Goal: Task Accomplishment & Management: Manage account settings

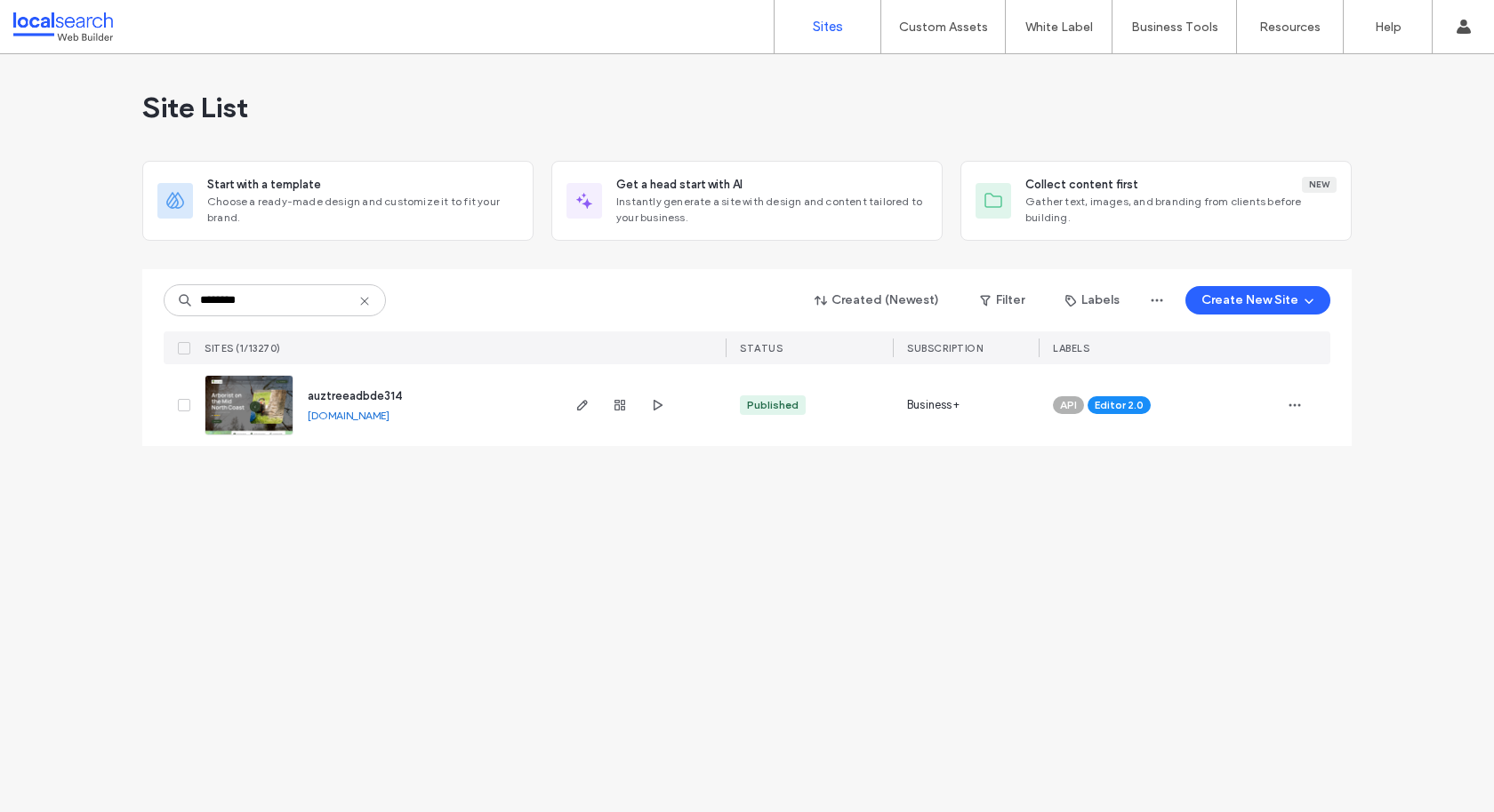
click at [361, 300] on icon at bounding box center [364, 301] width 14 height 14
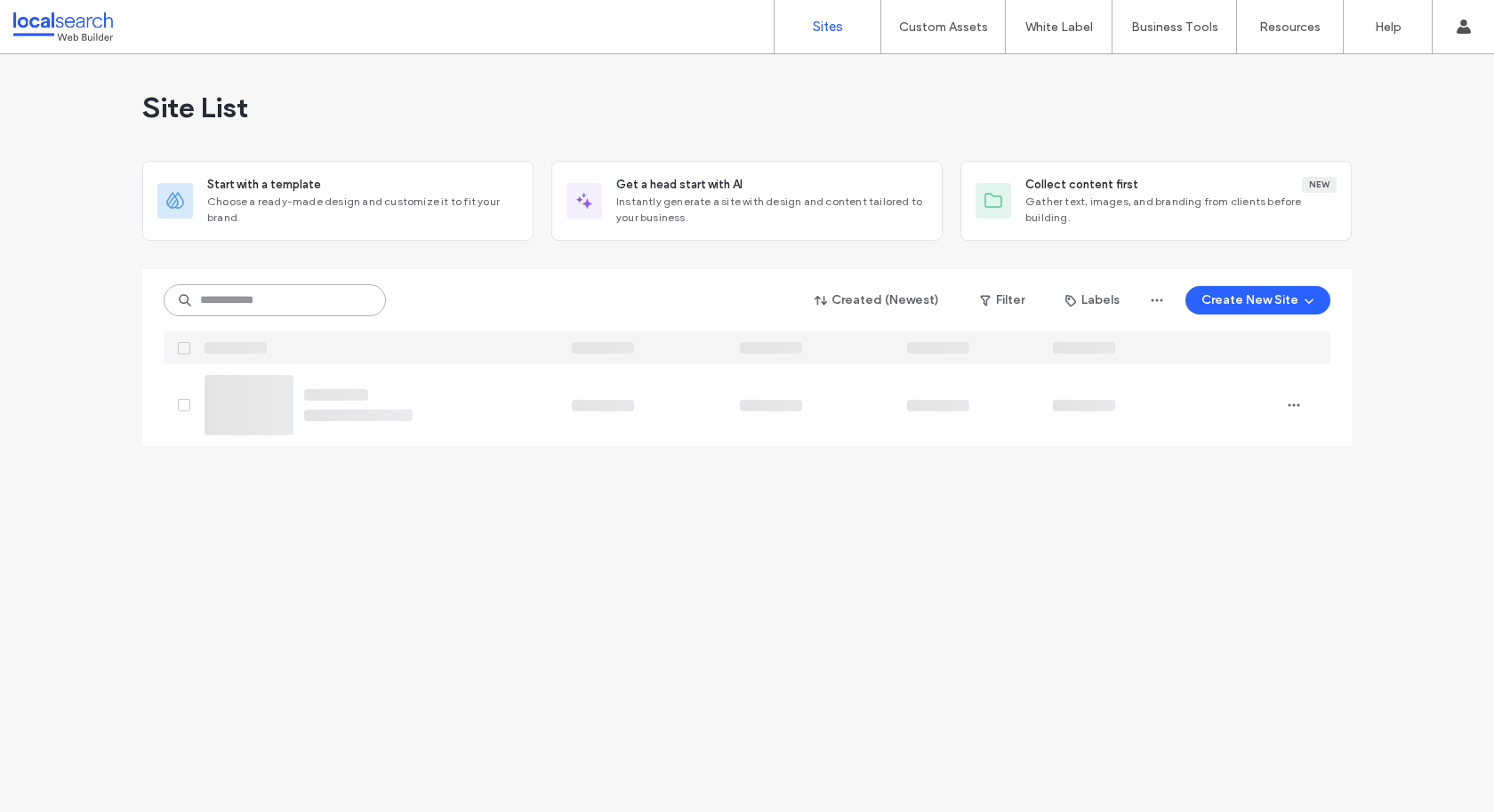
paste input "********"
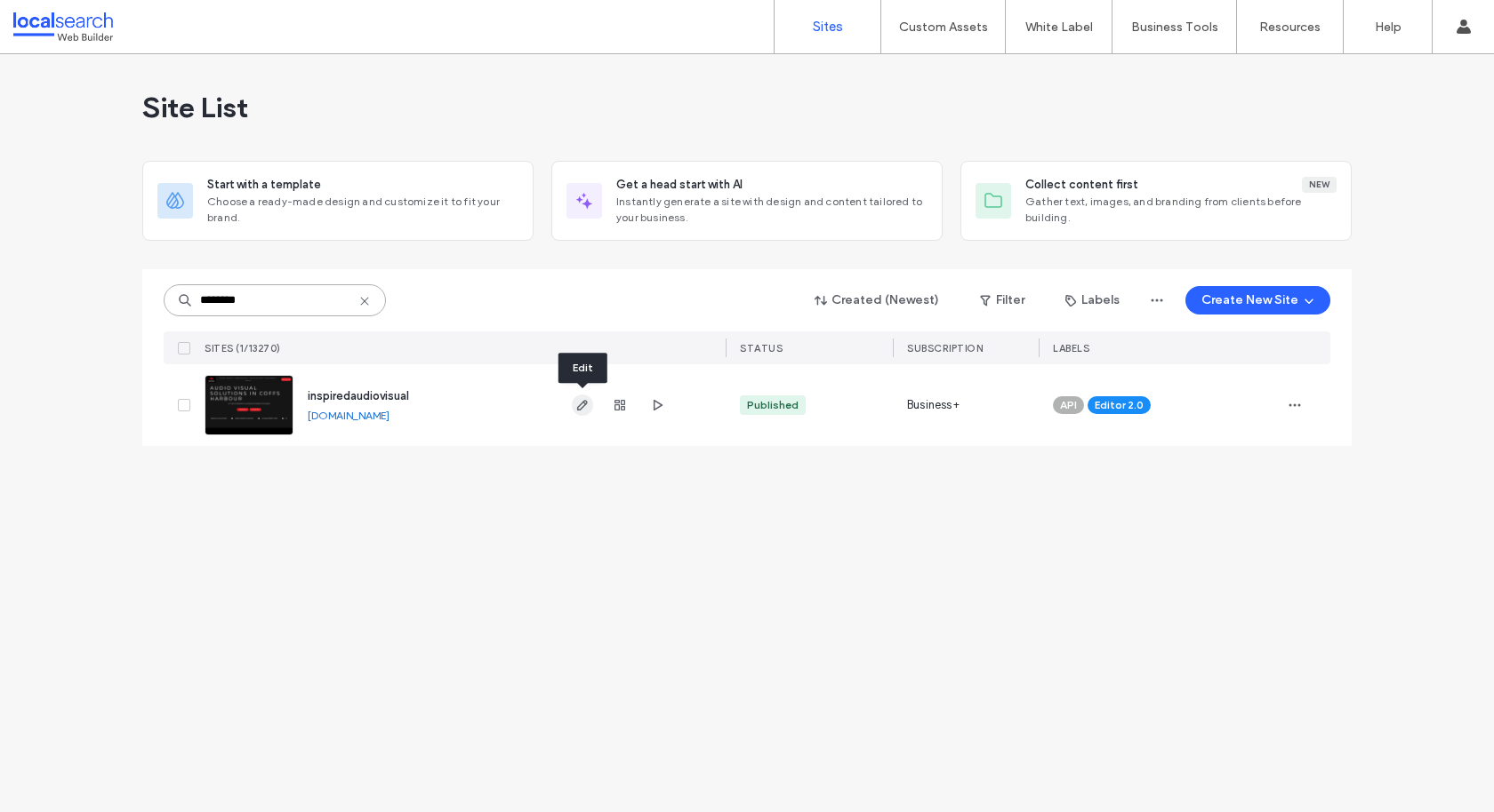
type input "********"
click at [580, 408] on use "button" at bounding box center [582, 405] width 10 height 10
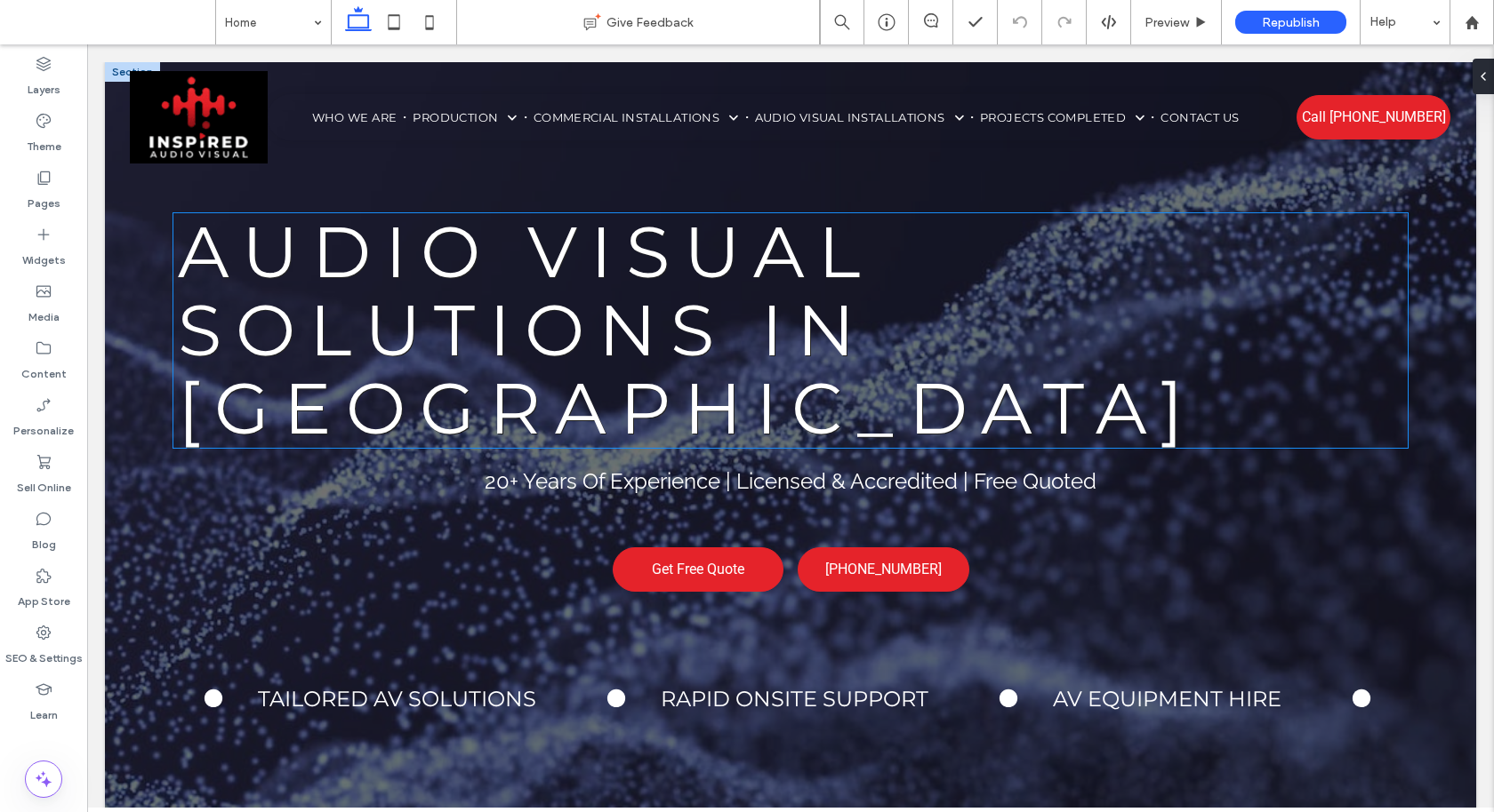
click at [526, 342] on span "Audio Visual Solutions in Coffs Harbour" at bounding box center [687, 329] width 1019 height 242
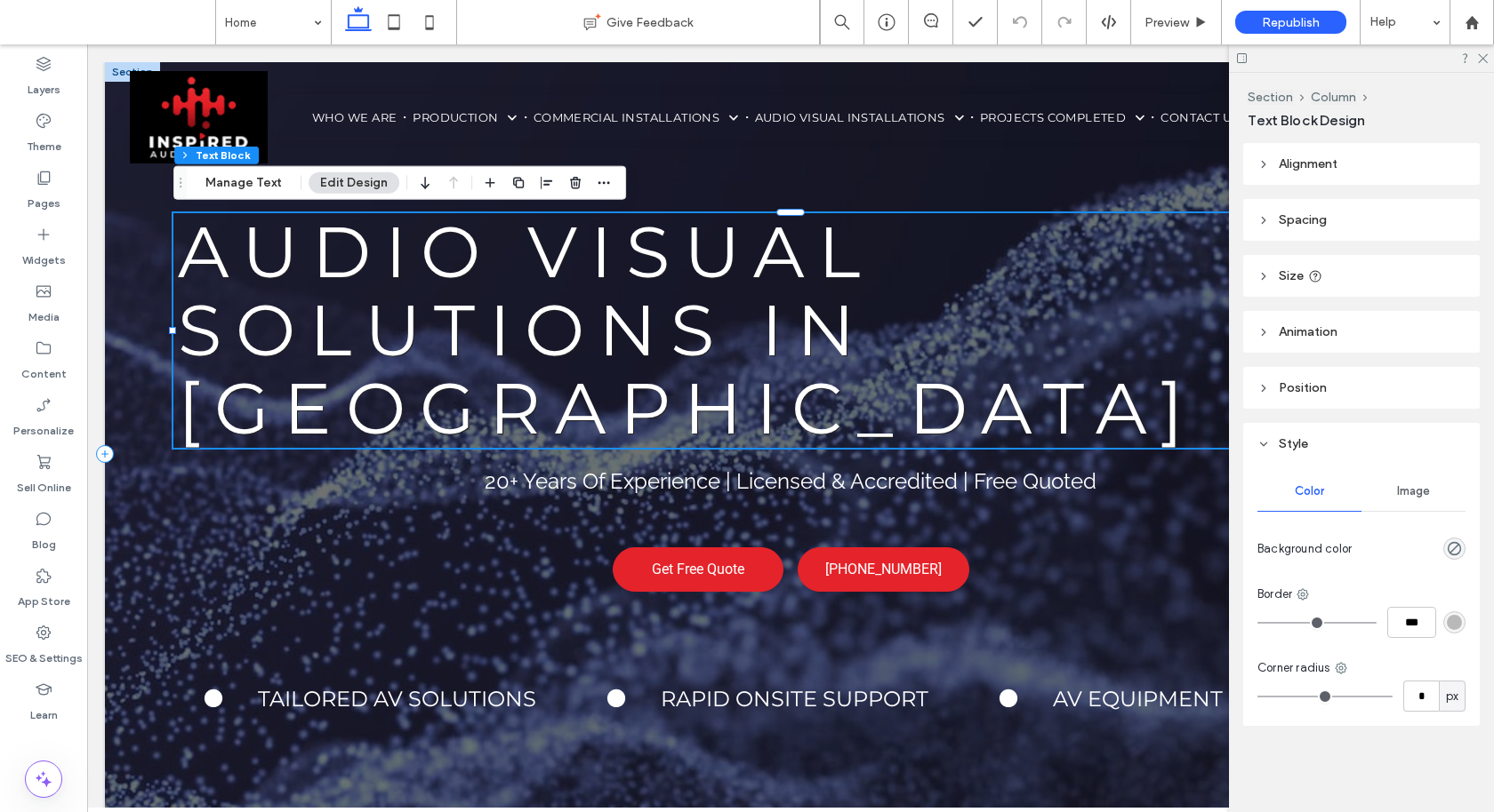
click at [526, 342] on span "Audio Visual Solutions in Coffs Harbour" at bounding box center [687, 329] width 1019 height 242
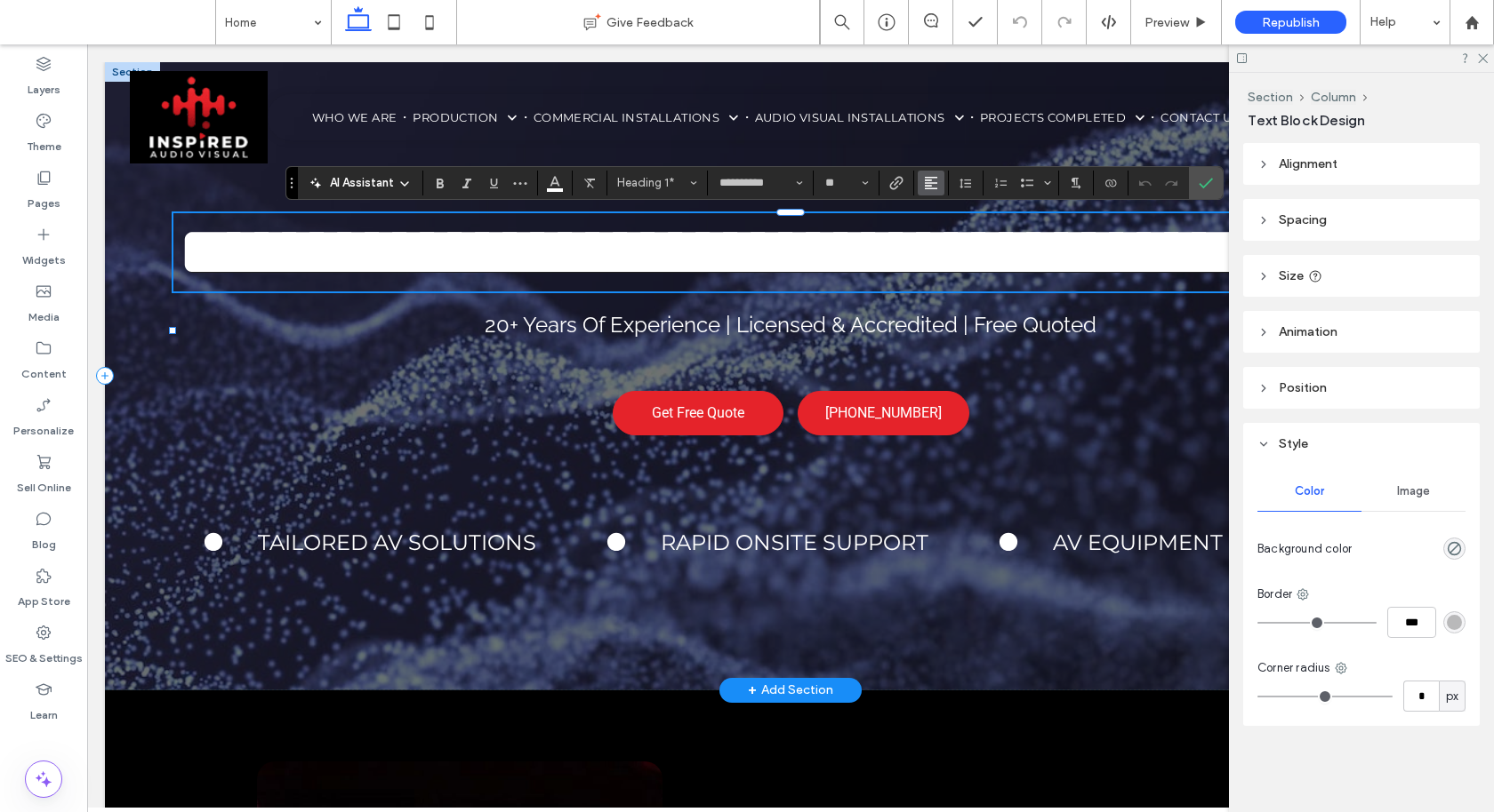
click at [925, 180] on use "Alignment" at bounding box center [930, 183] width 12 height 12
click at [942, 232] on use "ui.textEditor.alignment.center" at bounding box center [943, 237] width 12 height 12
click at [1202, 189] on icon "Confirm" at bounding box center [1205, 183] width 14 height 14
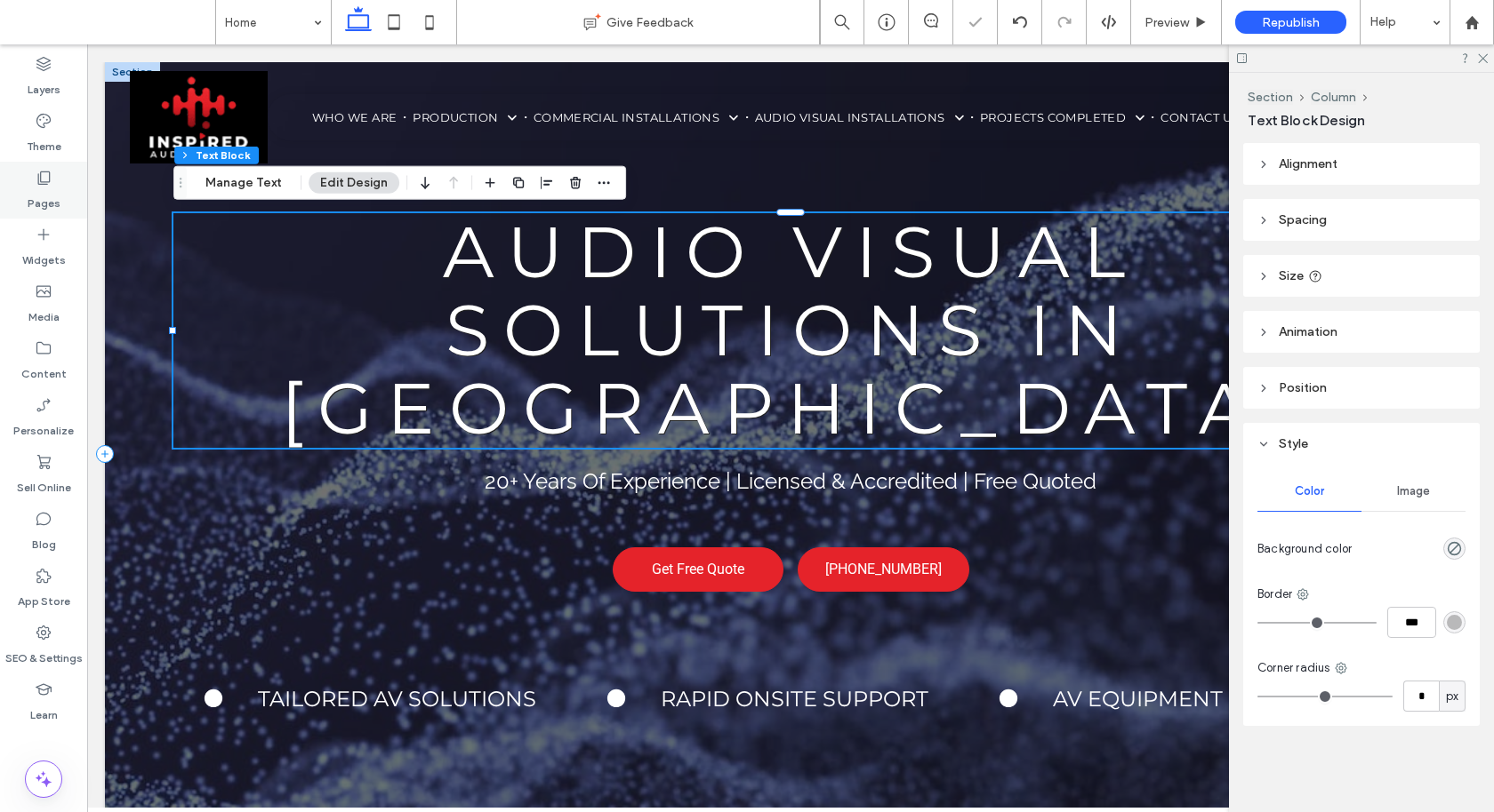
click at [32, 176] on div "Pages" at bounding box center [44, 189] width 87 height 57
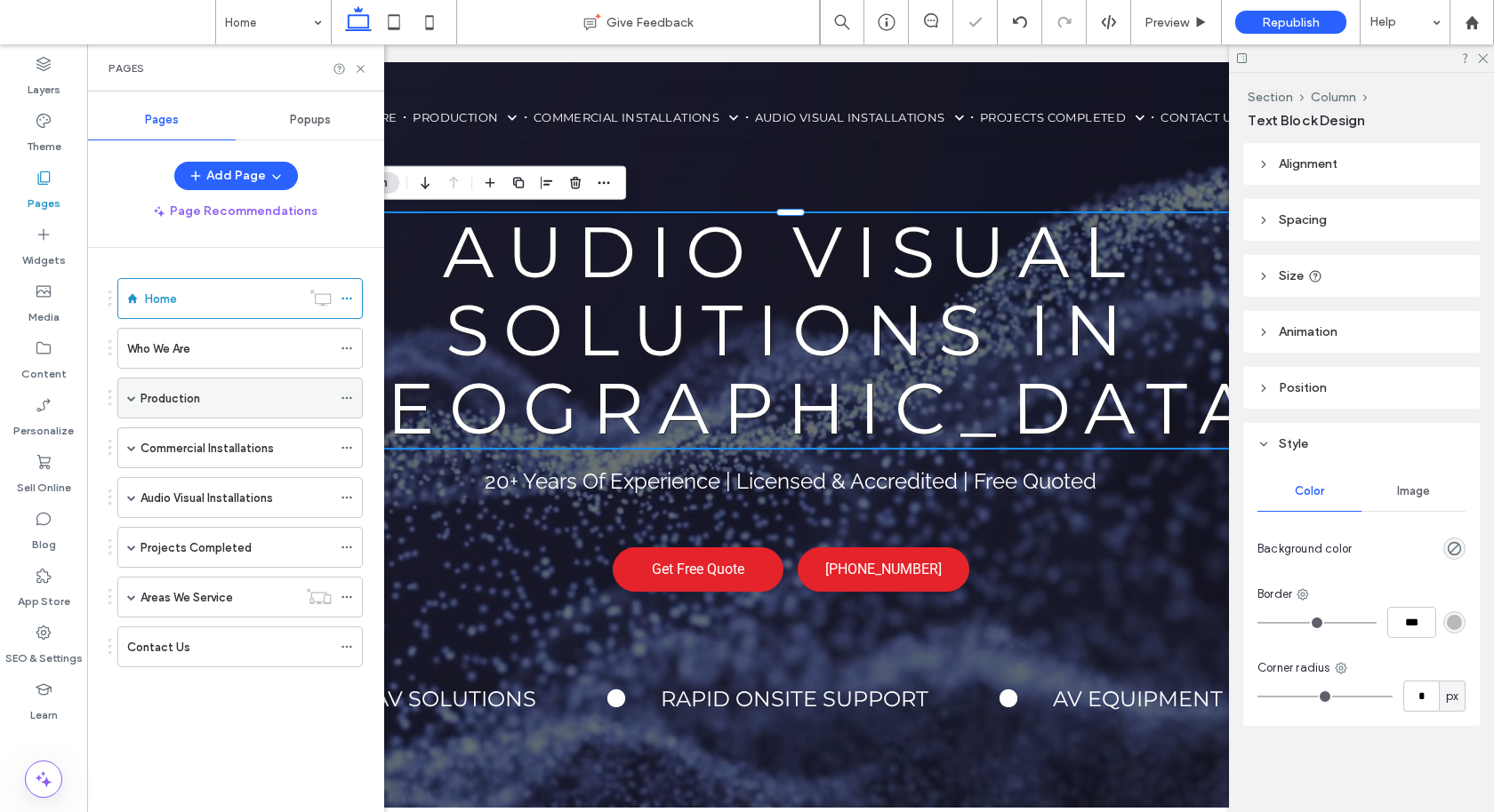
click at [136, 398] on span at bounding box center [132, 398] width 9 height 9
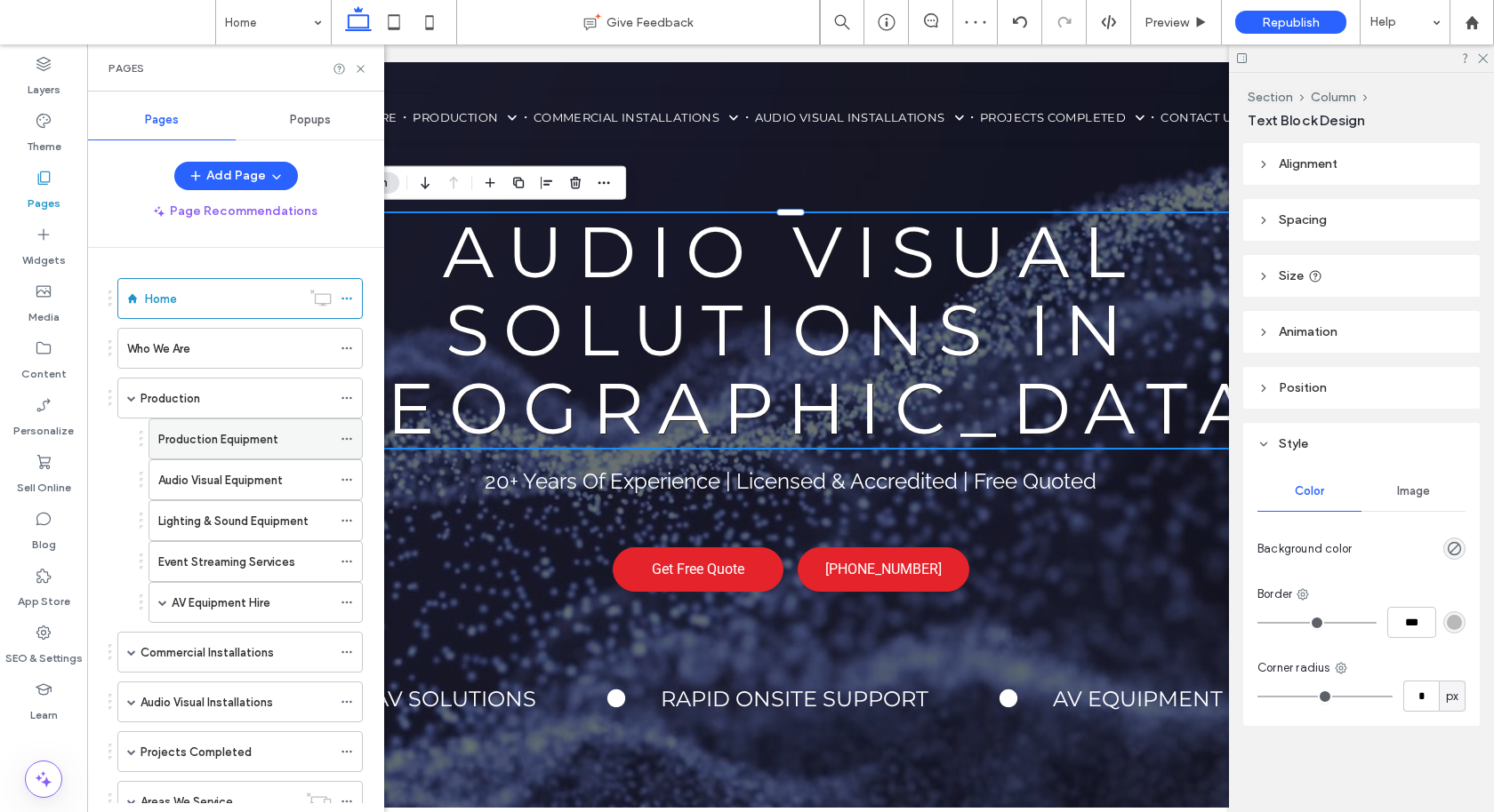
click at [200, 432] on label "Production Equipment" at bounding box center [217, 440] width 120 height 32
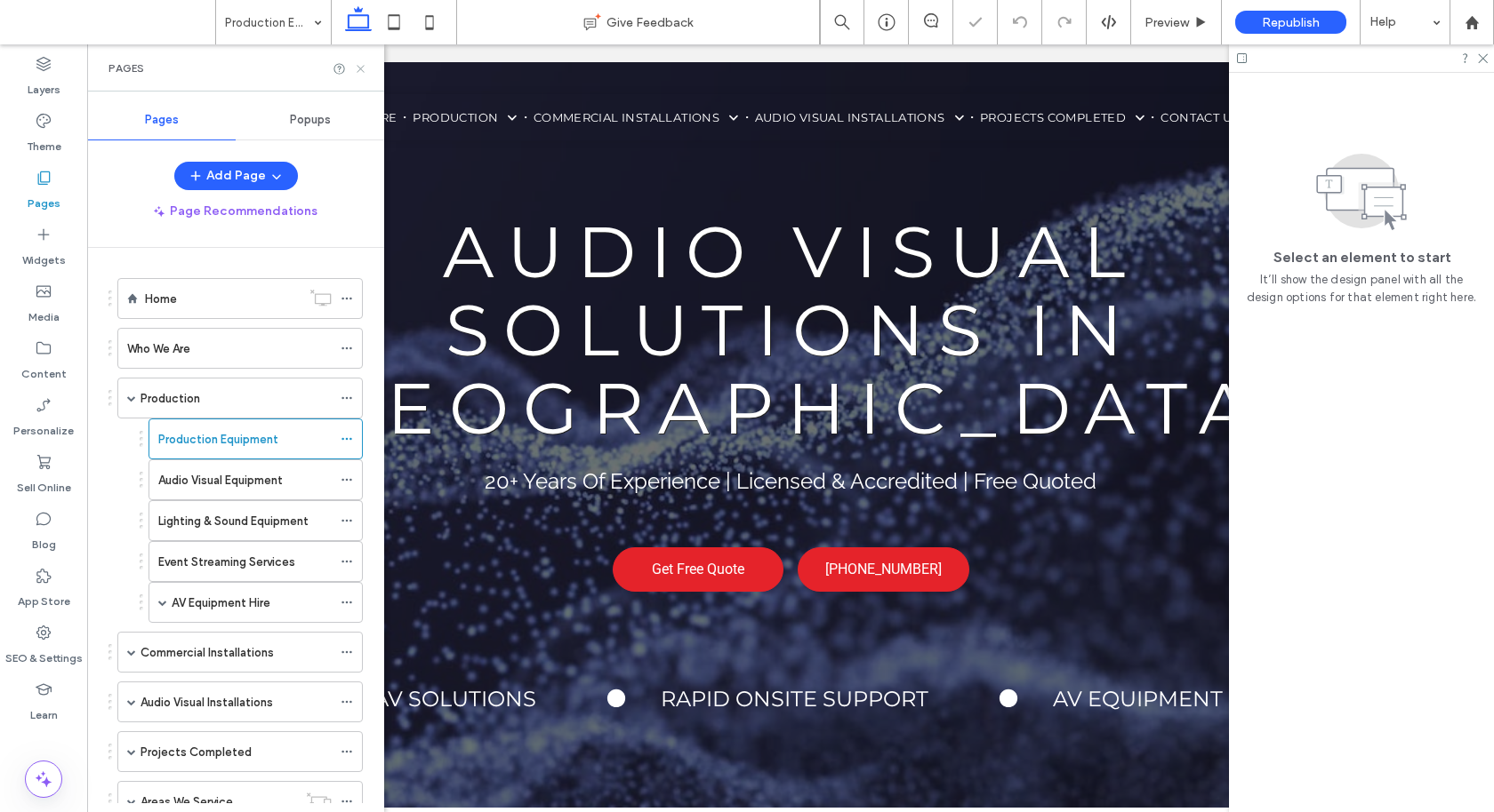
click at [364, 71] on icon at bounding box center [360, 69] width 13 height 13
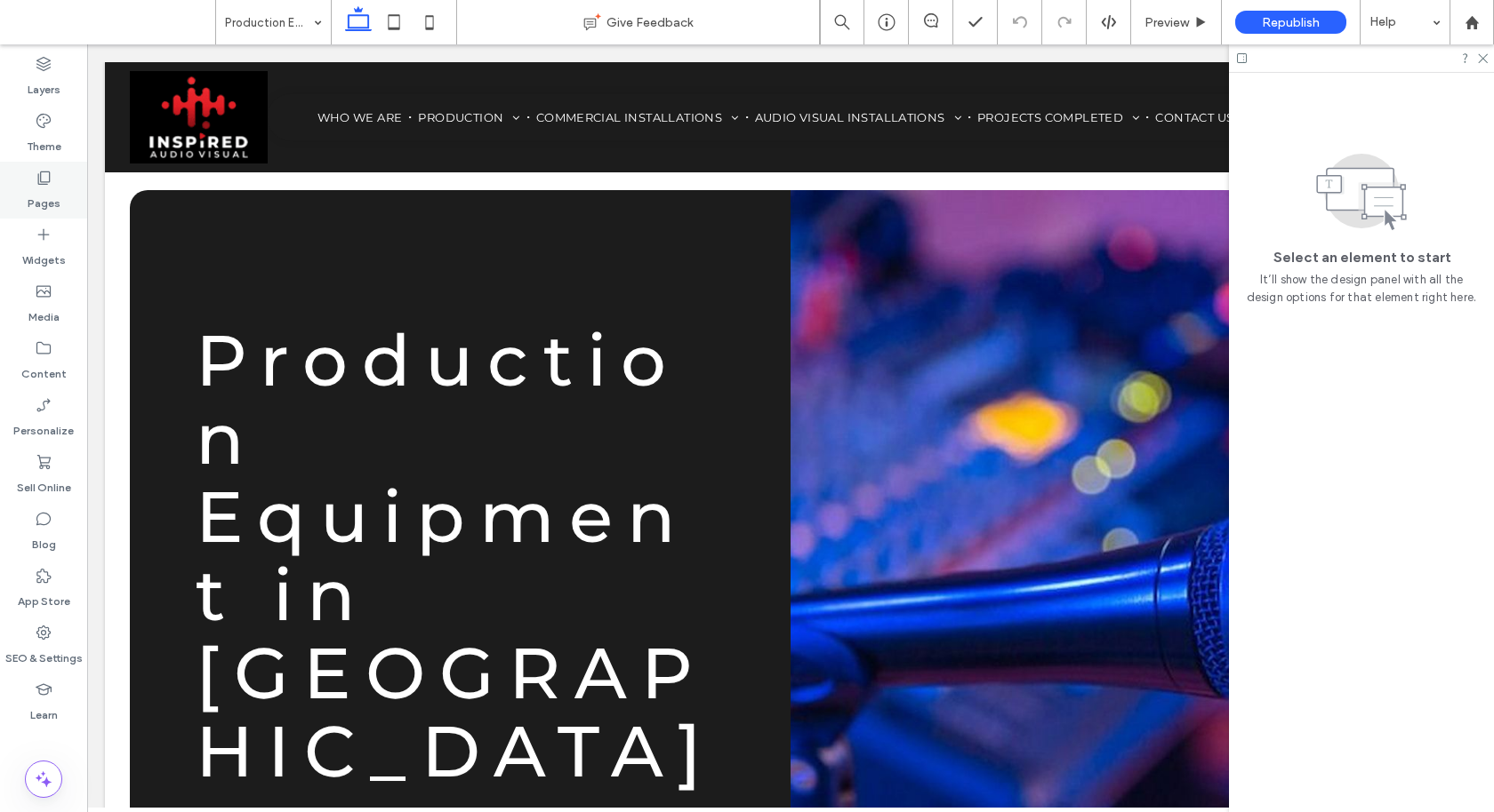
click at [39, 192] on label "Pages" at bounding box center [44, 199] width 32 height 25
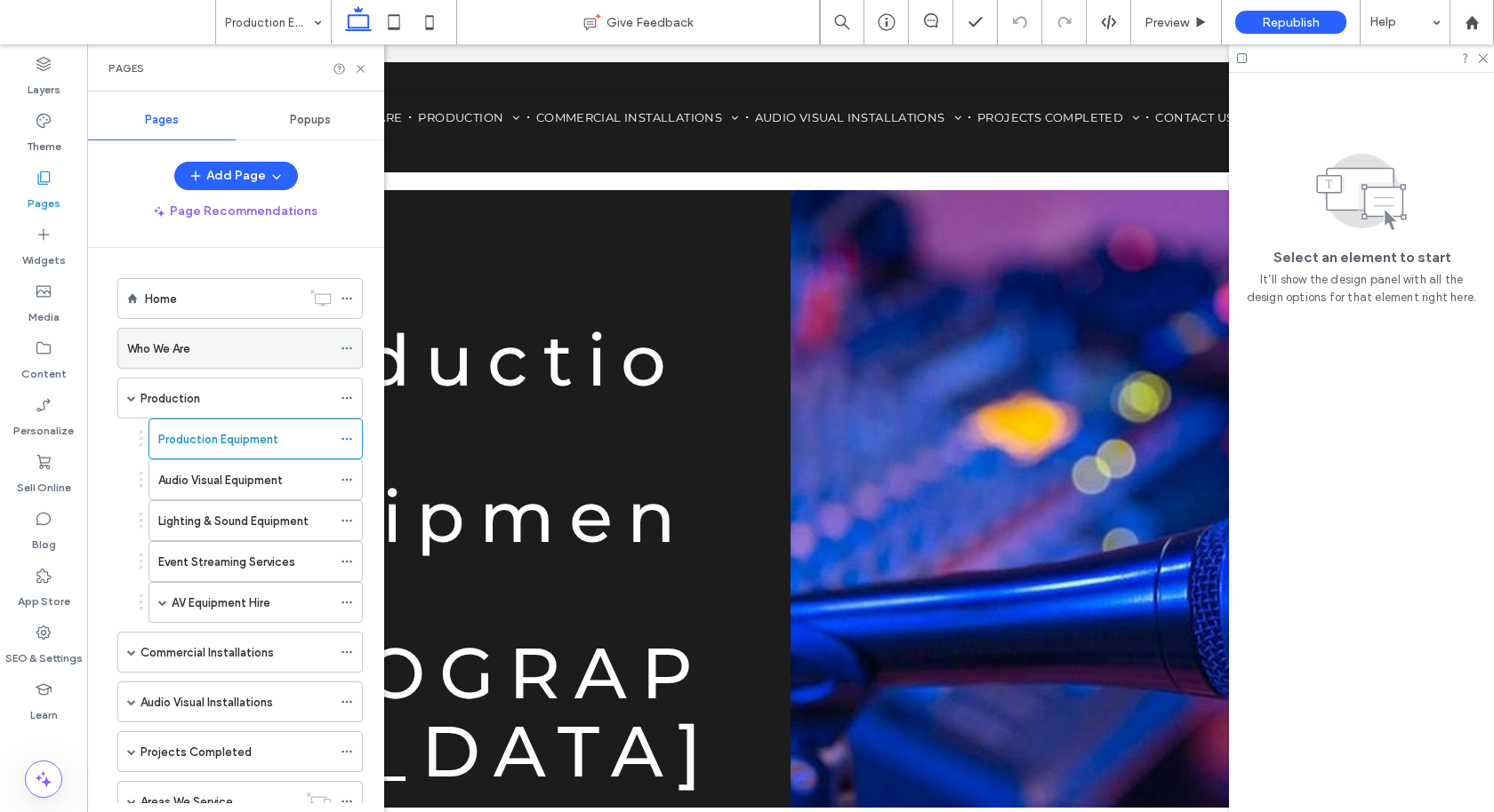
click at [178, 353] on label "Who We Are" at bounding box center [159, 349] width 63 height 32
click at [361, 66] on icon at bounding box center [360, 69] width 13 height 13
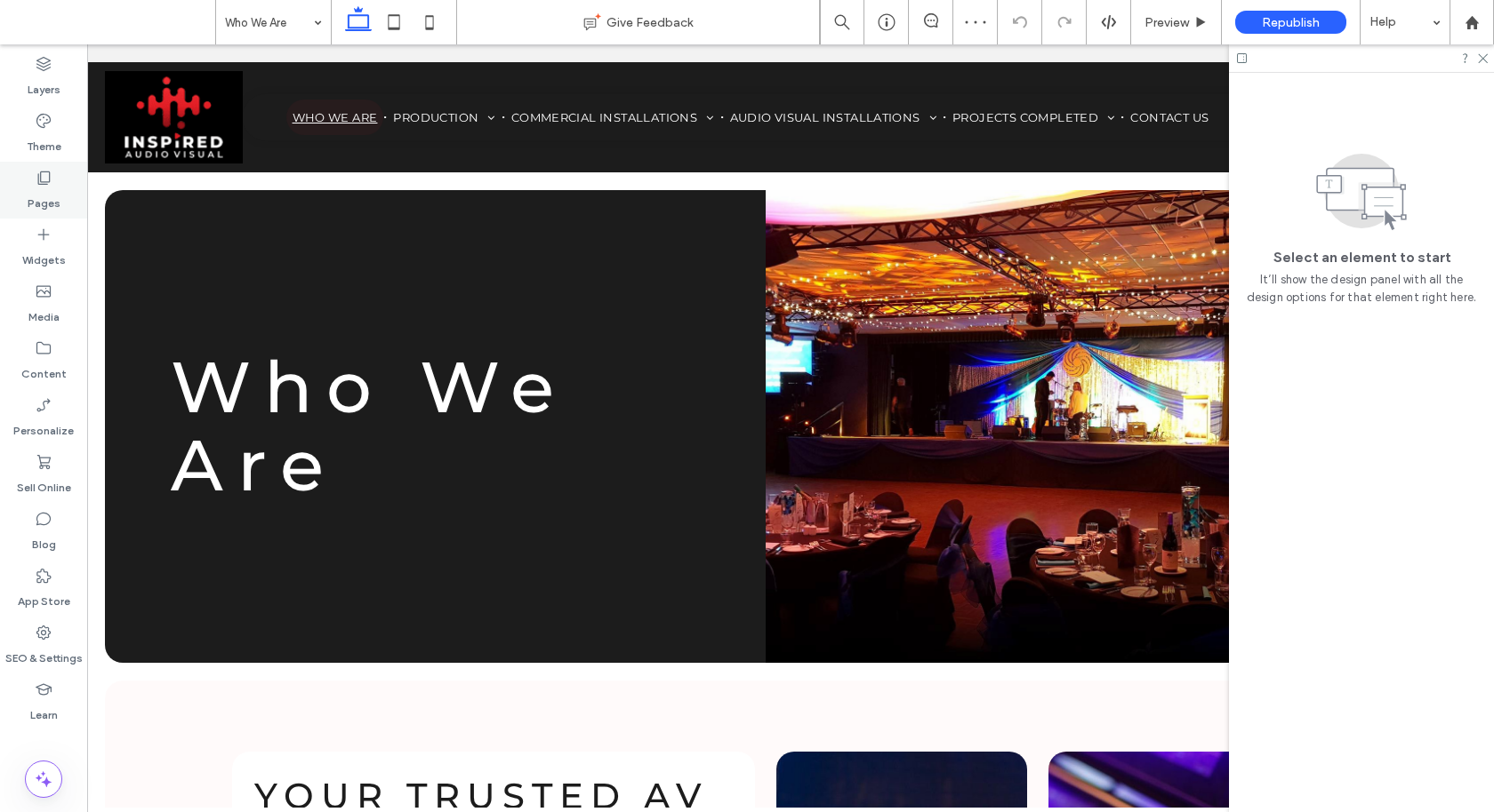
click at [45, 179] on icon at bounding box center [43, 177] width 18 height 18
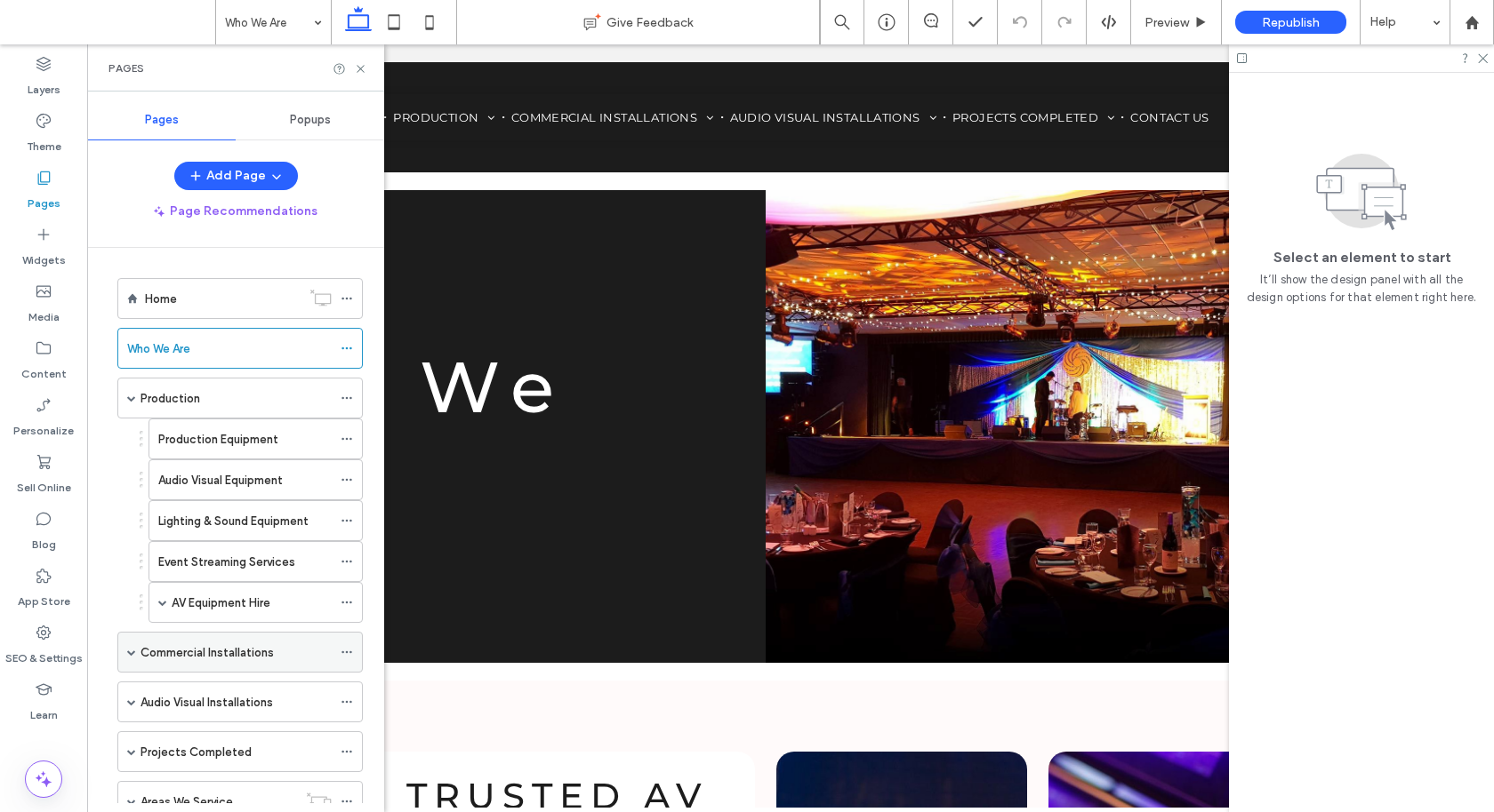
click at [181, 644] on label "Commercial Installations" at bounding box center [207, 653] width 134 height 32
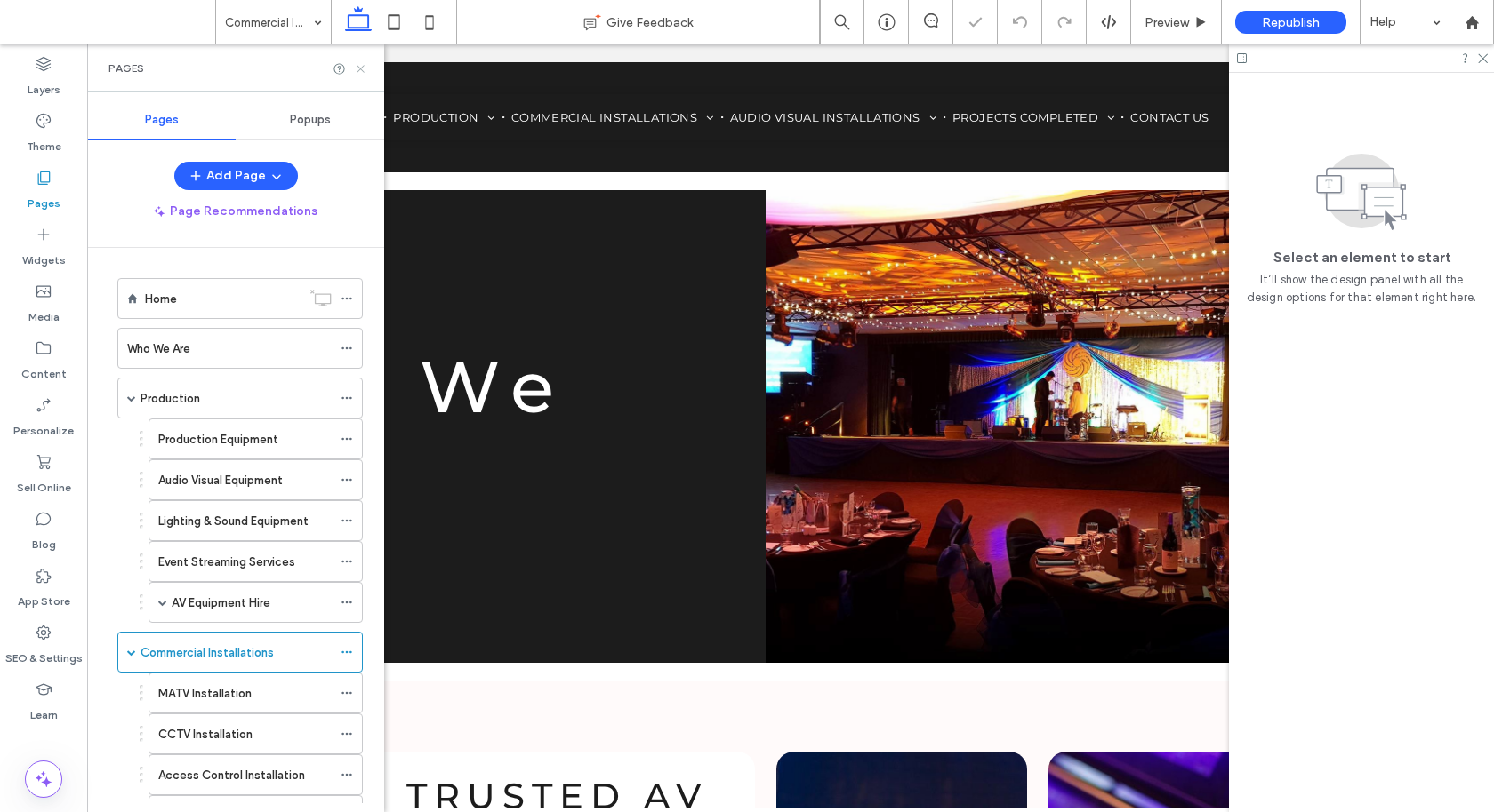
click at [362, 71] on icon at bounding box center [360, 69] width 13 height 13
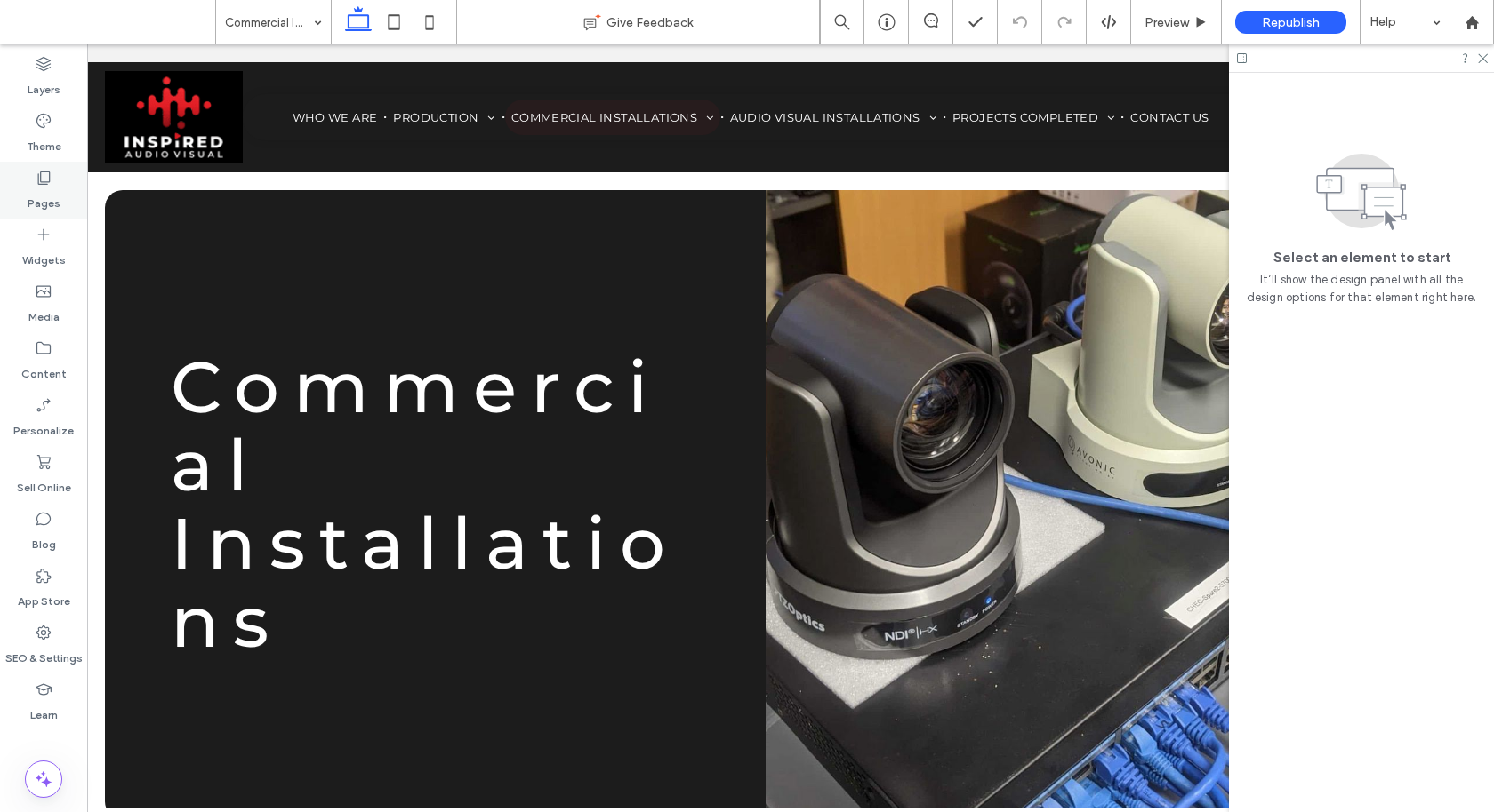
click at [36, 185] on icon at bounding box center [43, 177] width 18 height 18
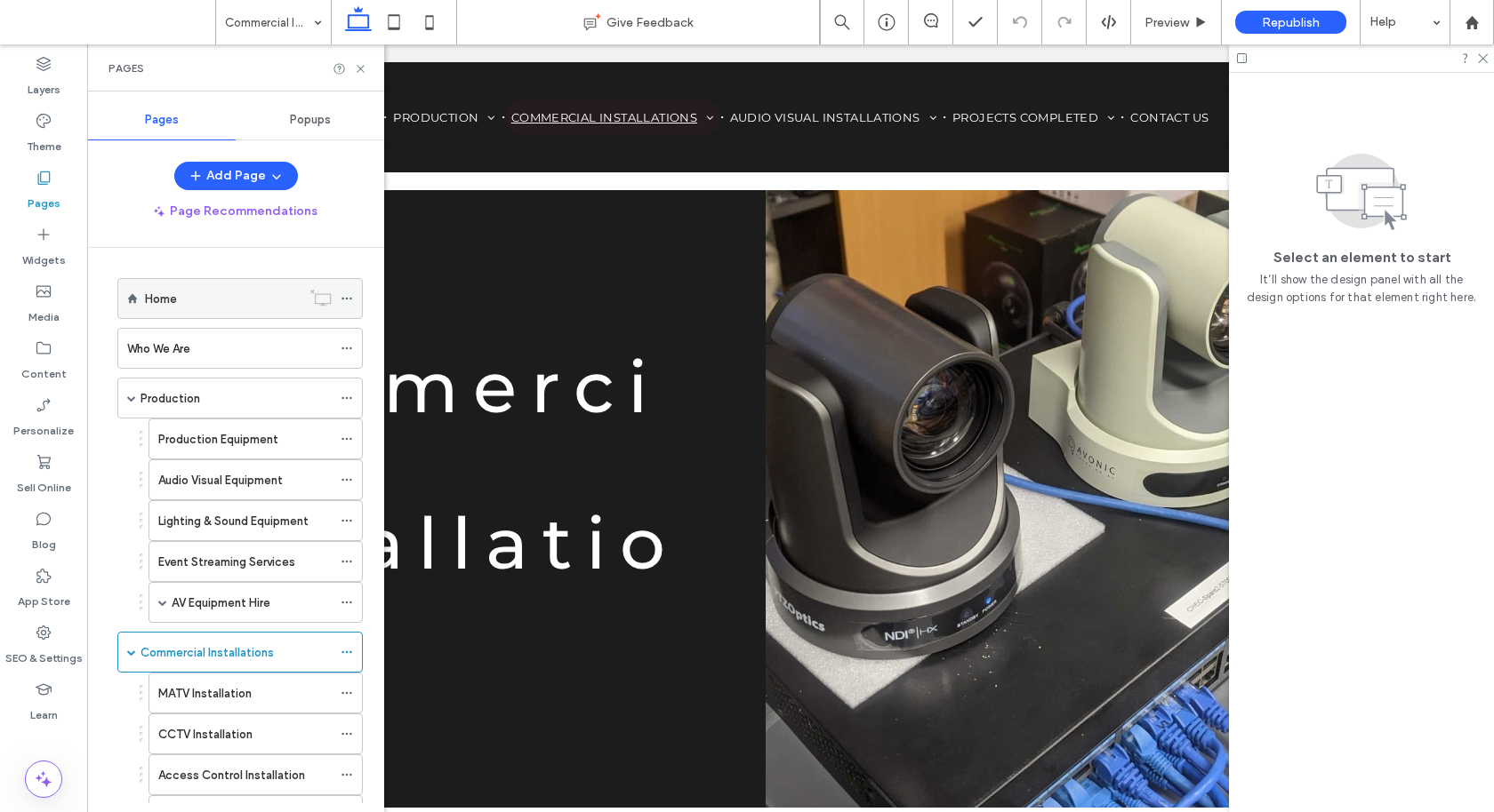
click at [172, 280] on div "Home" at bounding box center [223, 299] width 156 height 39
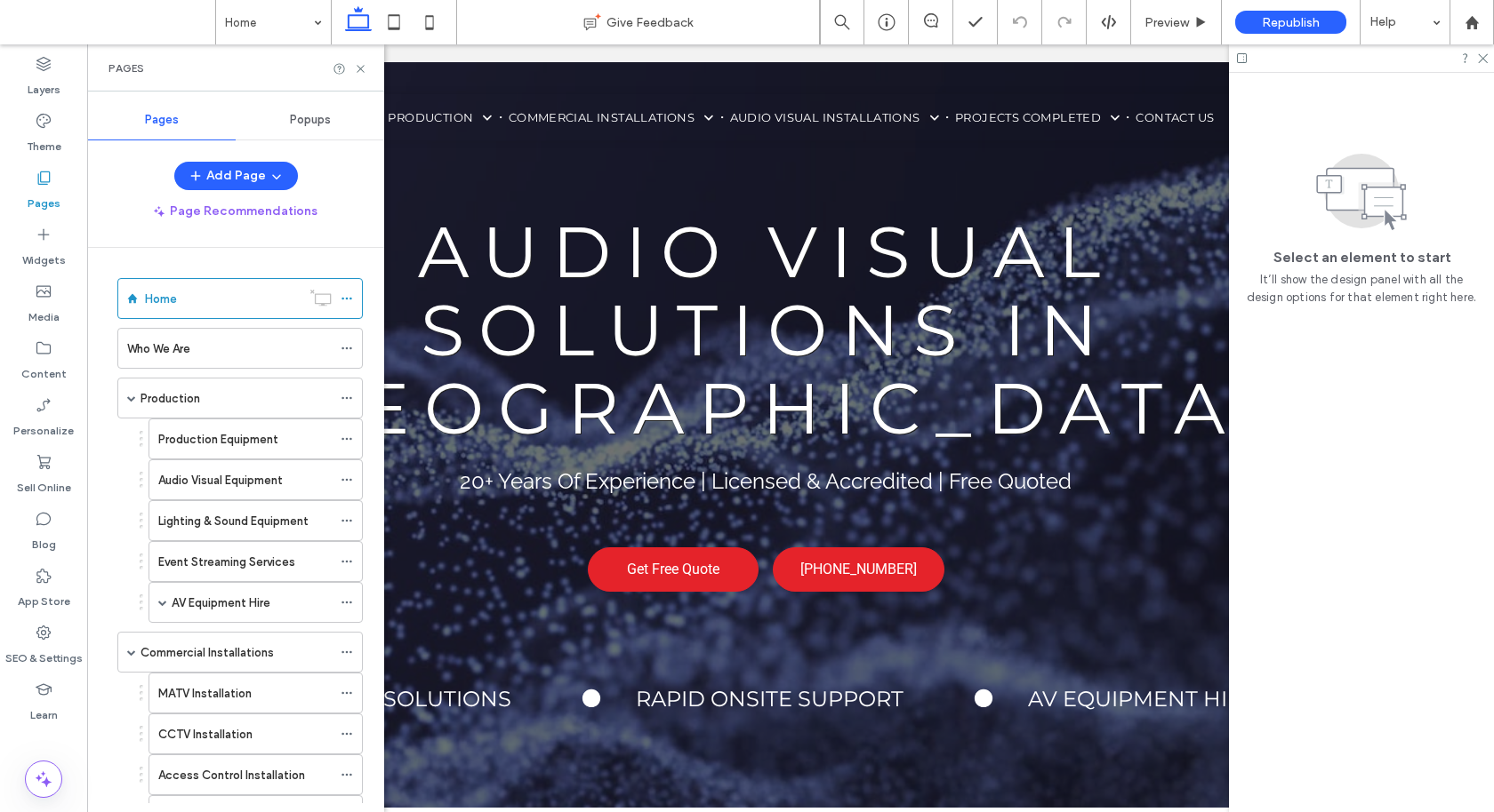
click at [369, 67] on div "Pages" at bounding box center [236, 68] width 297 height 47
click at [362, 66] on use at bounding box center [360, 69] width 7 height 7
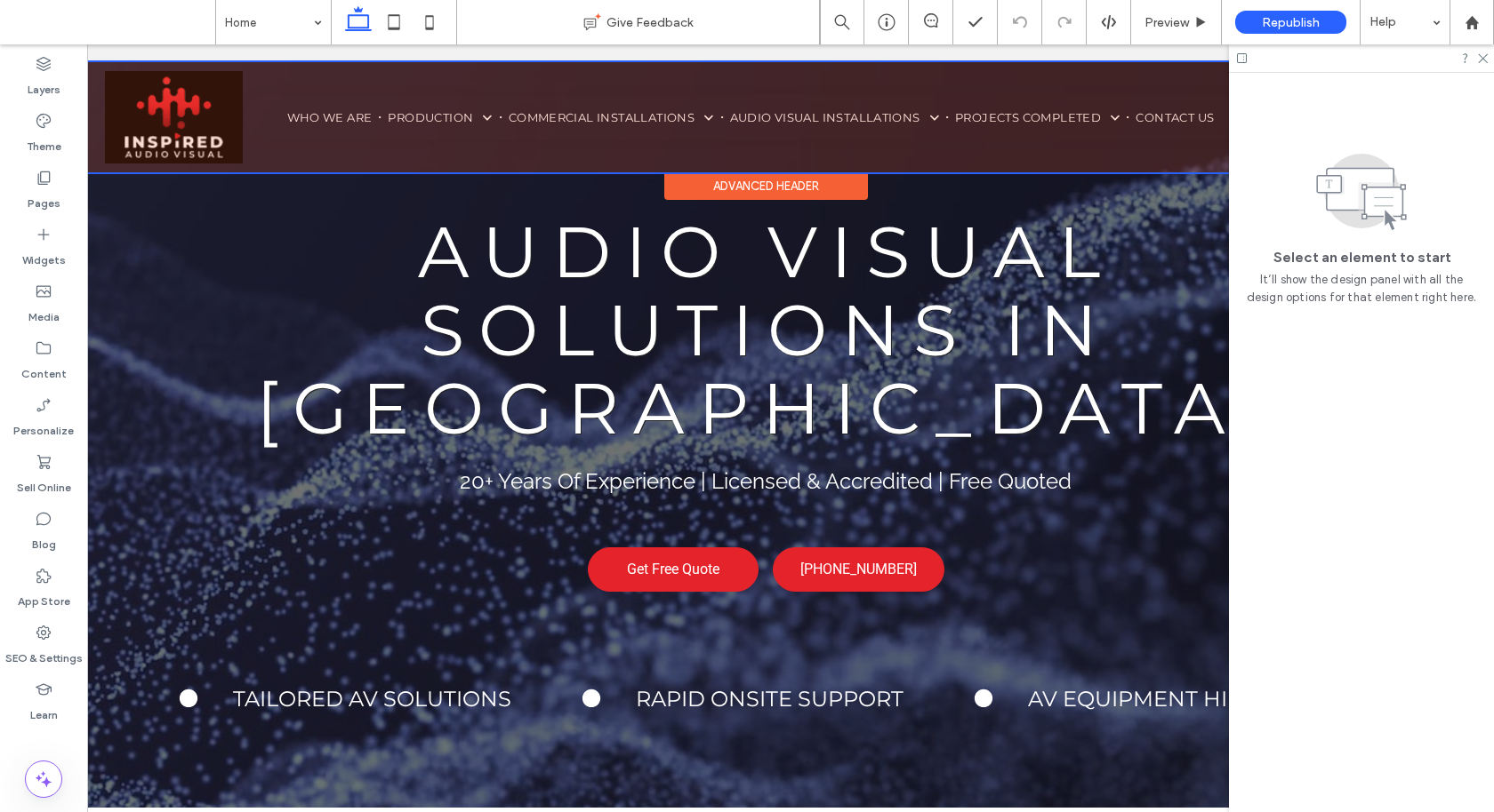
click at [388, 155] on div at bounding box center [765, 117] width 1371 height 110
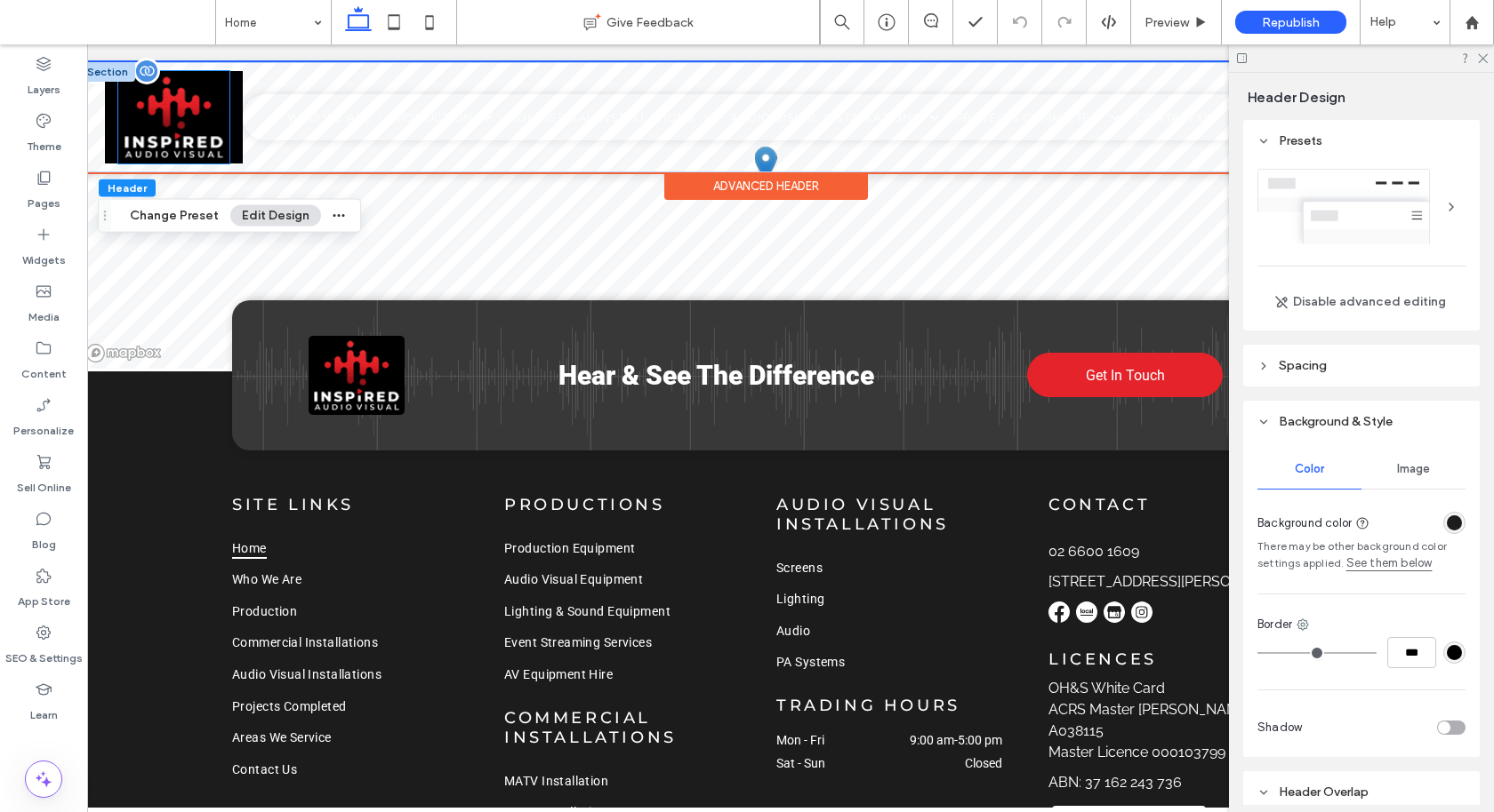
scroll to position [5121, 0]
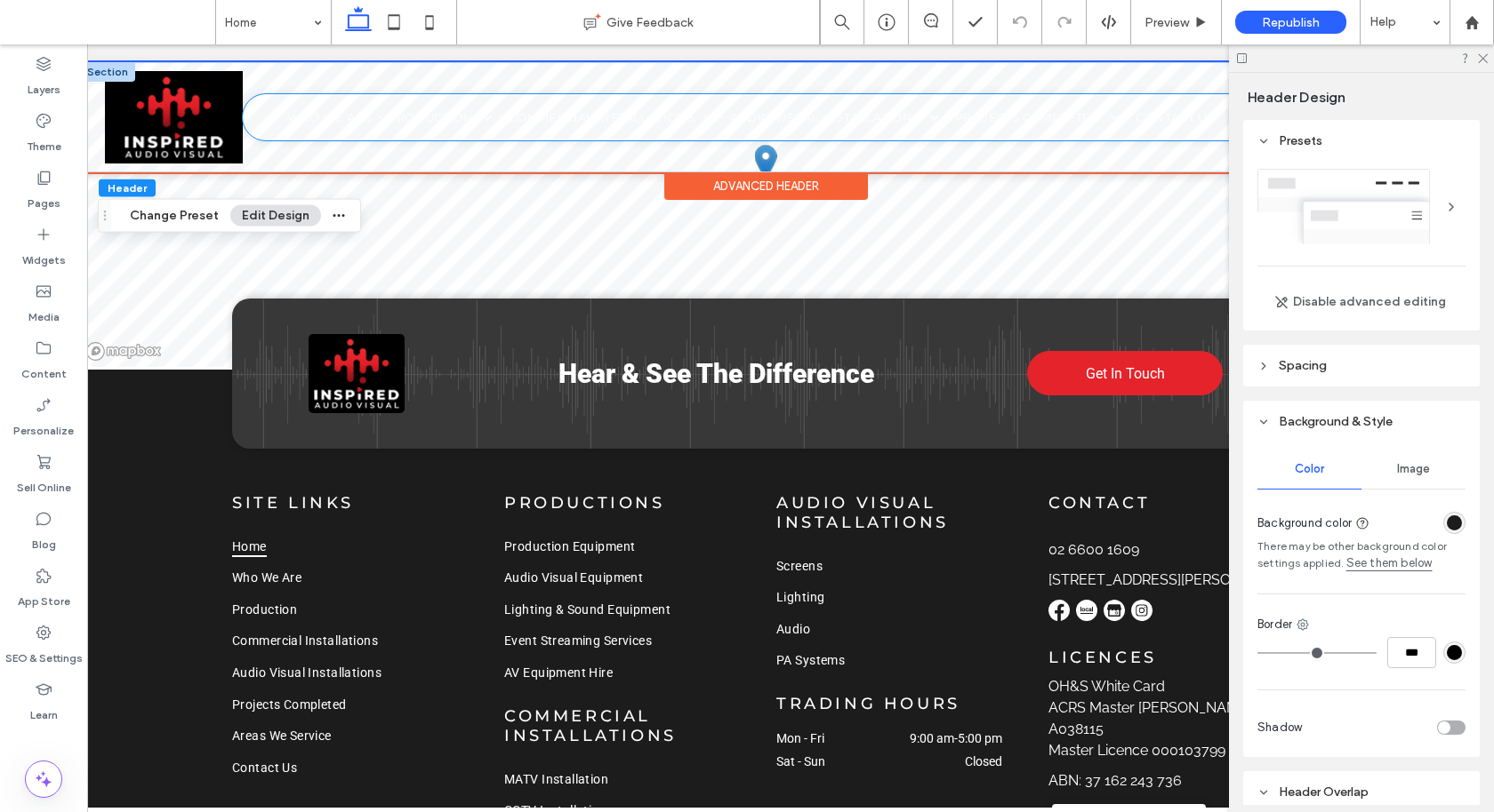
click at [352, 136] on nav "Home Who We Are Production Production Equipment Audio Visual Equipment Lighting…" at bounding box center [750, 118] width 1007 height 46
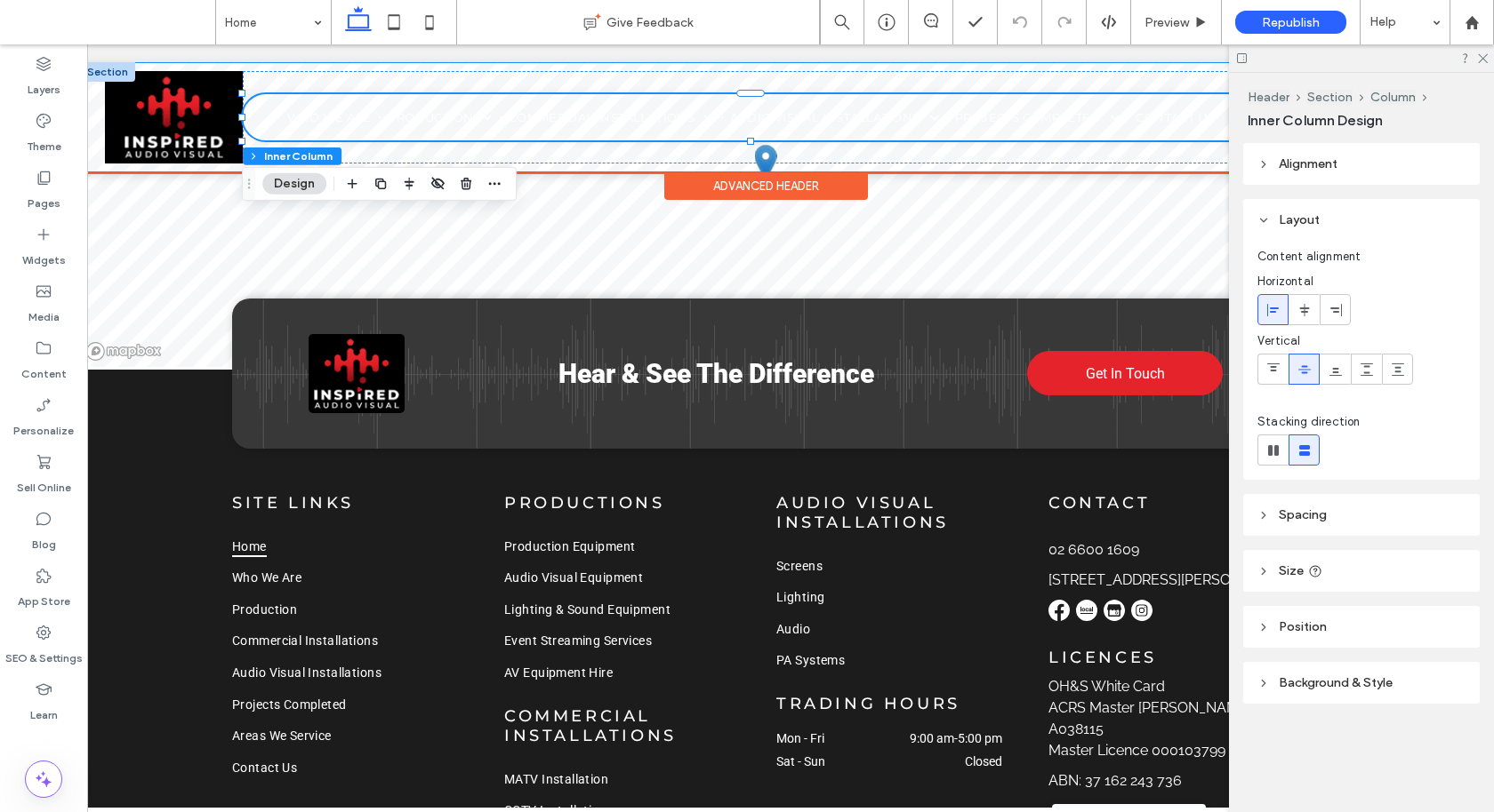
click at [96, 123] on div "Home Who We Are Production Production Equipment Audio Visual Equipment Lighting…" at bounding box center [765, 117] width 1371 height 110
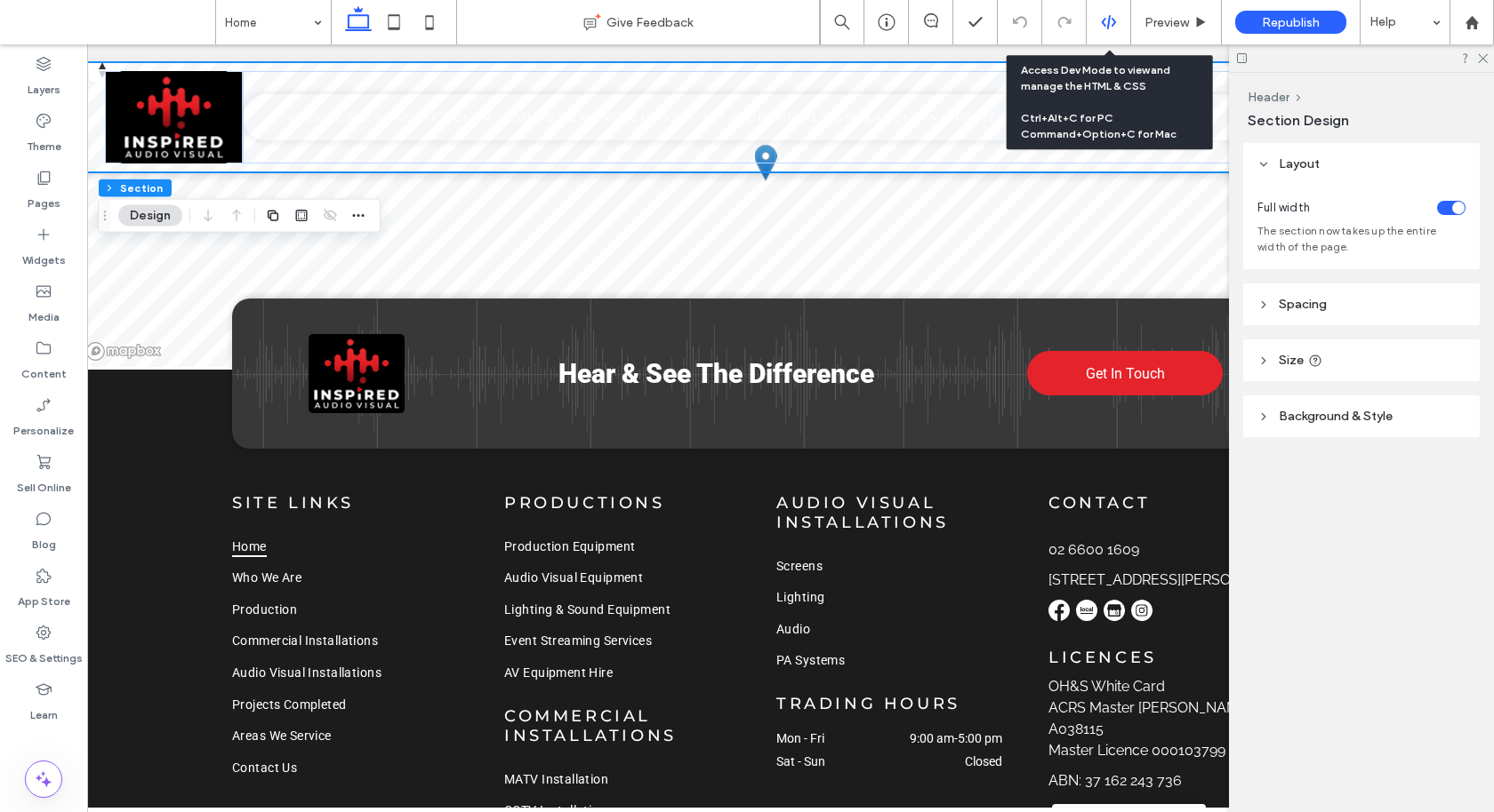
click at [1107, 16] on icon at bounding box center [1109, 21] width 16 height 16
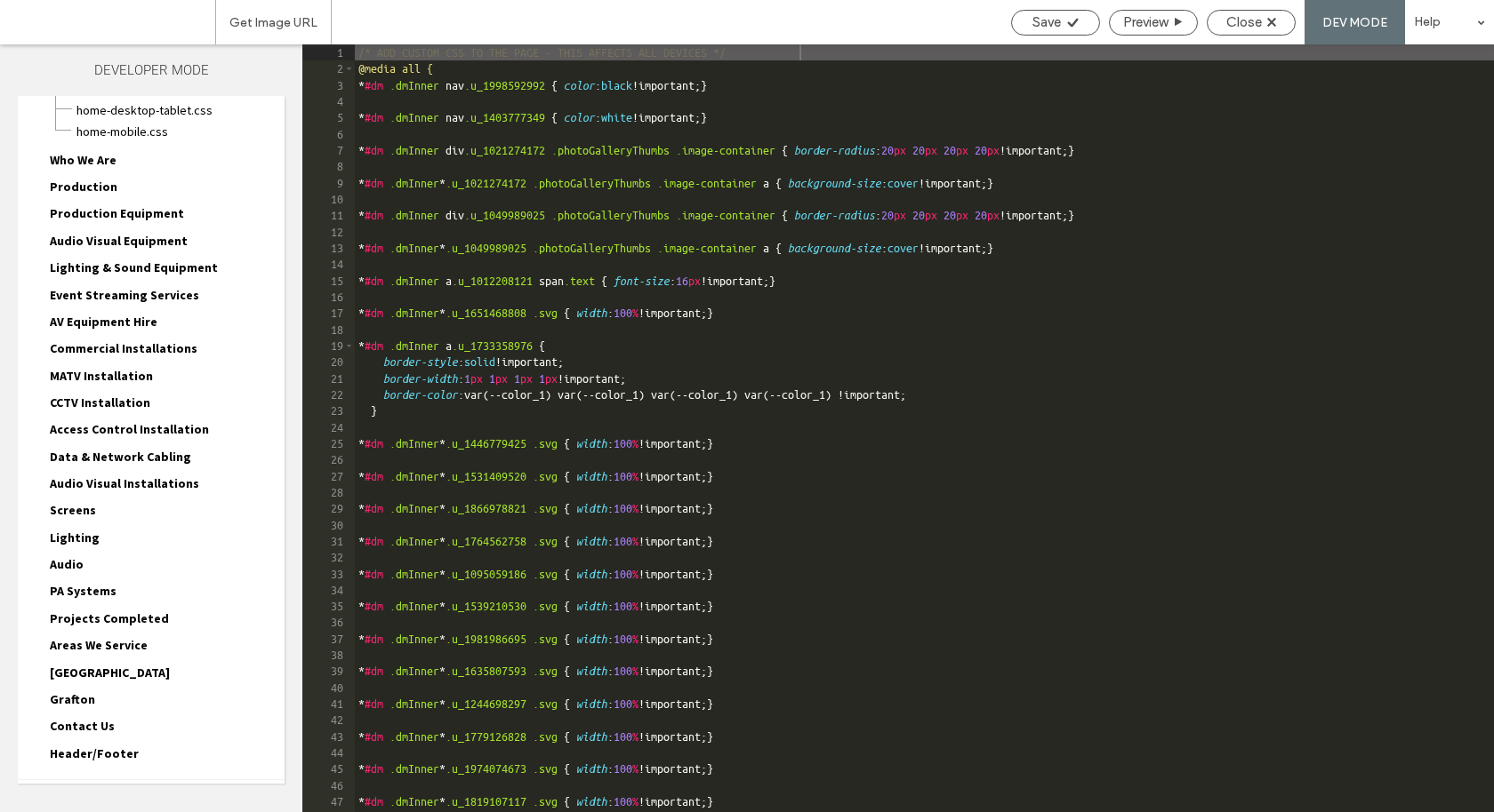
scroll to position [158, 0]
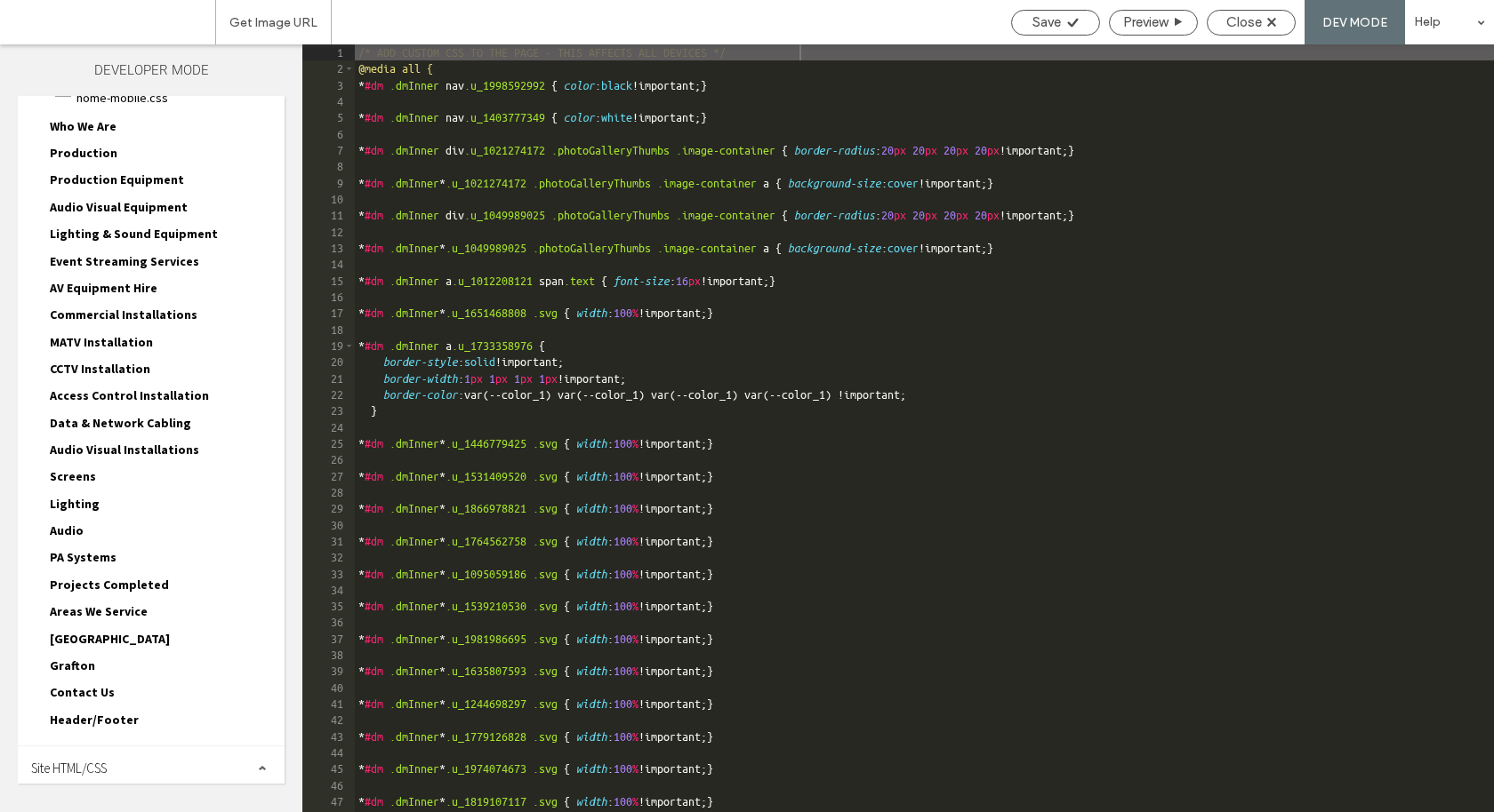
click at [84, 760] on span "Site HTML/CSS" at bounding box center [69, 768] width 75 height 17
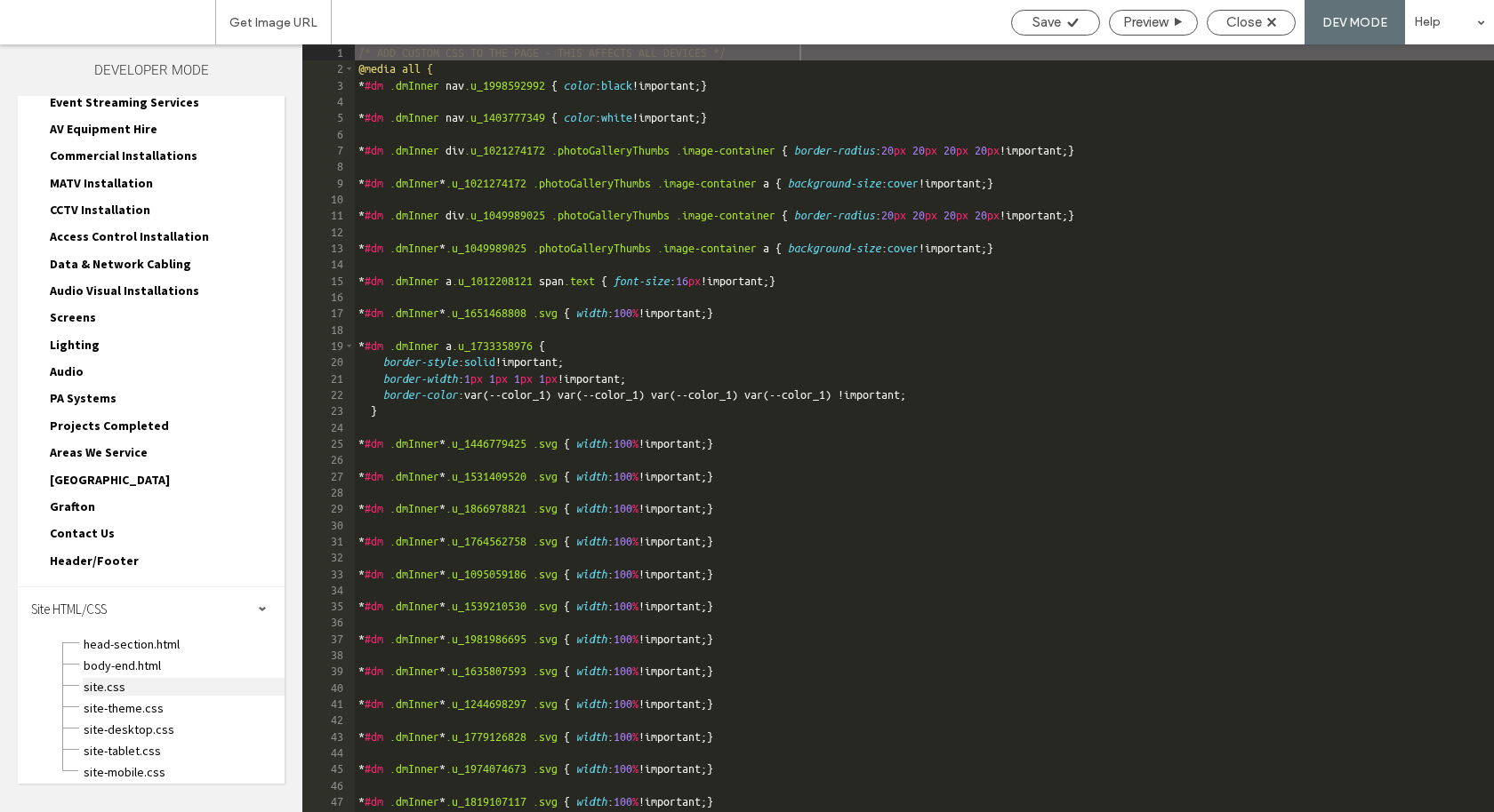
click at [111, 682] on span "site.css" at bounding box center [183, 687] width 201 height 18
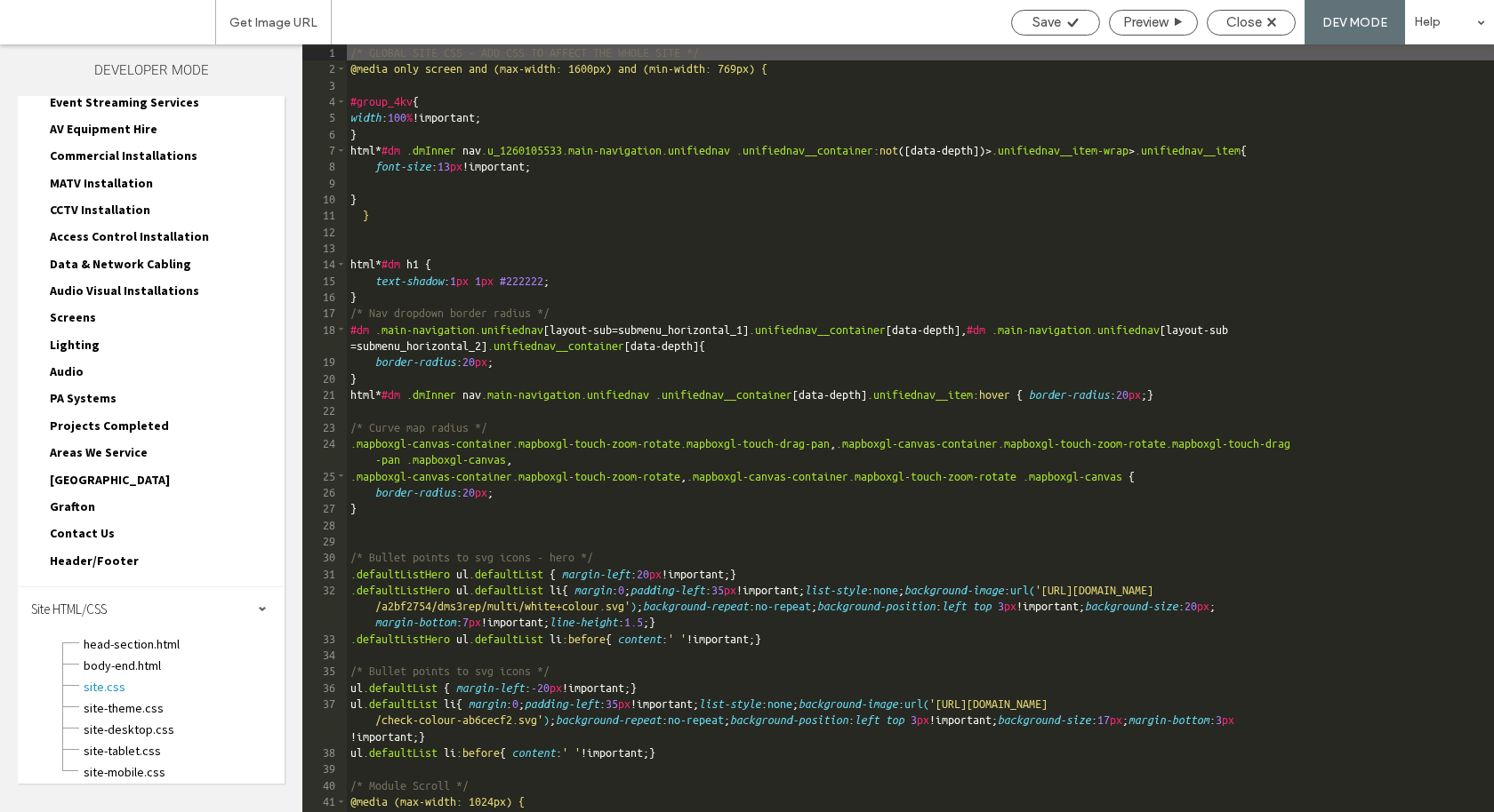
scroll to position [6, 0]
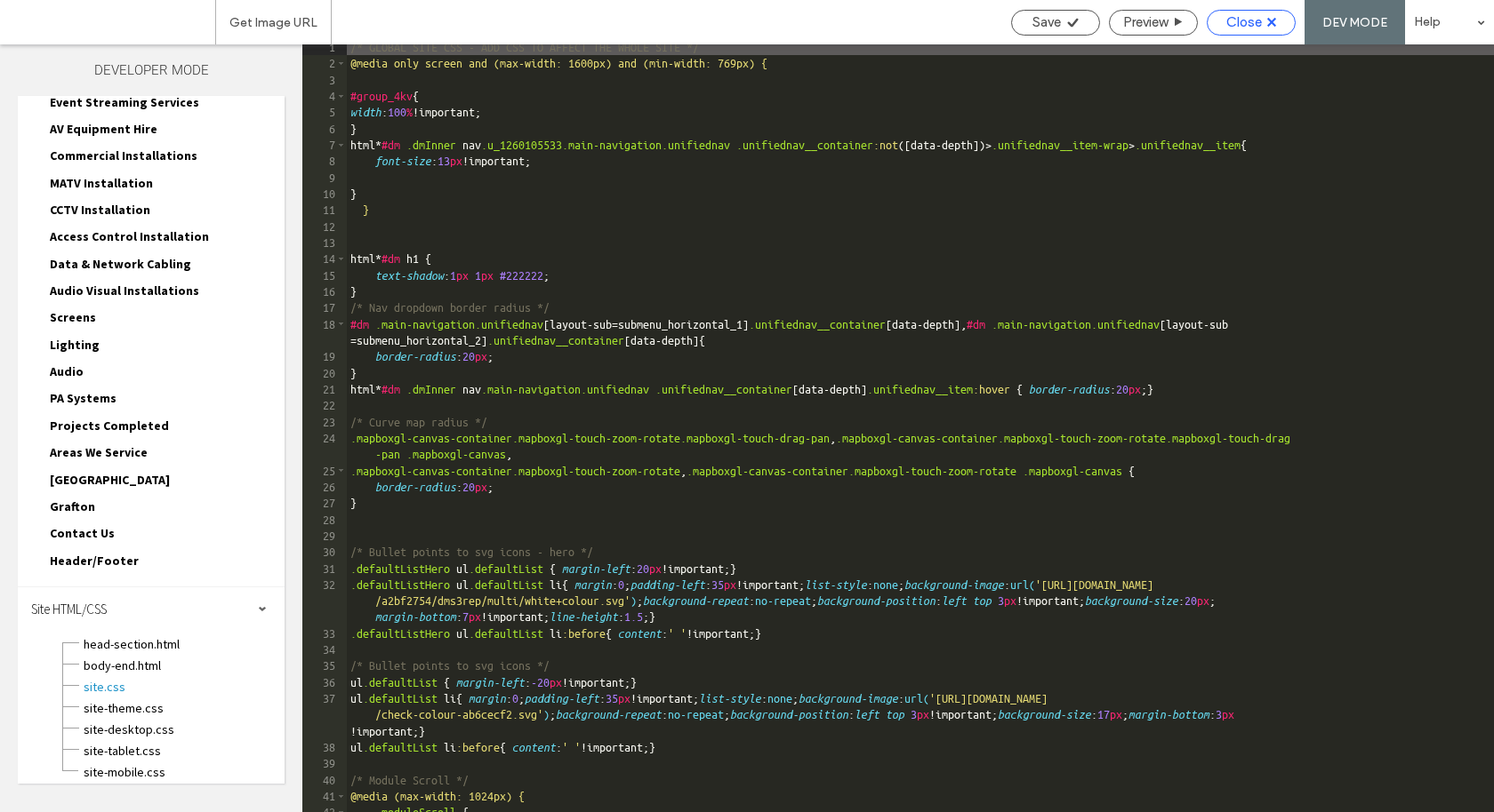
click at [1250, 20] on span "Close" at bounding box center [1244, 21] width 35 height 16
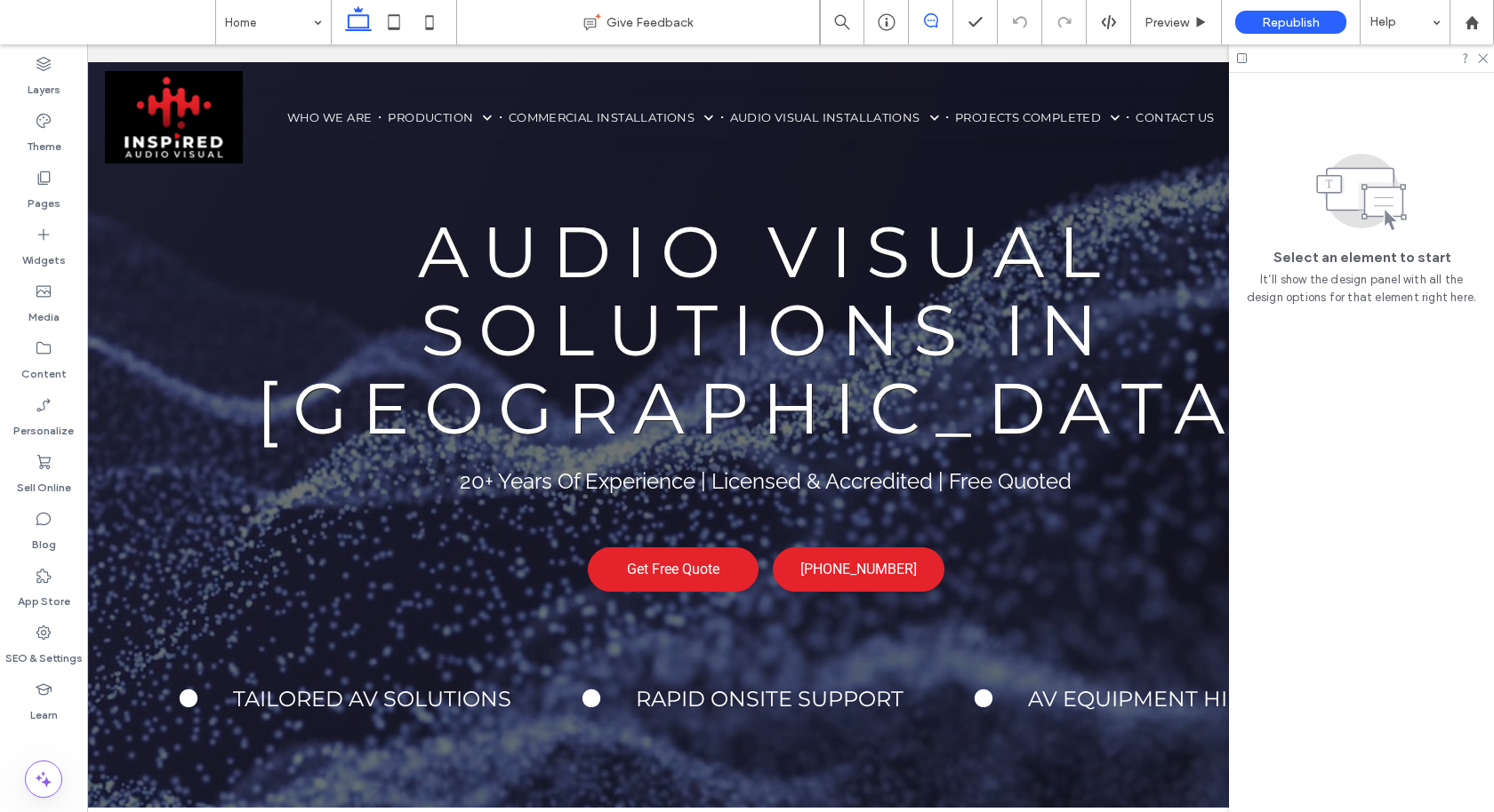
click at [939, 22] on span at bounding box center [930, 19] width 44 height 14
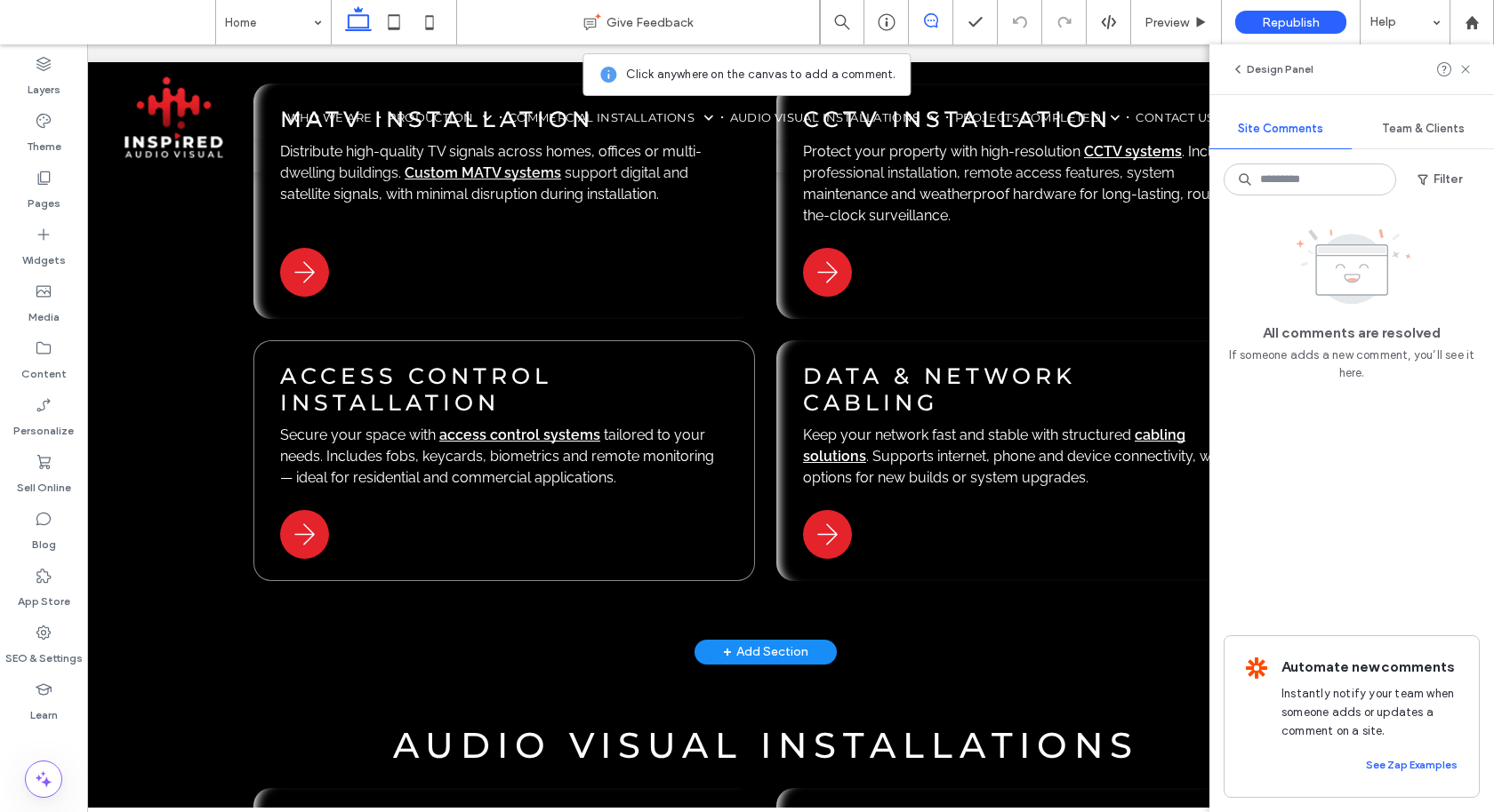
scroll to position [2611, 0]
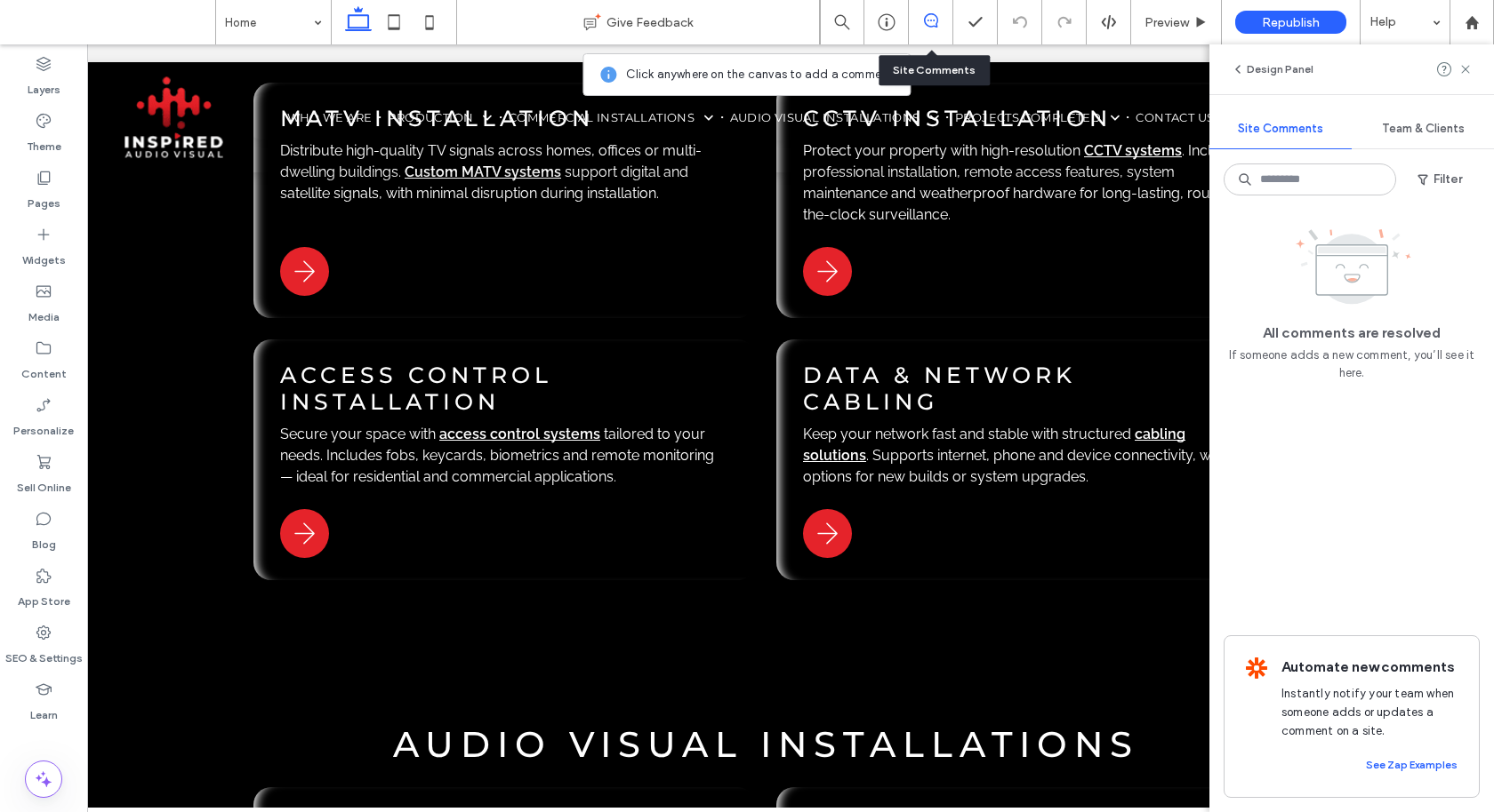
click at [942, 17] on span at bounding box center [930, 19] width 44 height 14
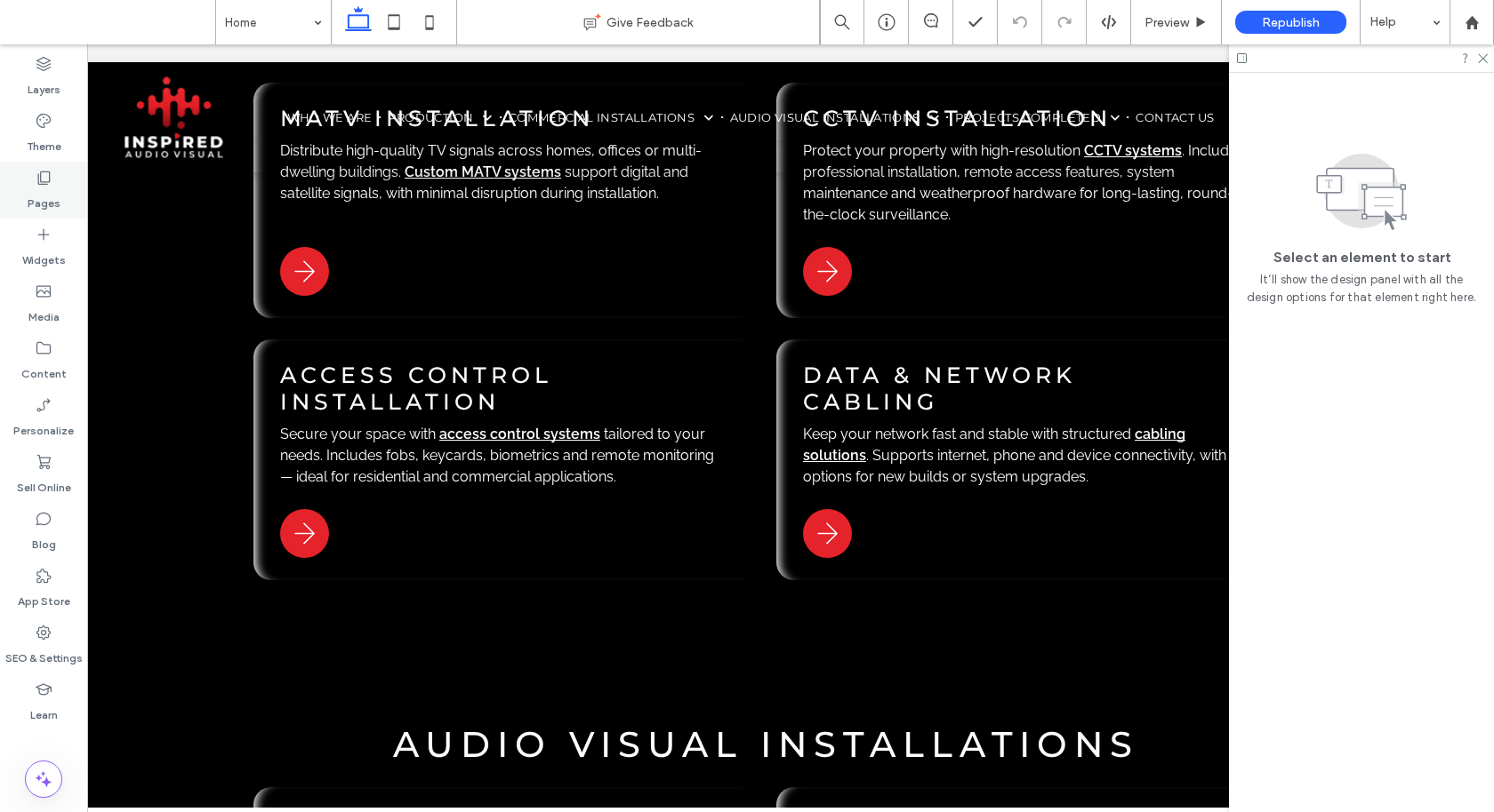
click at [44, 186] on icon at bounding box center [43, 177] width 18 height 18
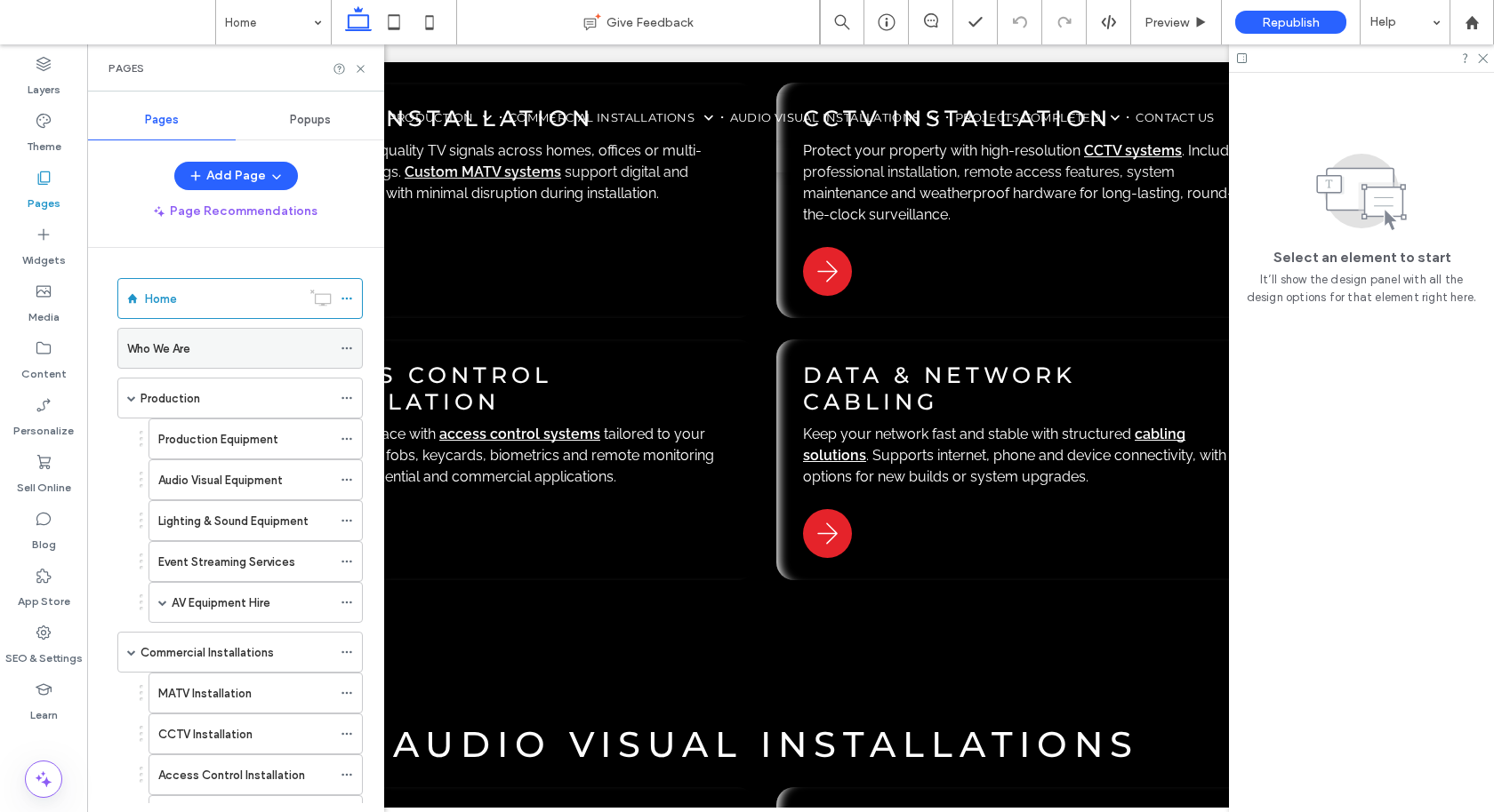
click at [210, 345] on div "Who We Are" at bounding box center [229, 349] width 204 height 19
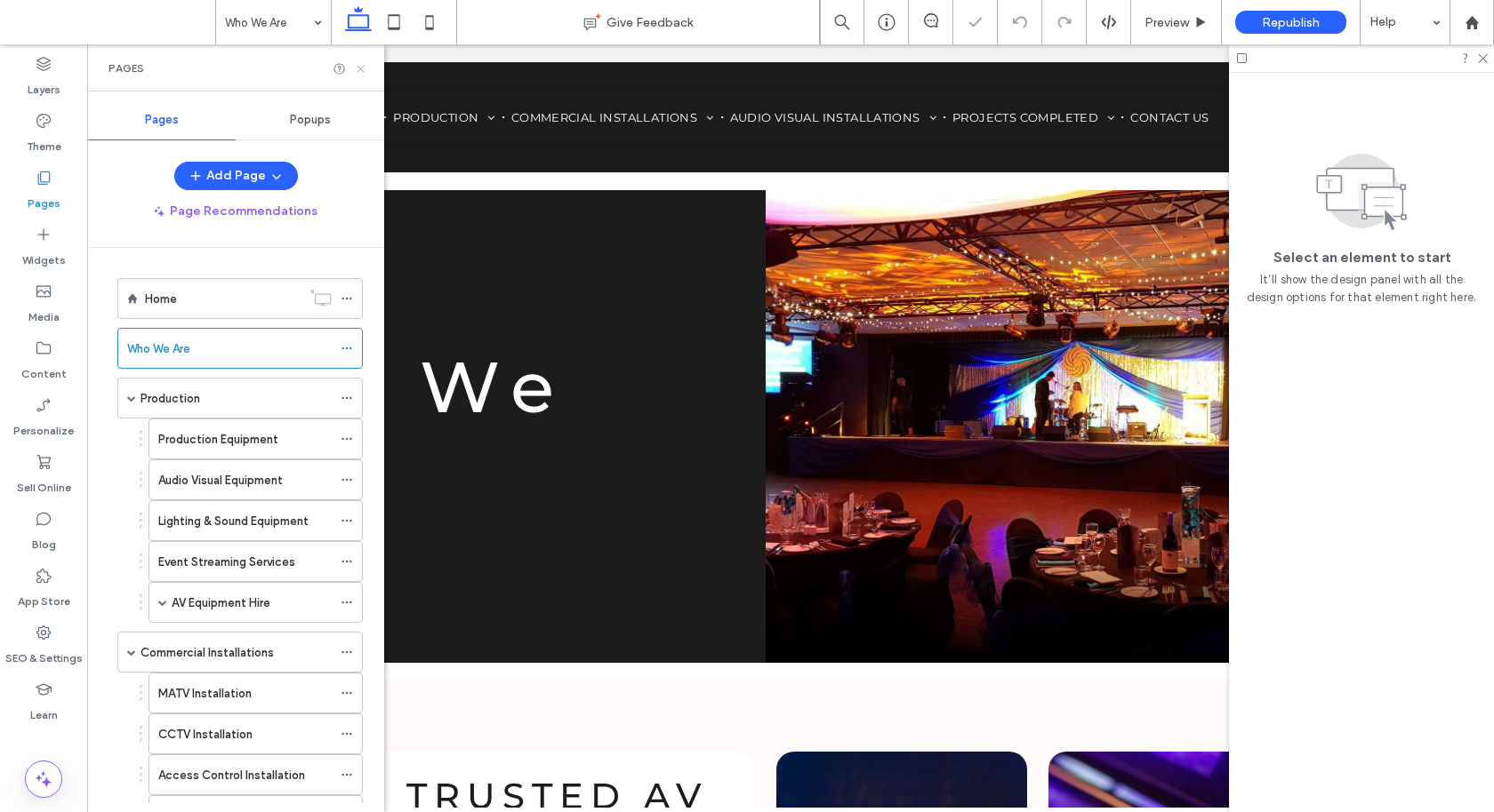
drag, startPoint x: 357, startPoint y: 64, endPoint x: 303, endPoint y: 136, distance: 90.0
click at [357, 64] on icon at bounding box center [360, 69] width 13 height 13
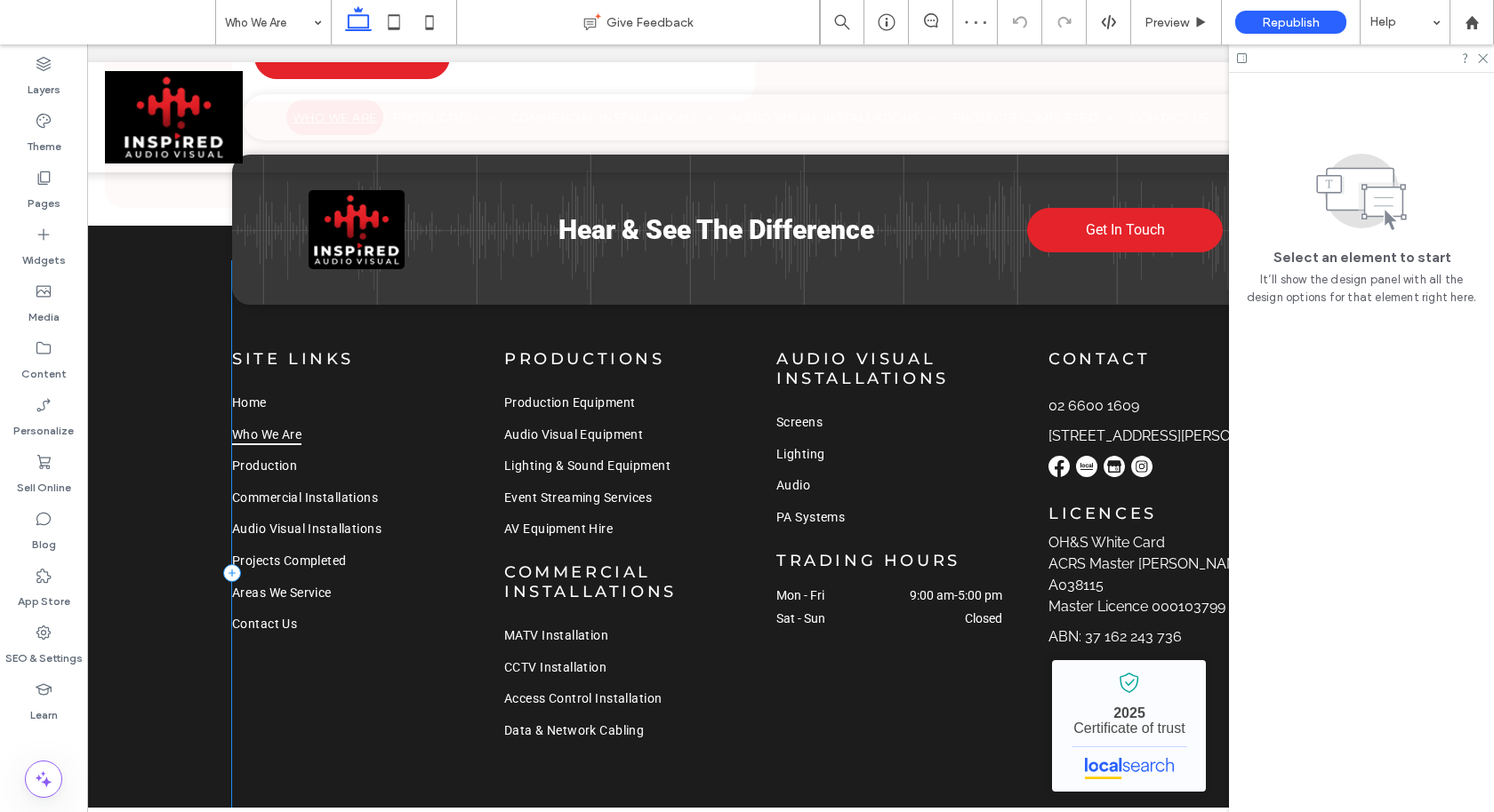
scroll to position [1224, 0]
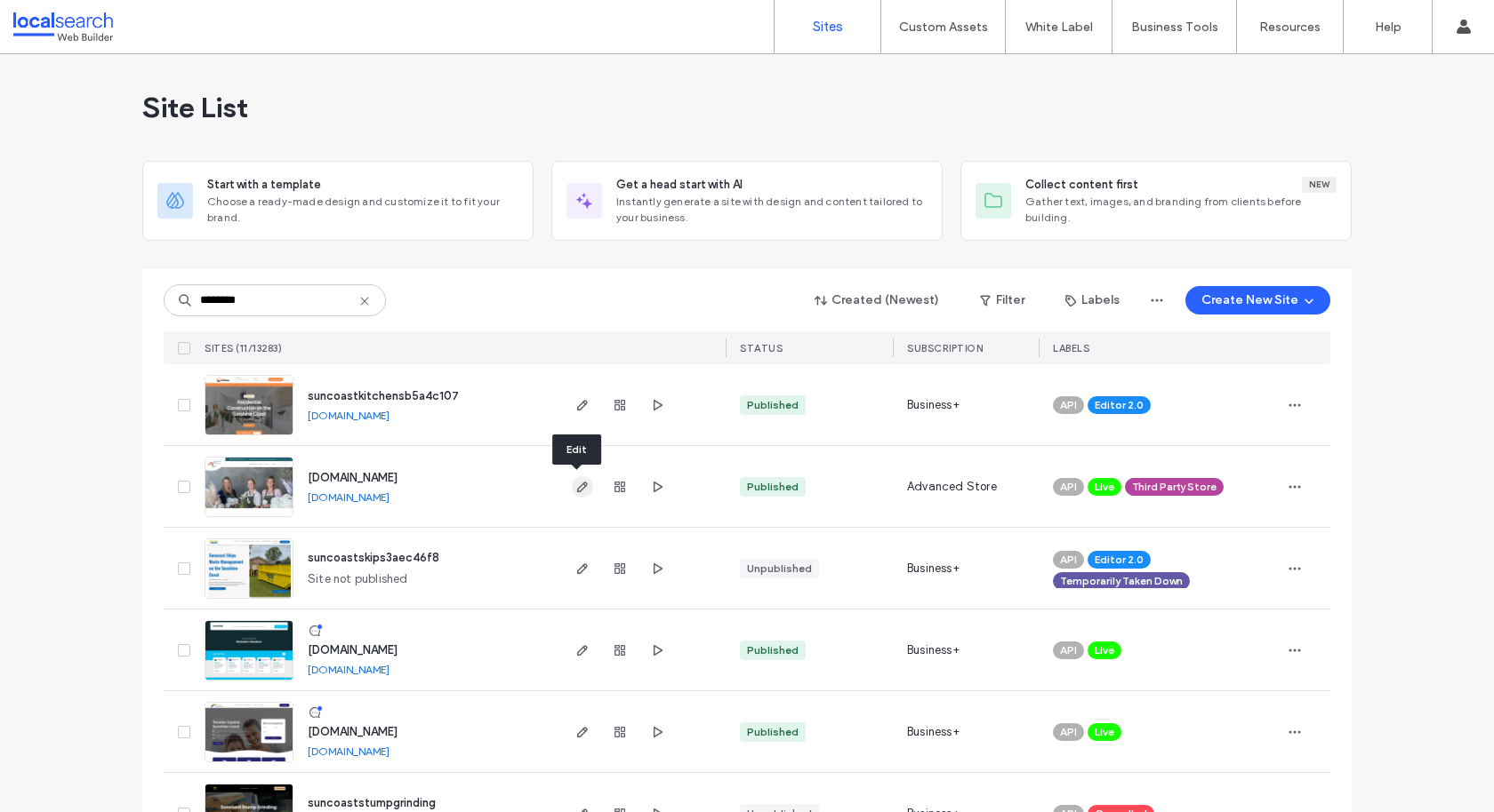
type input "********"
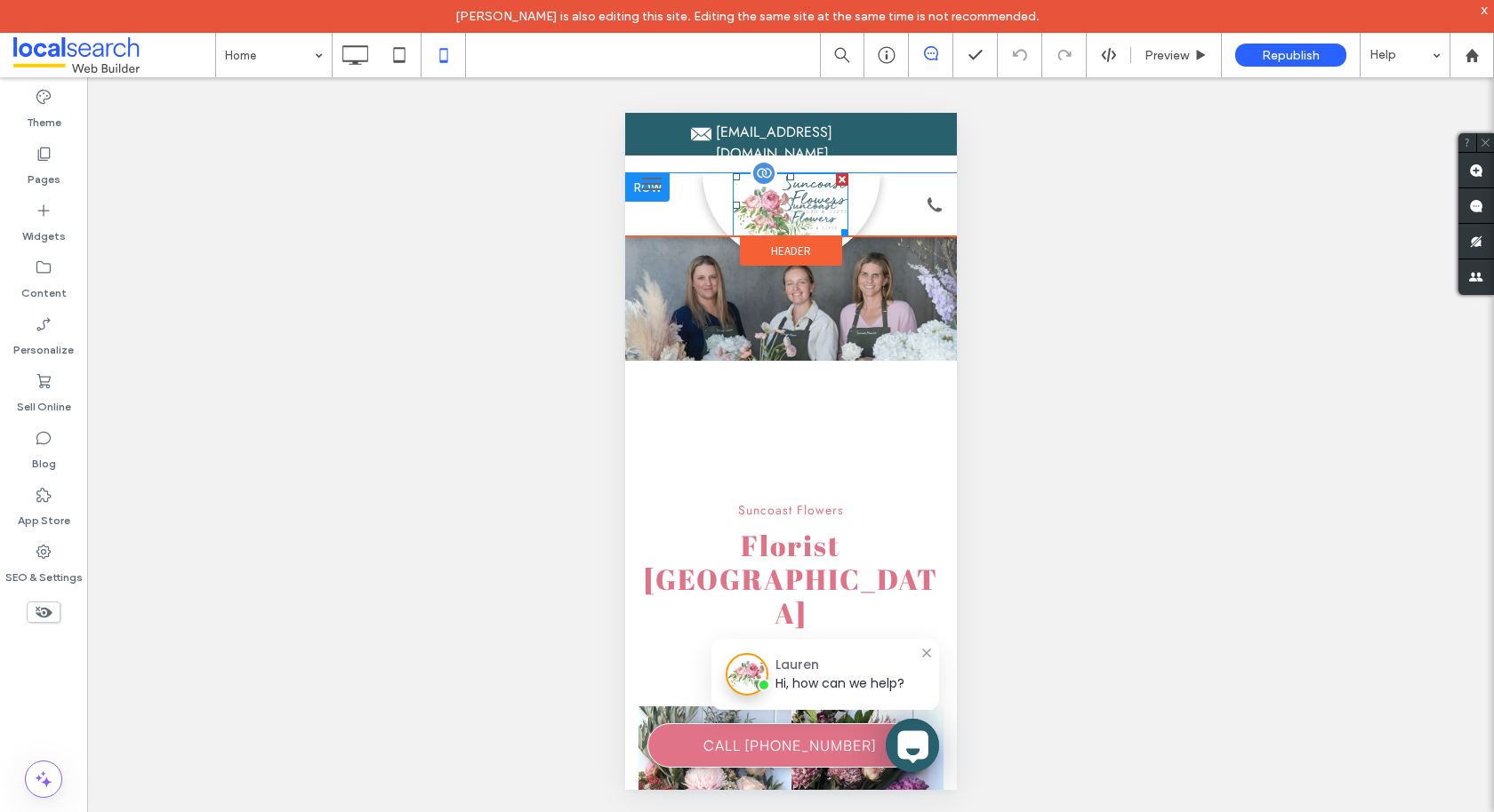
click at [808, 197] on img at bounding box center [789, 205] width 115 height 63
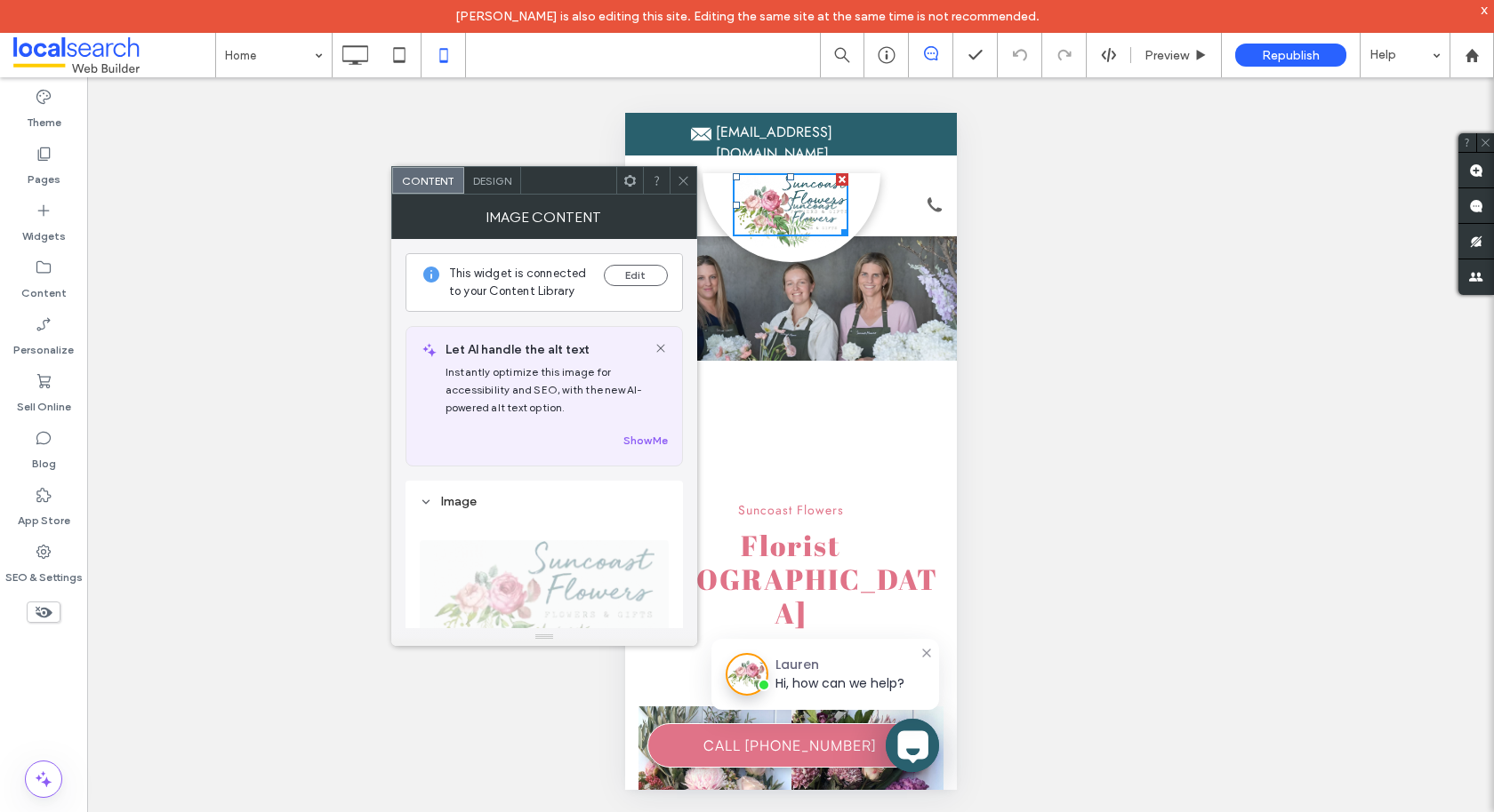
click at [683, 178] on use at bounding box center [683, 181] width 9 height 9
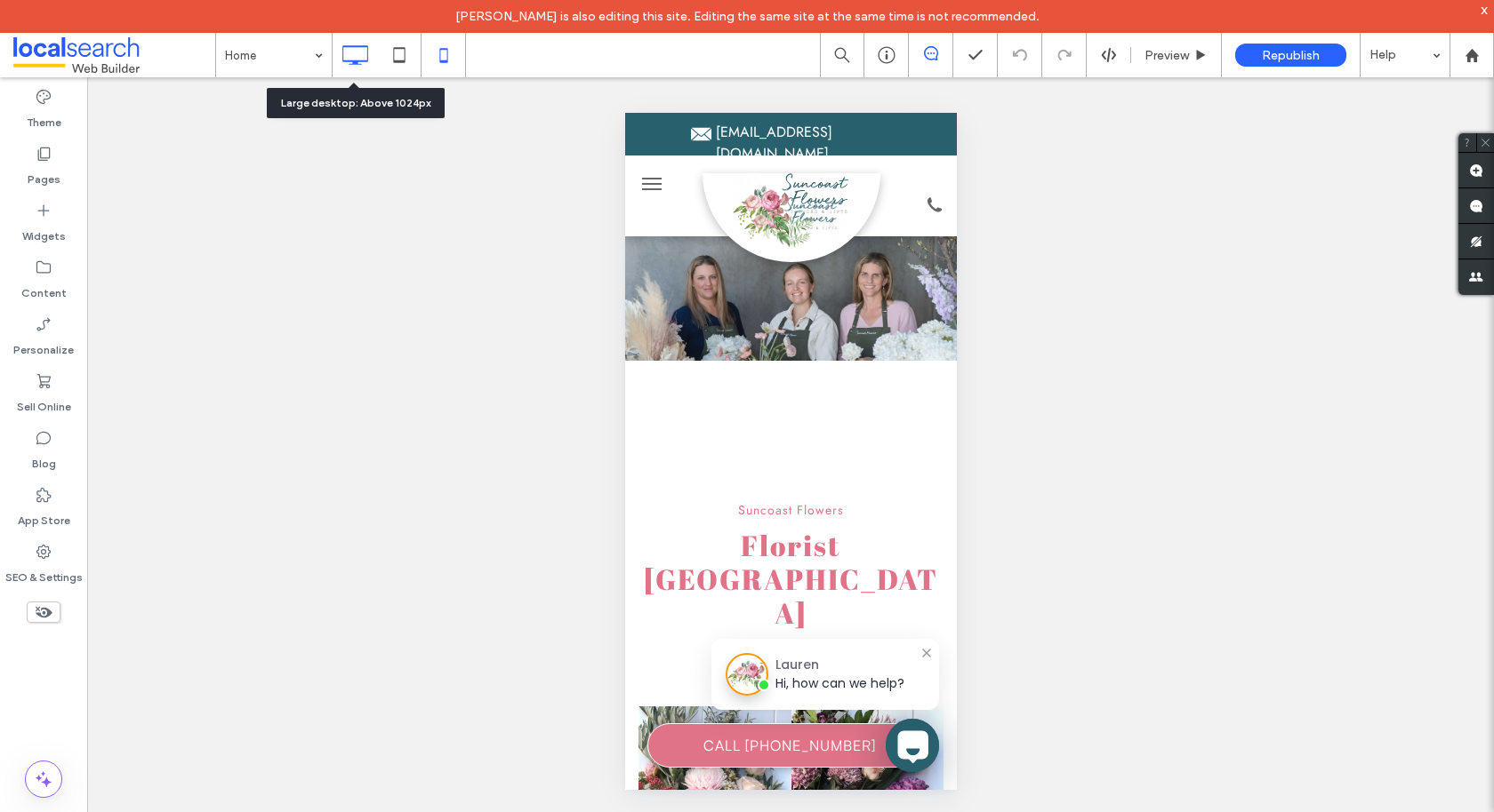
click at [359, 57] on icon at bounding box center [355, 55] width 35 height 35
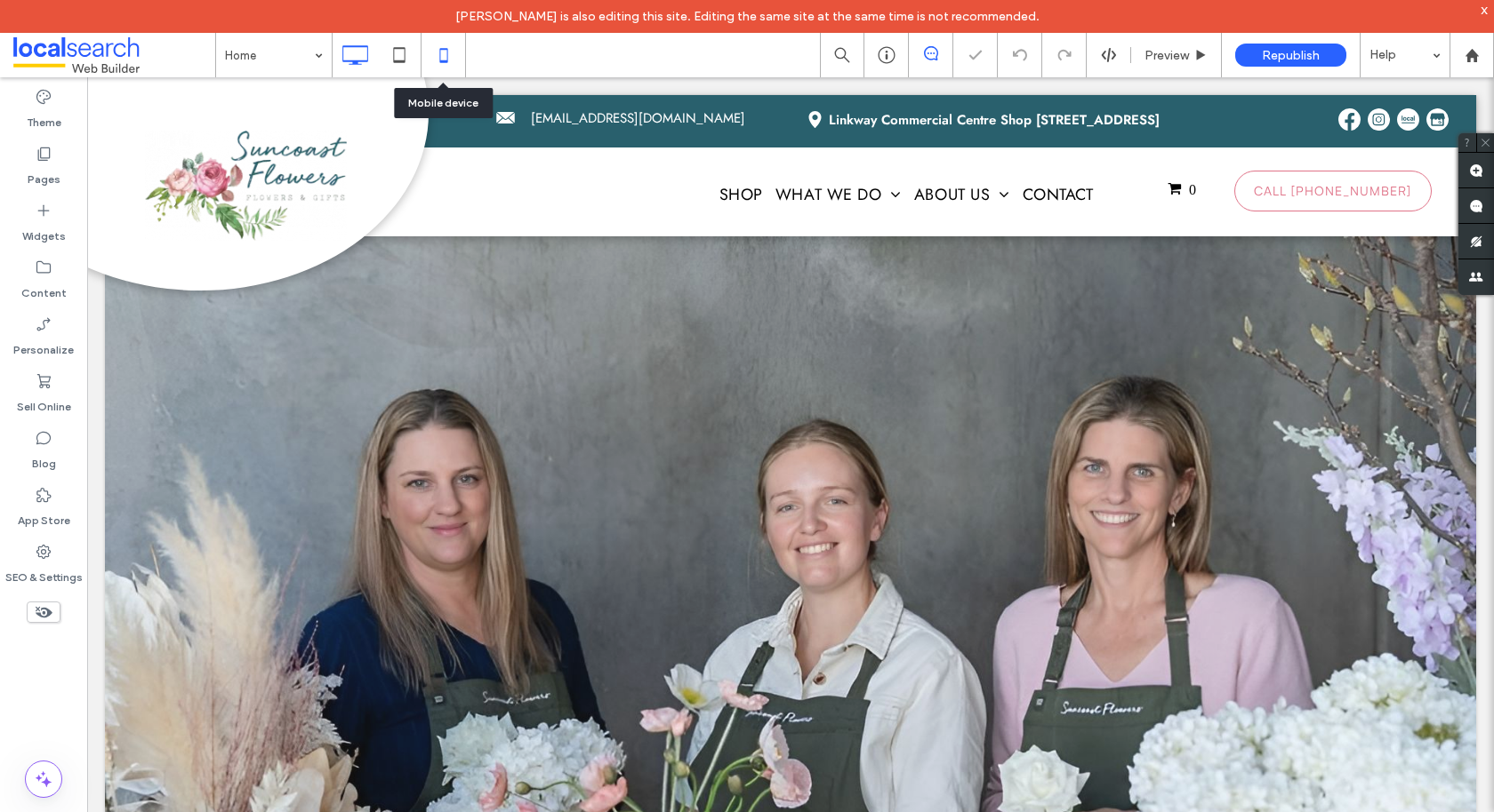
click at [448, 53] on icon at bounding box center [444, 55] width 35 height 35
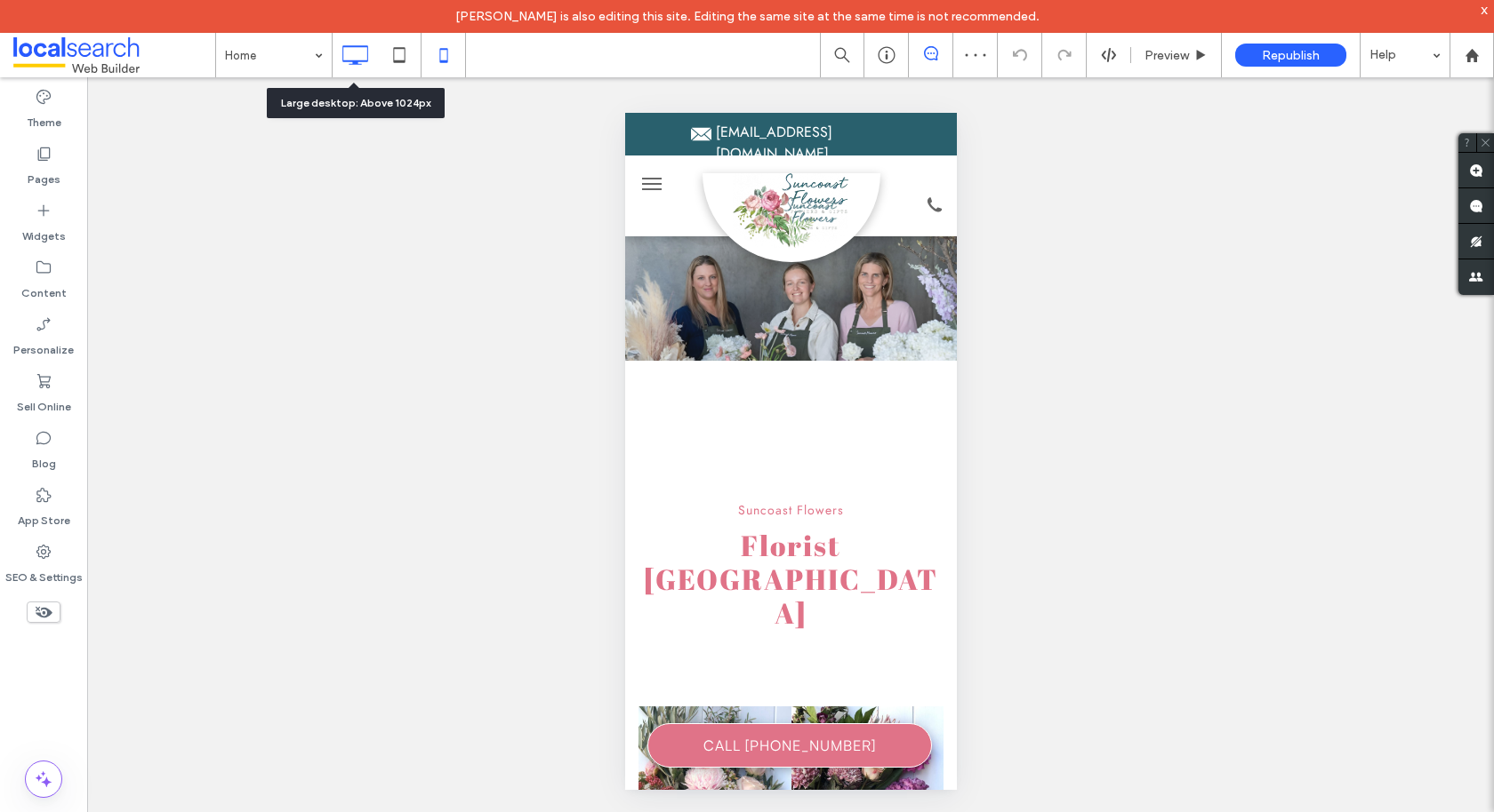
click at [355, 52] on icon at bounding box center [355, 55] width 35 height 35
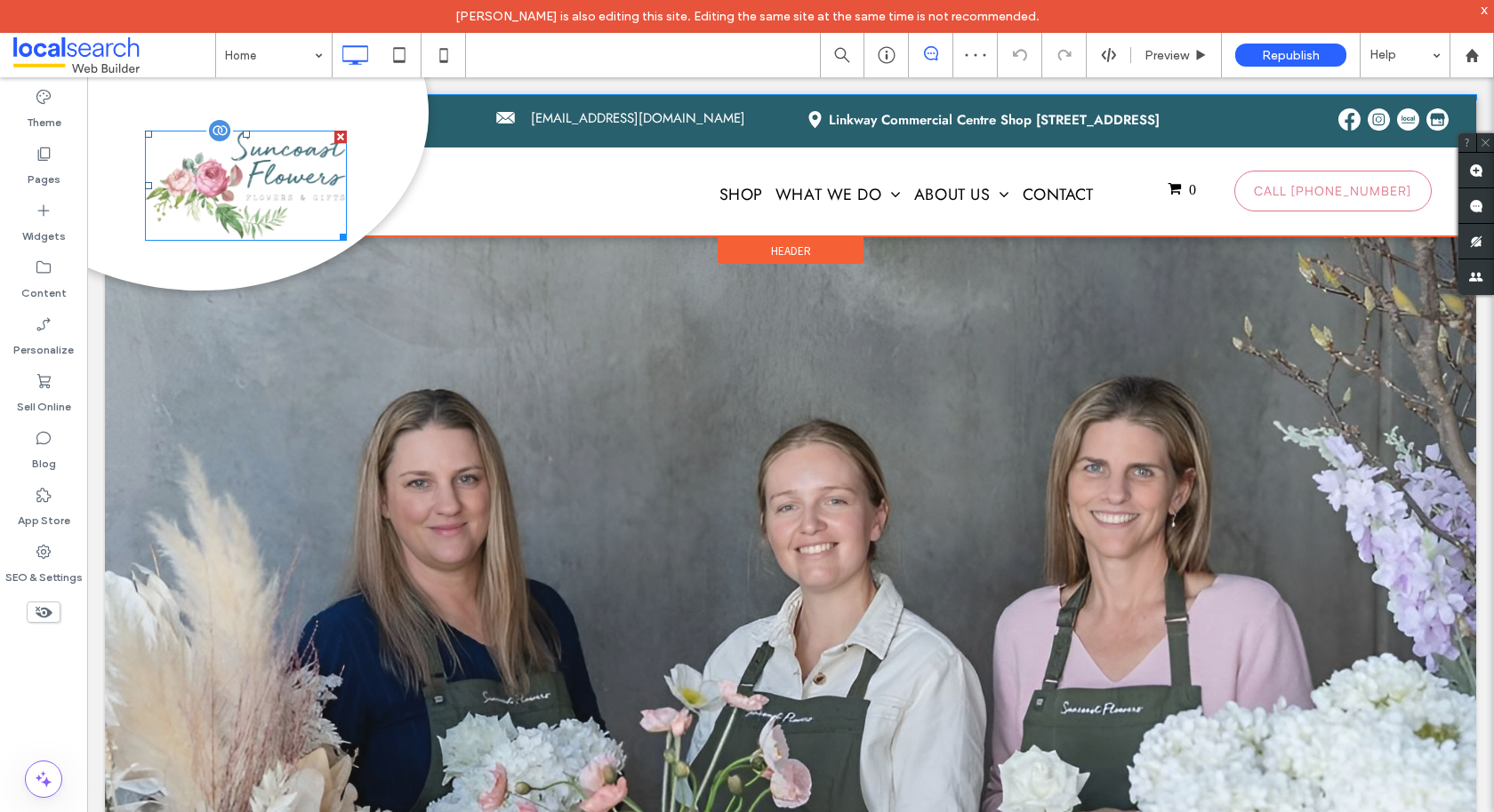
click at [246, 194] on img at bounding box center [245, 186] width 201 height 110
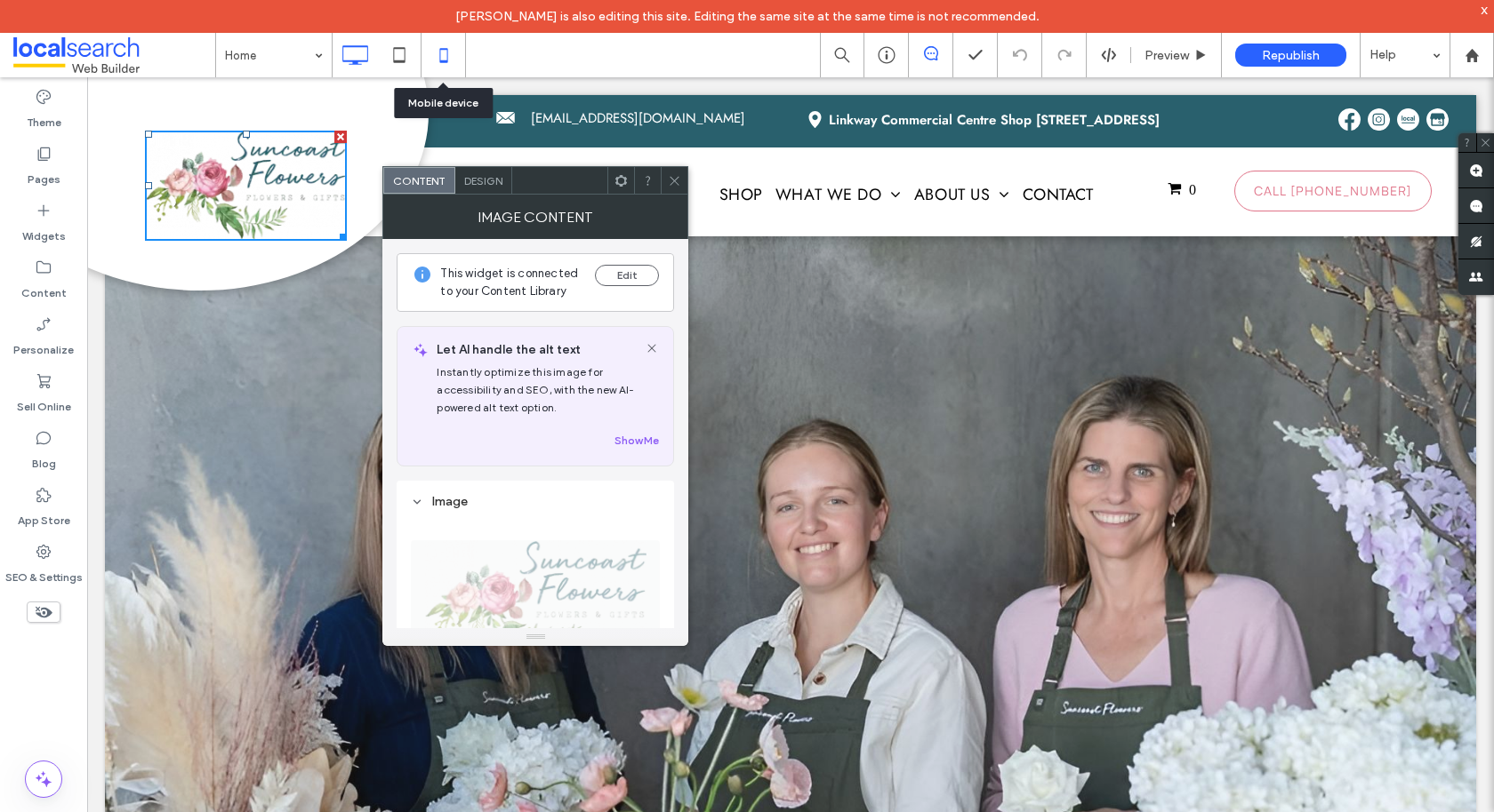
click at [448, 55] on icon at bounding box center [444, 55] width 35 height 35
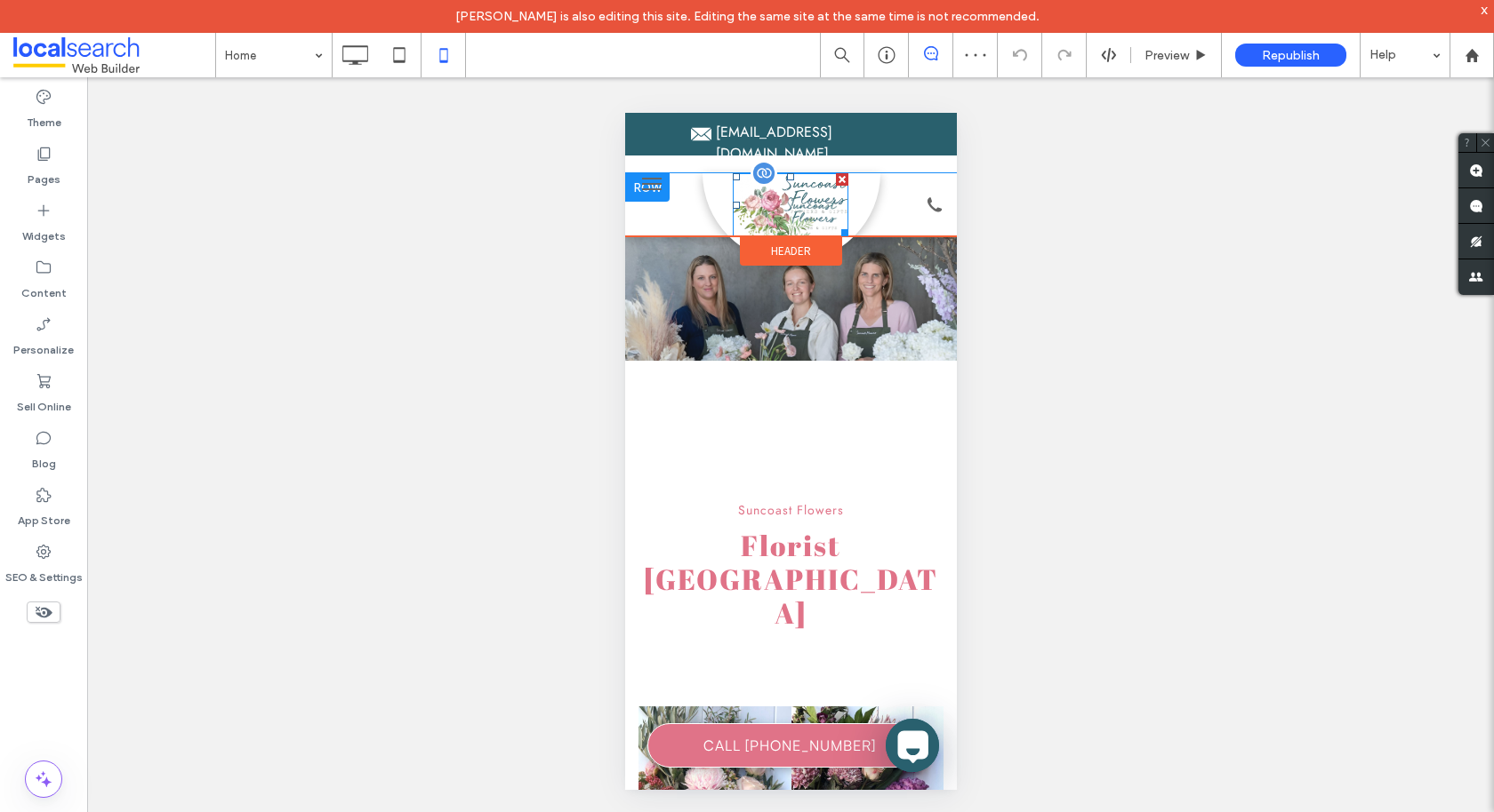
click at [794, 192] on img at bounding box center [789, 205] width 115 height 63
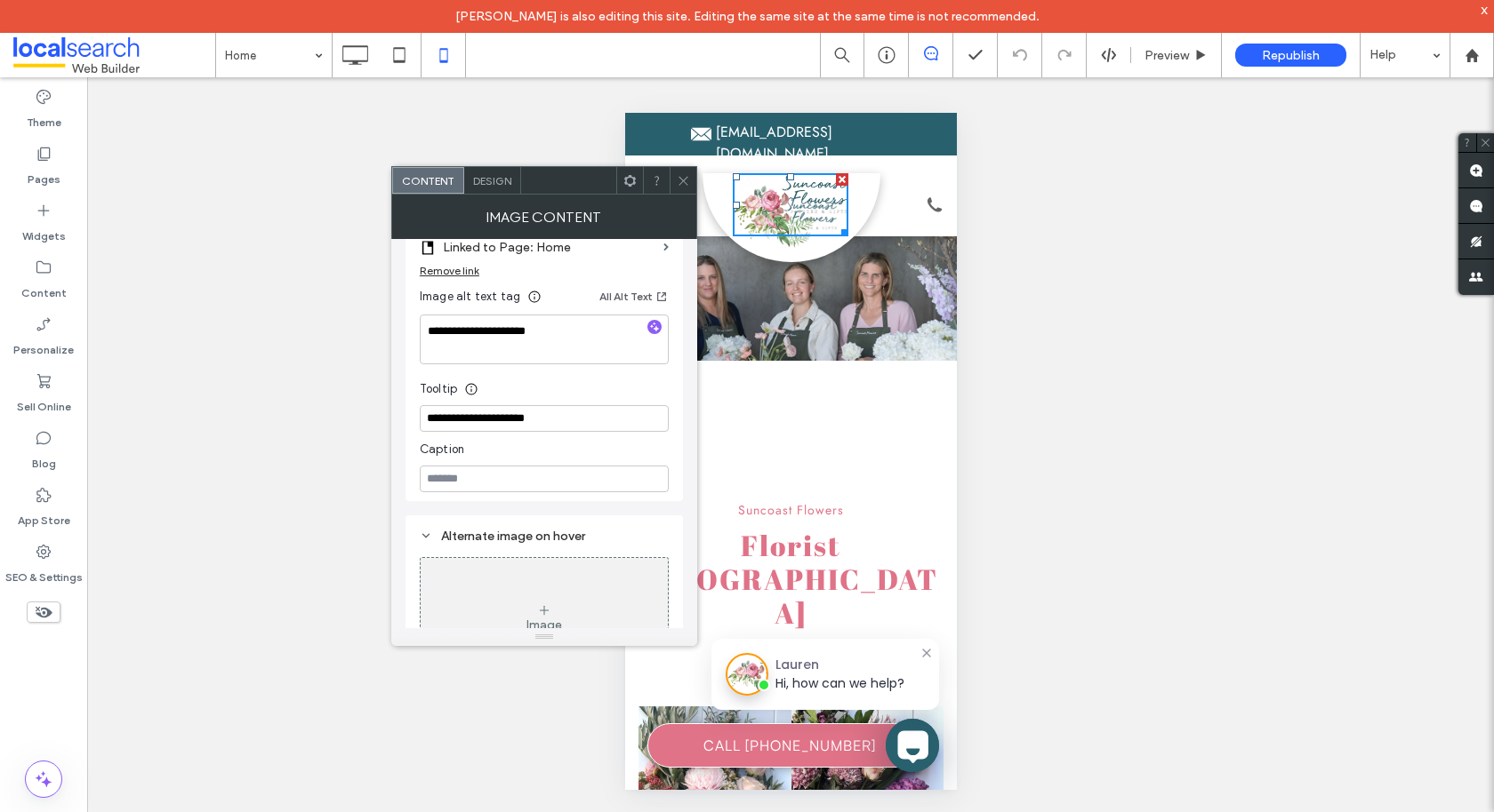
scroll to position [564, 0]
click at [787, 226] on img at bounding box center [791, 224] width 95 height 52
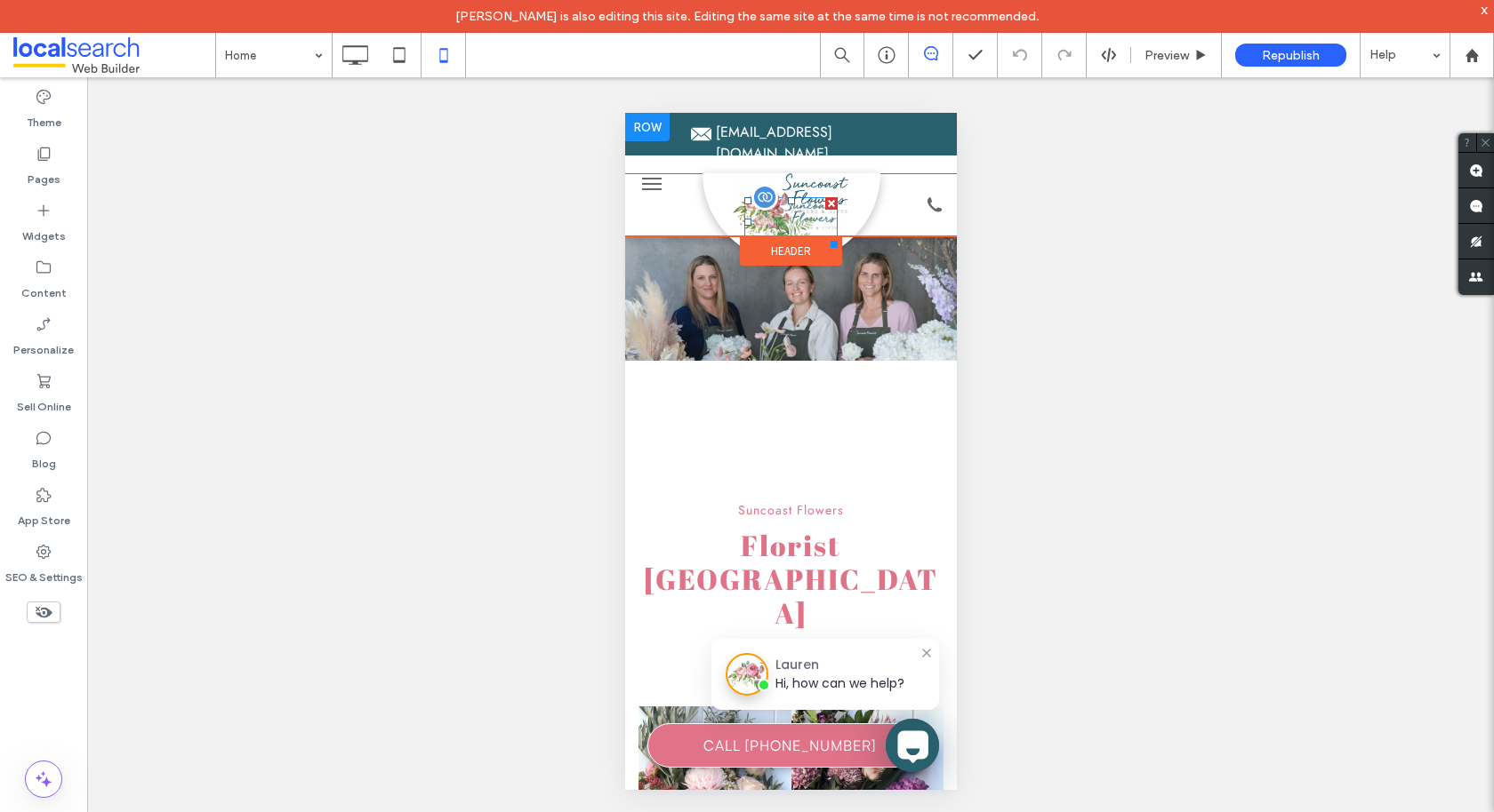
click at [834, 198] on div at bounding box center [830, 203] width 12 height 12
click at [359, 51] on icon at bounding box center [355, 55] width 35 height 35
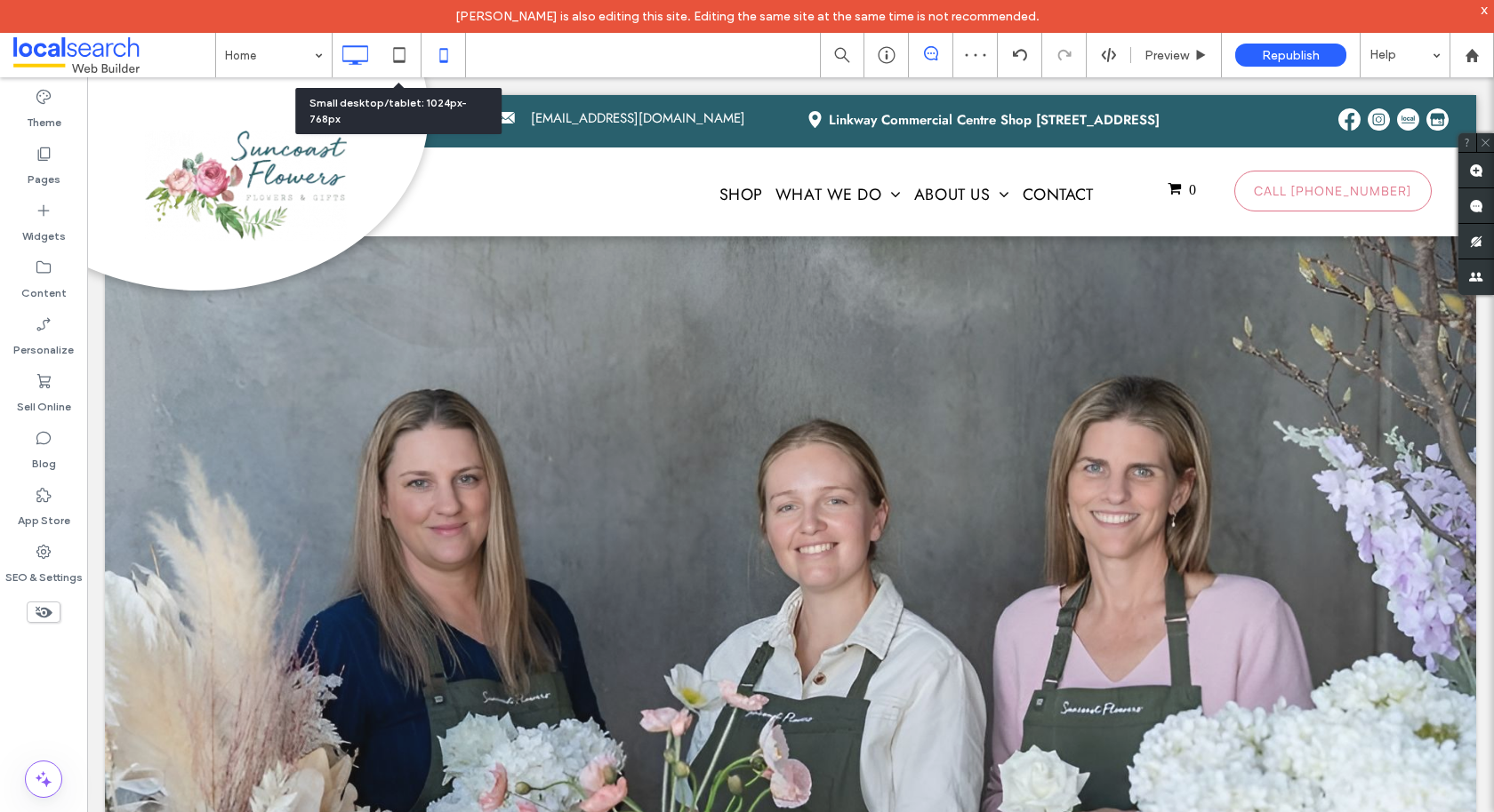
scroll to position [0, 0]
click at [442, 59] on icon at bounding box center [444, 55] width 35 height 35
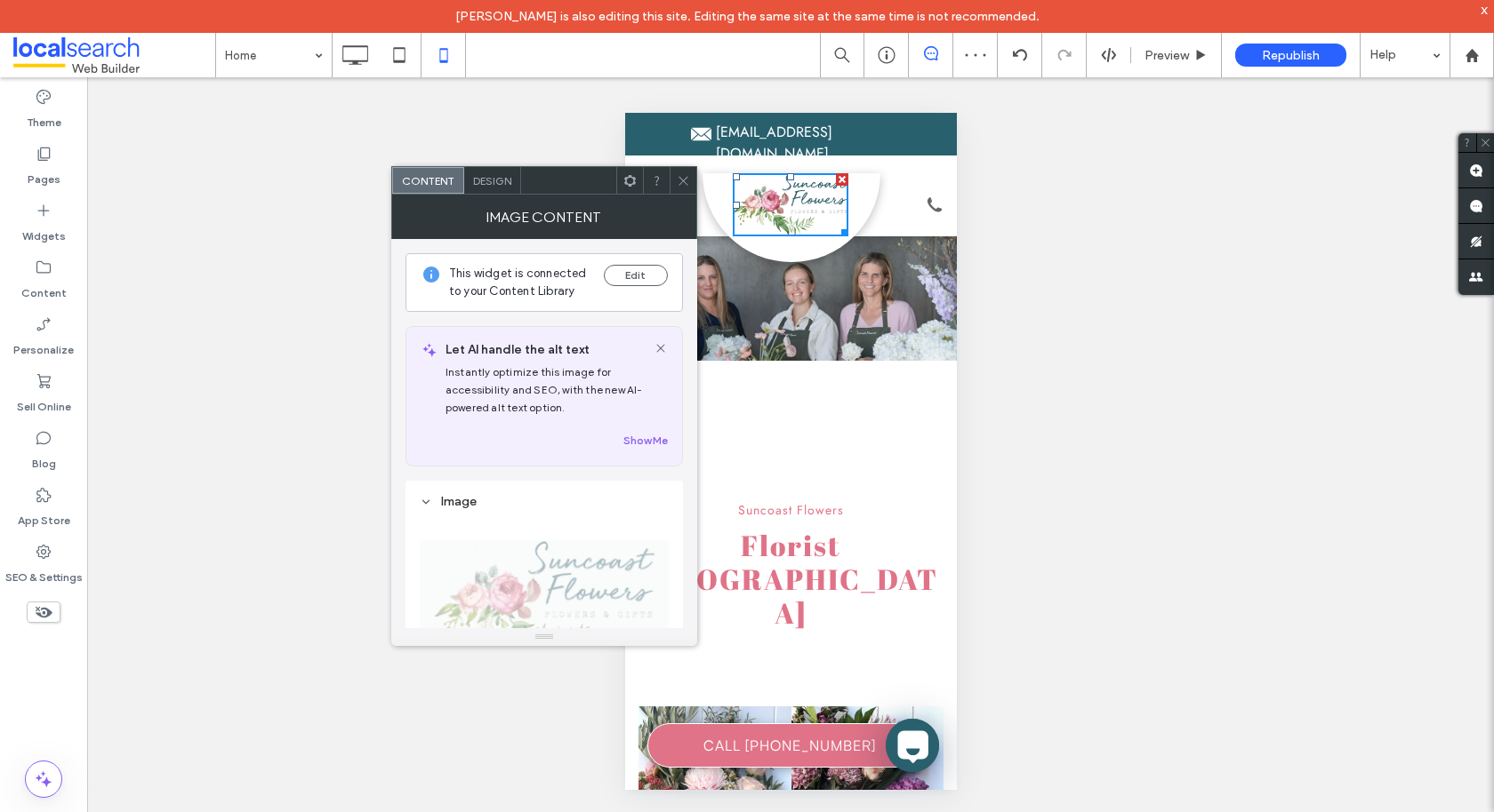
click at [685, 190] on span at bounding box center [683, 180] width 13 height 27
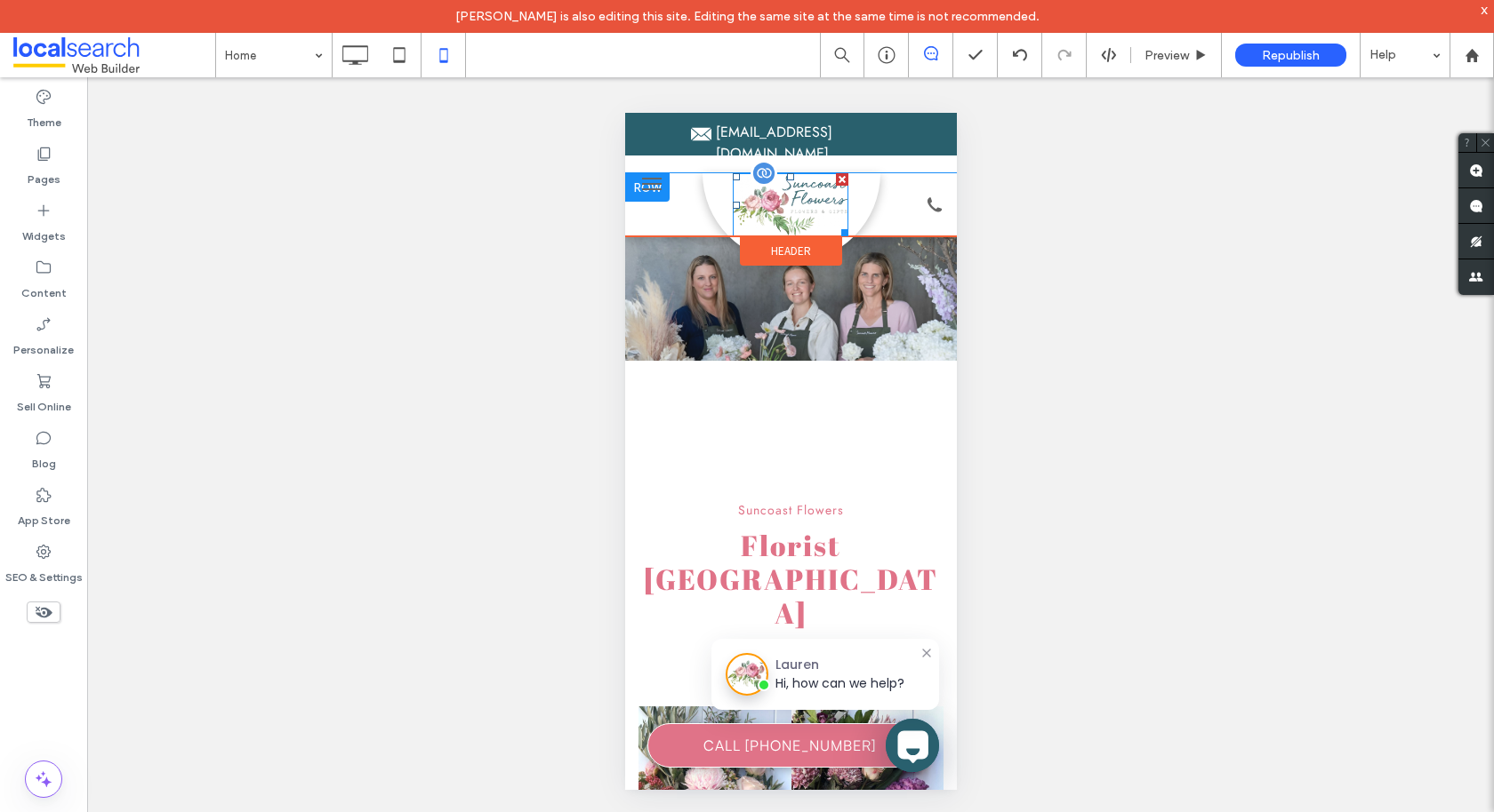
click at [794, 191] on img at bounding box center [789, 205] width 115 height 63
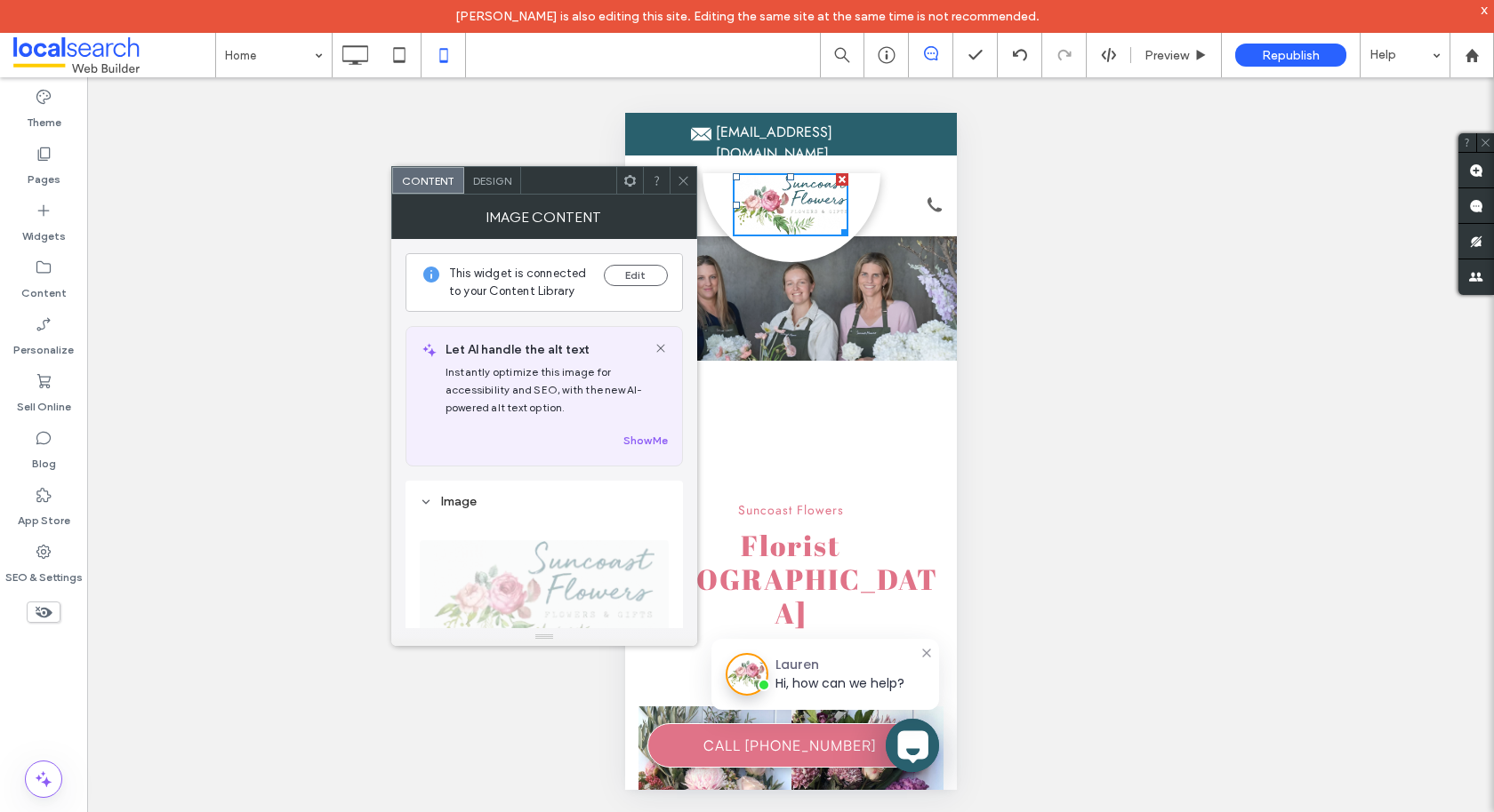
click at [498, 178] on span "Design" at bounding box center [491, 181] width 38 height 13
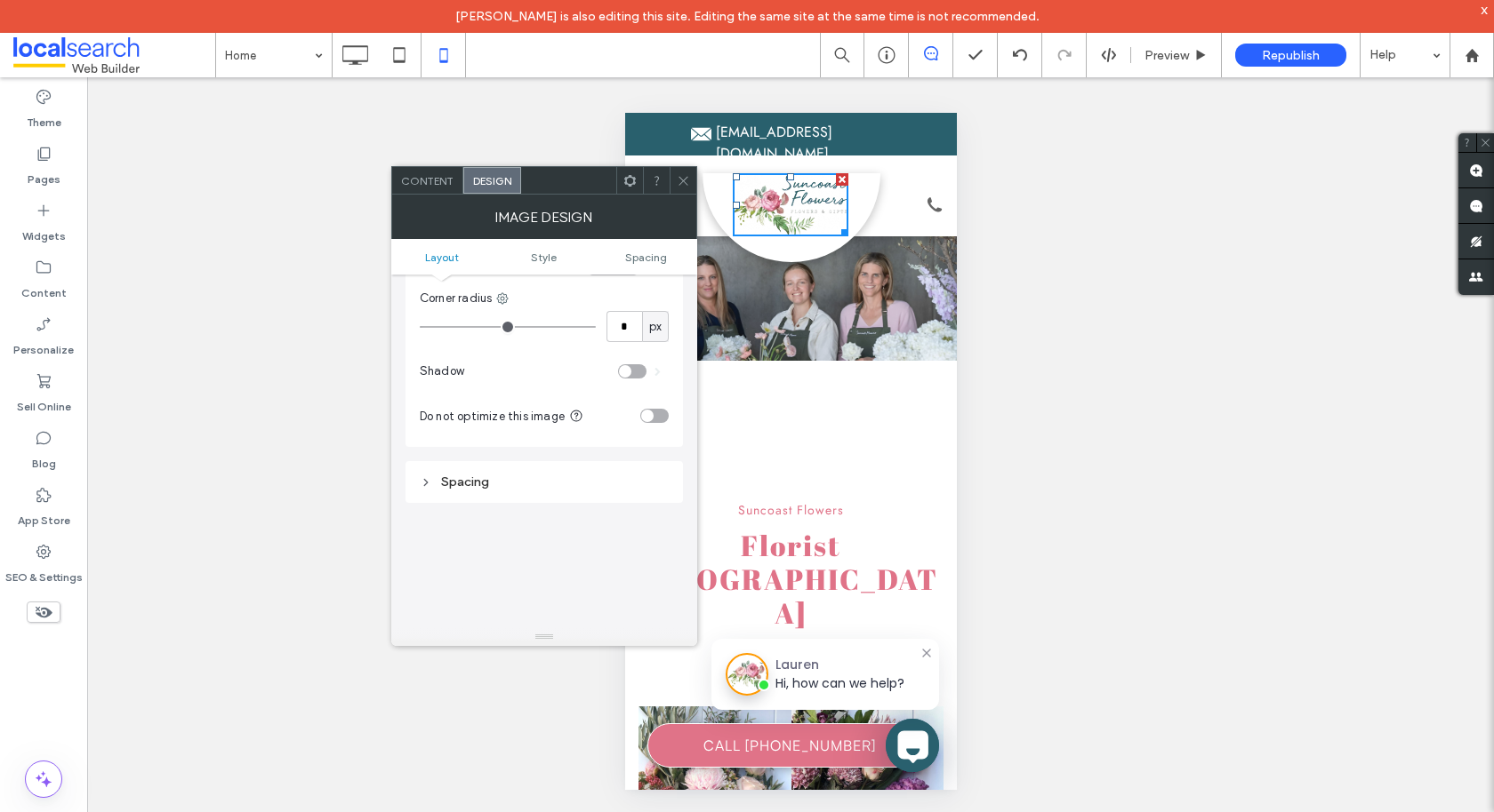
scroll to position [558, 0]
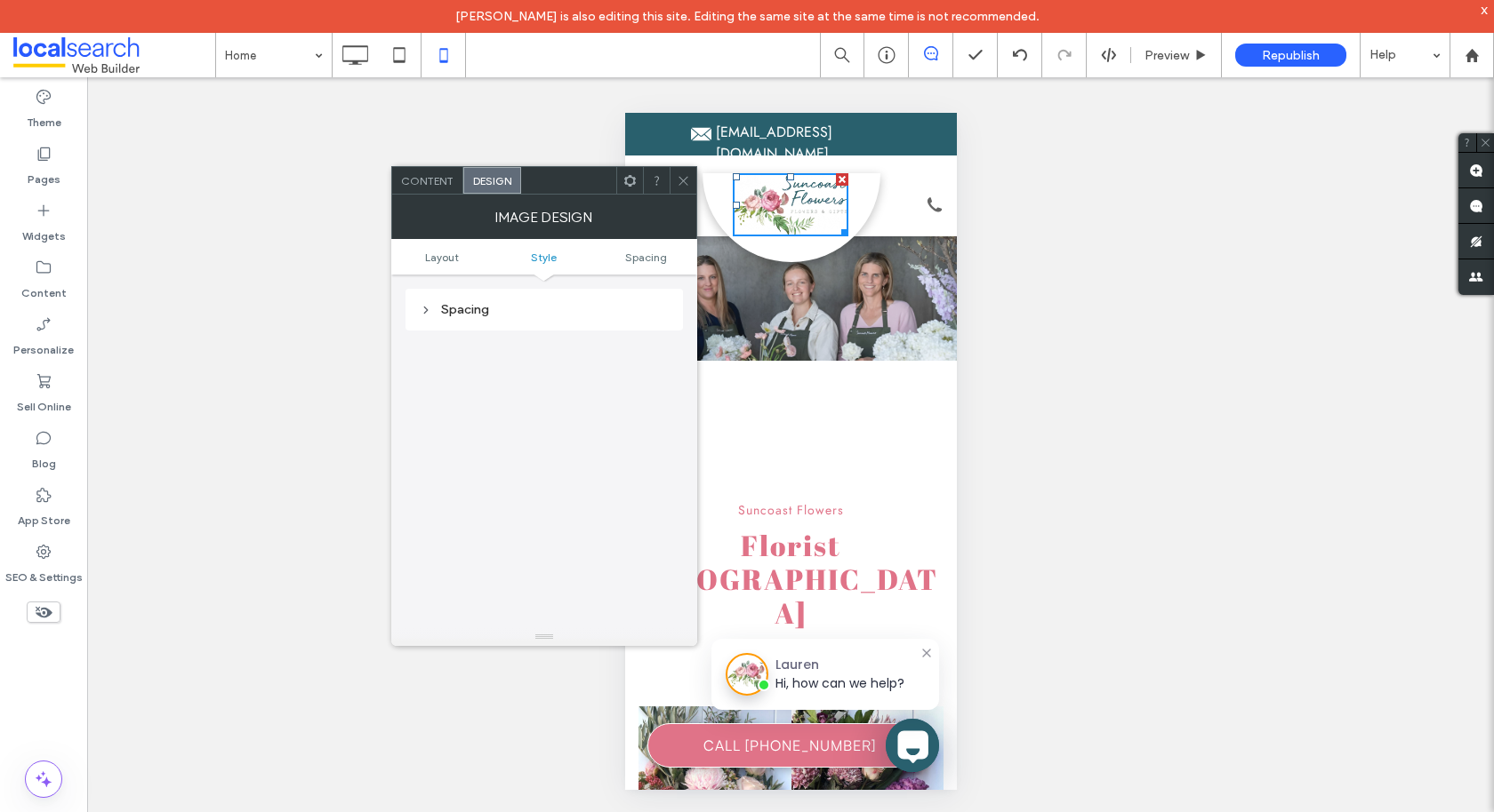
click at [499, 321] on div "Spacing" at bounding box center [544, 309] width 278 height 42
click at [507, 307] on div "Spacing" at bounding box center [544, 310] width 249 height 15
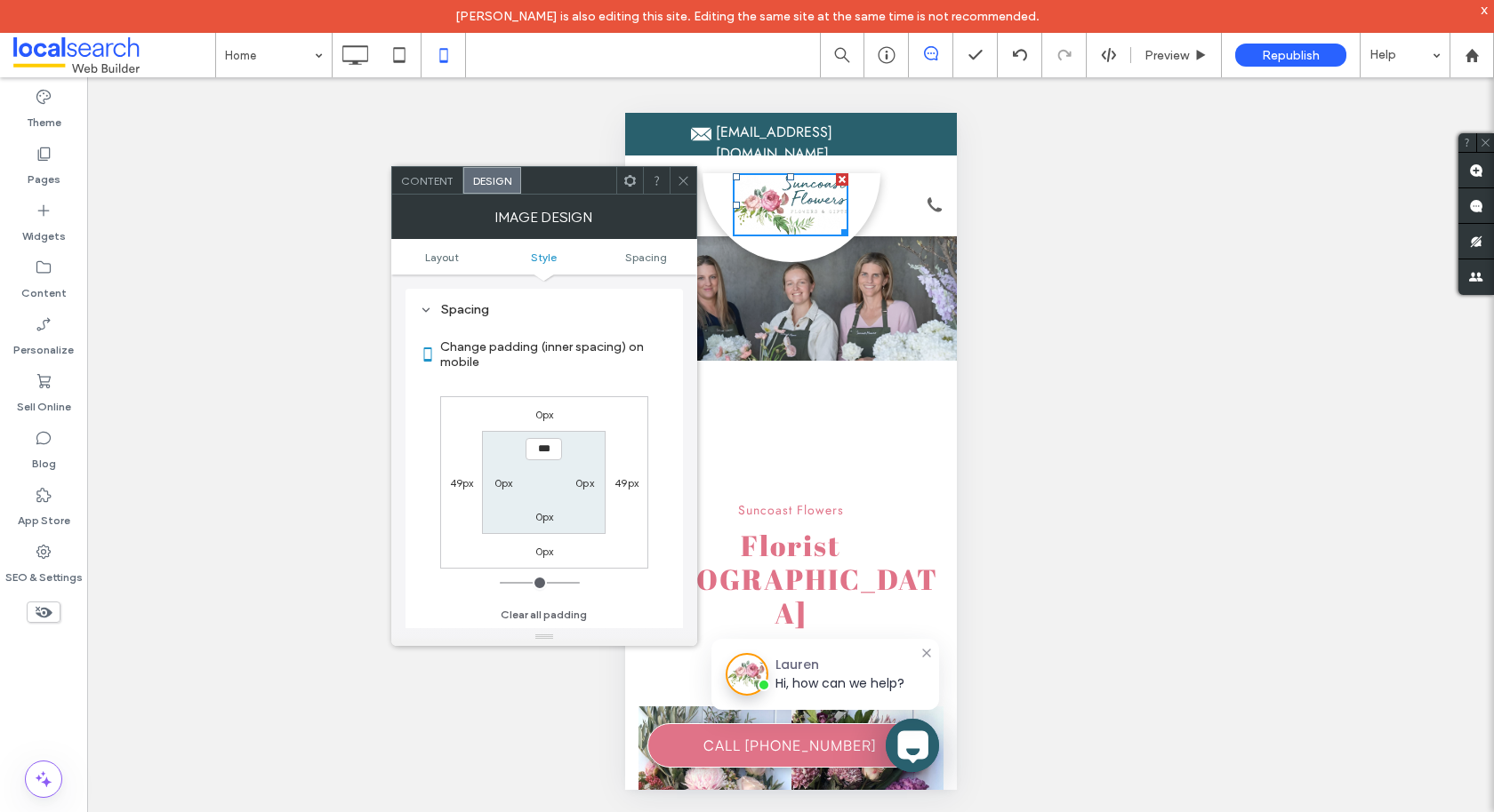
click at [541, 409] on label "0px" at bounding box center [545, 415] width 19 height 13
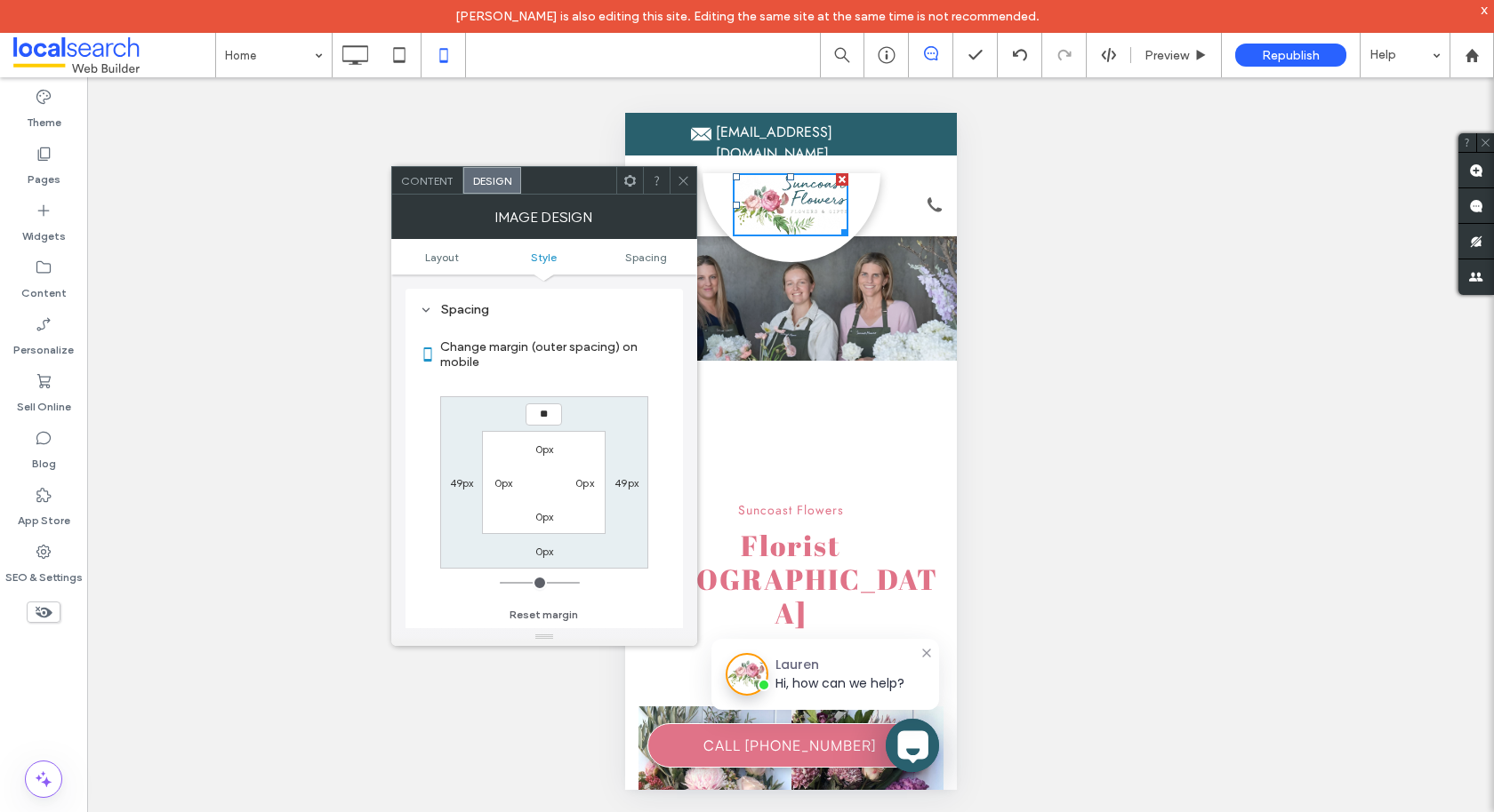
type input "**"
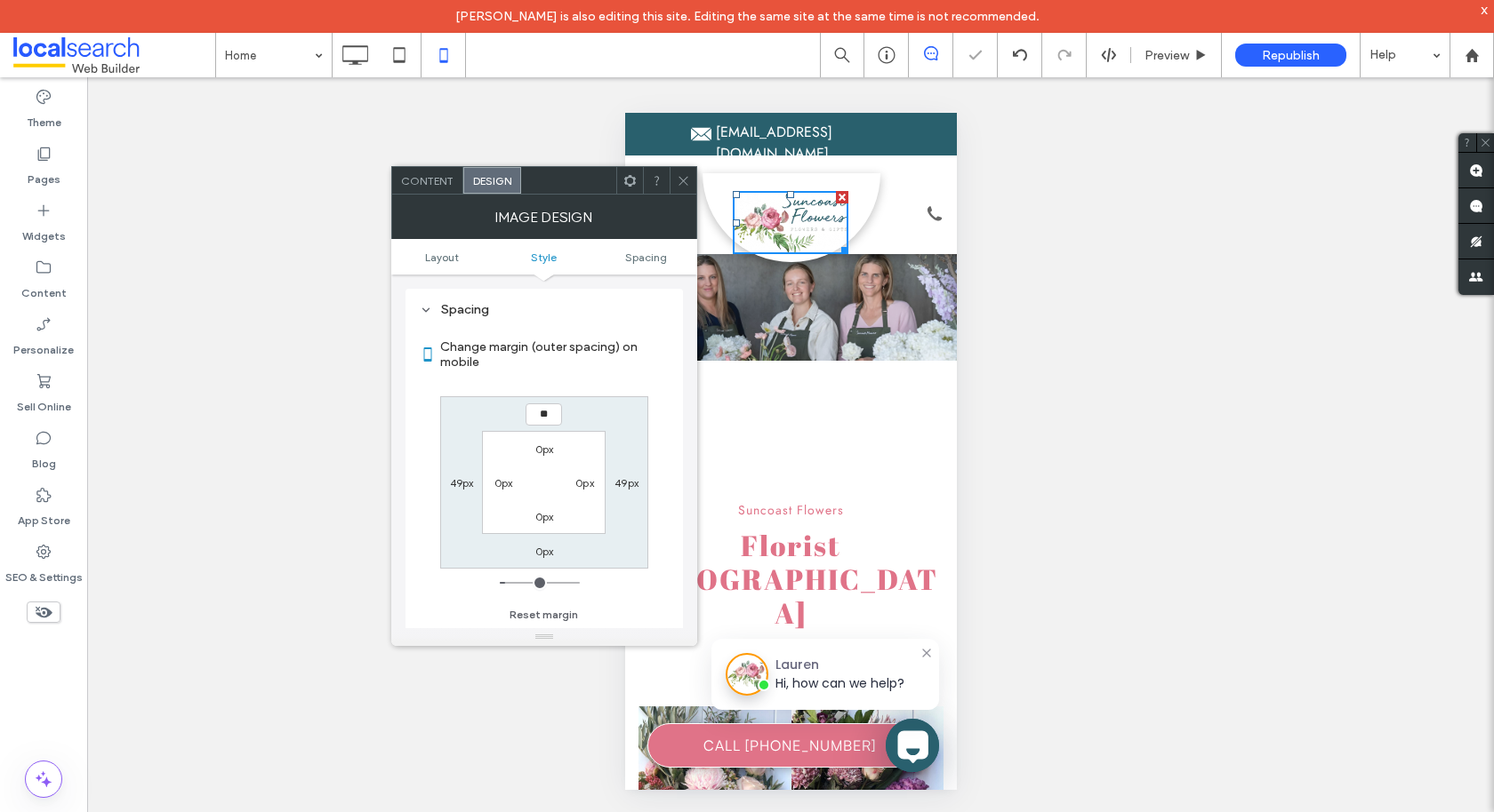
type input "*"
type input "**"
drag, startPoint x: 544, startPoint y: 412, endPoint x: 526, endPoint y: 412, distance: 18.0
click at [526, 412] on input "****" at bounding box center [543, 415] width 36 height 22
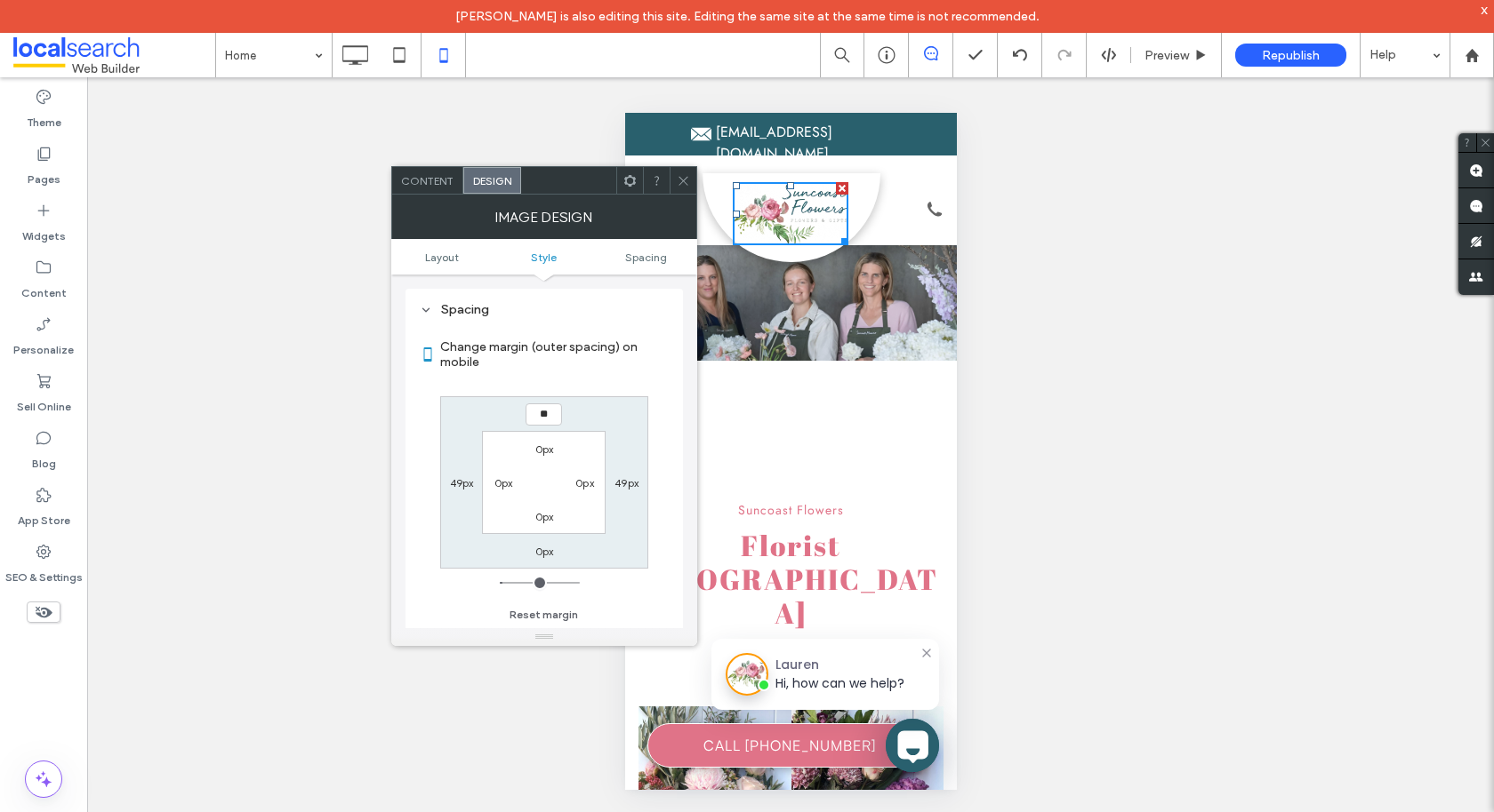
type input "**"
type input "*"
type input "***"
click at [681, 174] on icon at bounding box center [683, 181] width 13 height 13
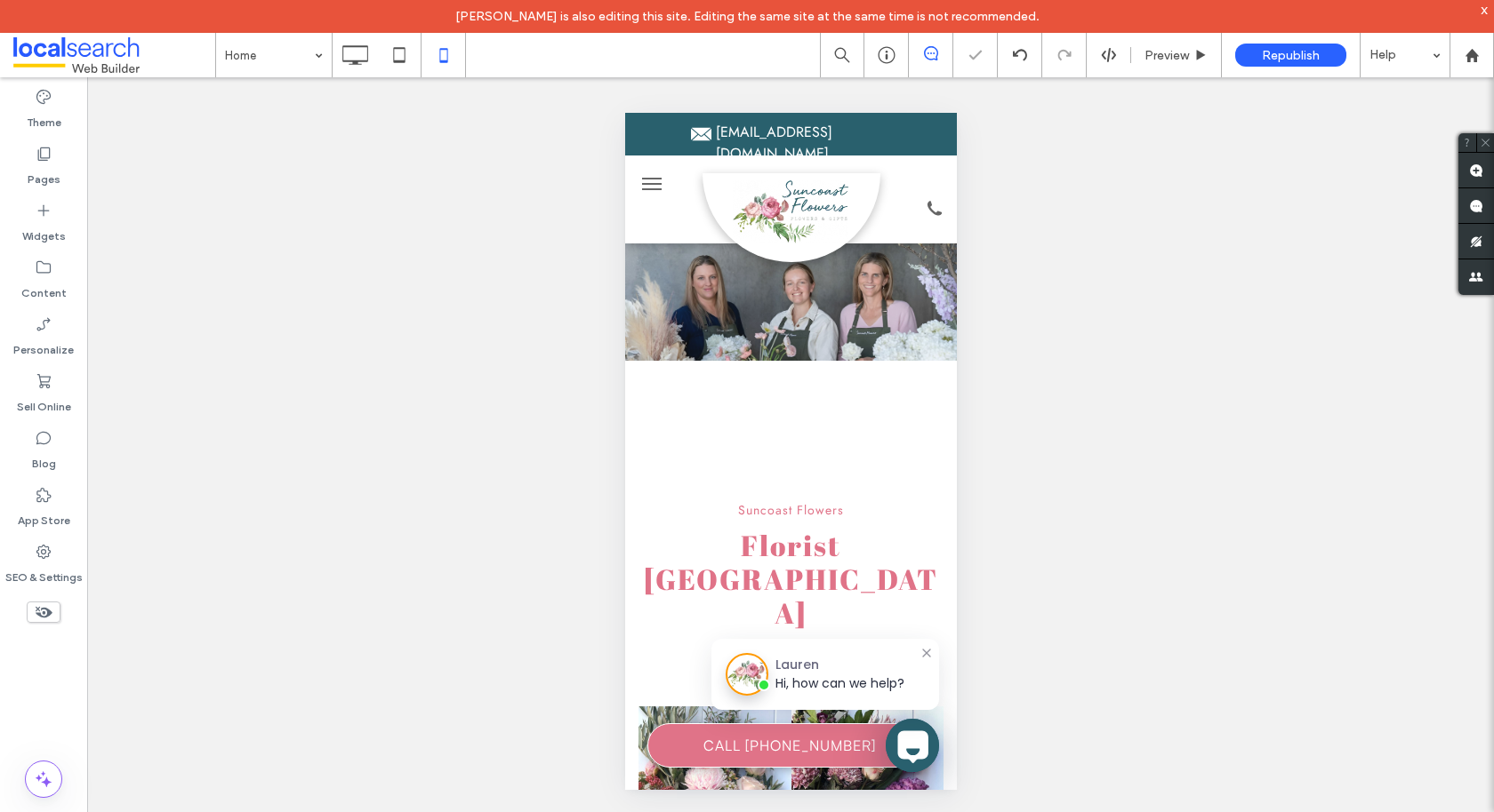
click at [448, 241] on div "Unhide? Yes Unhide? Yes Unhide? Yes Unhide? Yes Unhide? Yes Unhide? Yes Unhide?…" at bounding box center [790, 460] width 1407 height 767
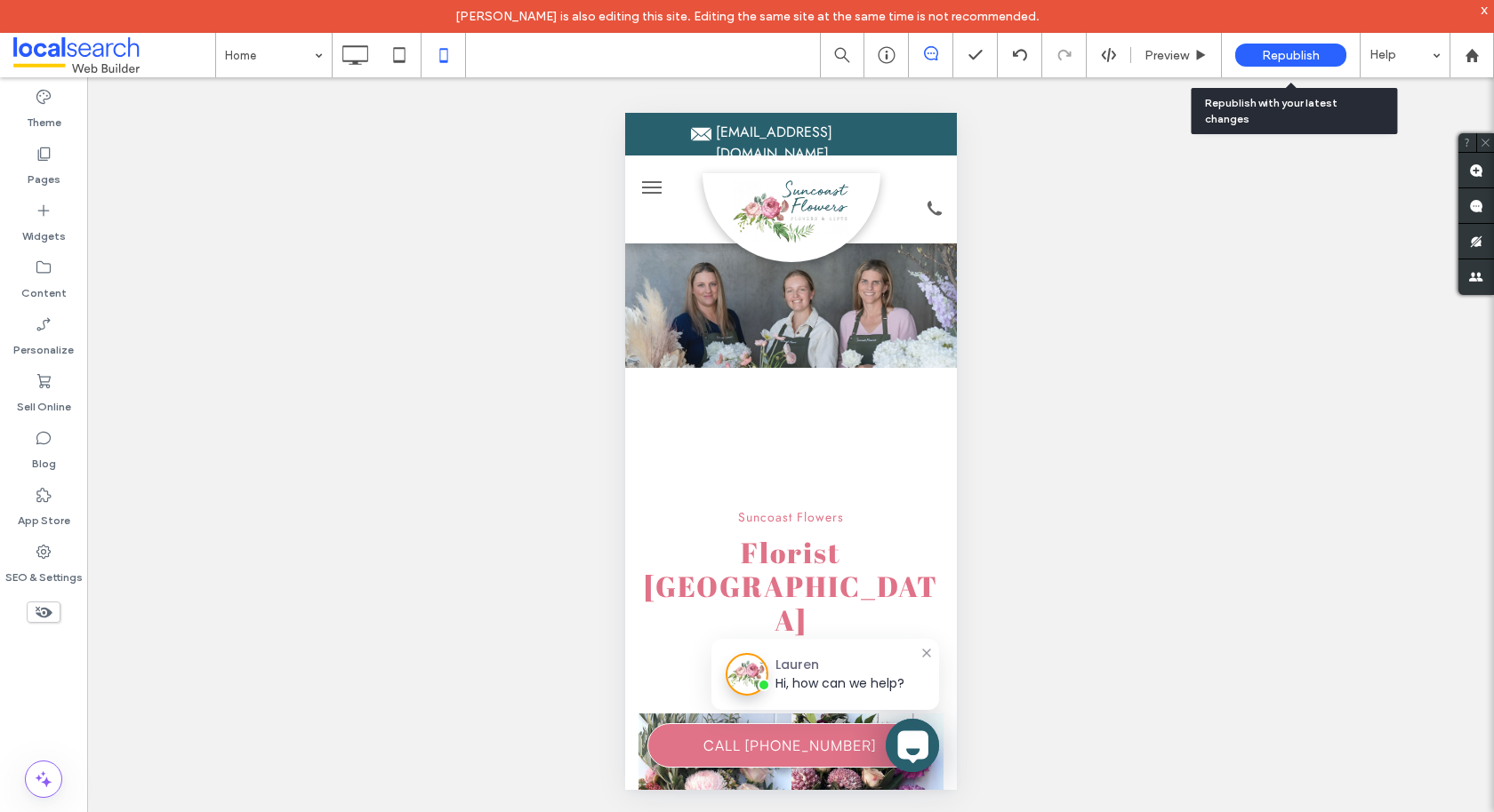
click at [1260, 49] on div "Republish" at bounding box center [1291, 55] width 111 height 23
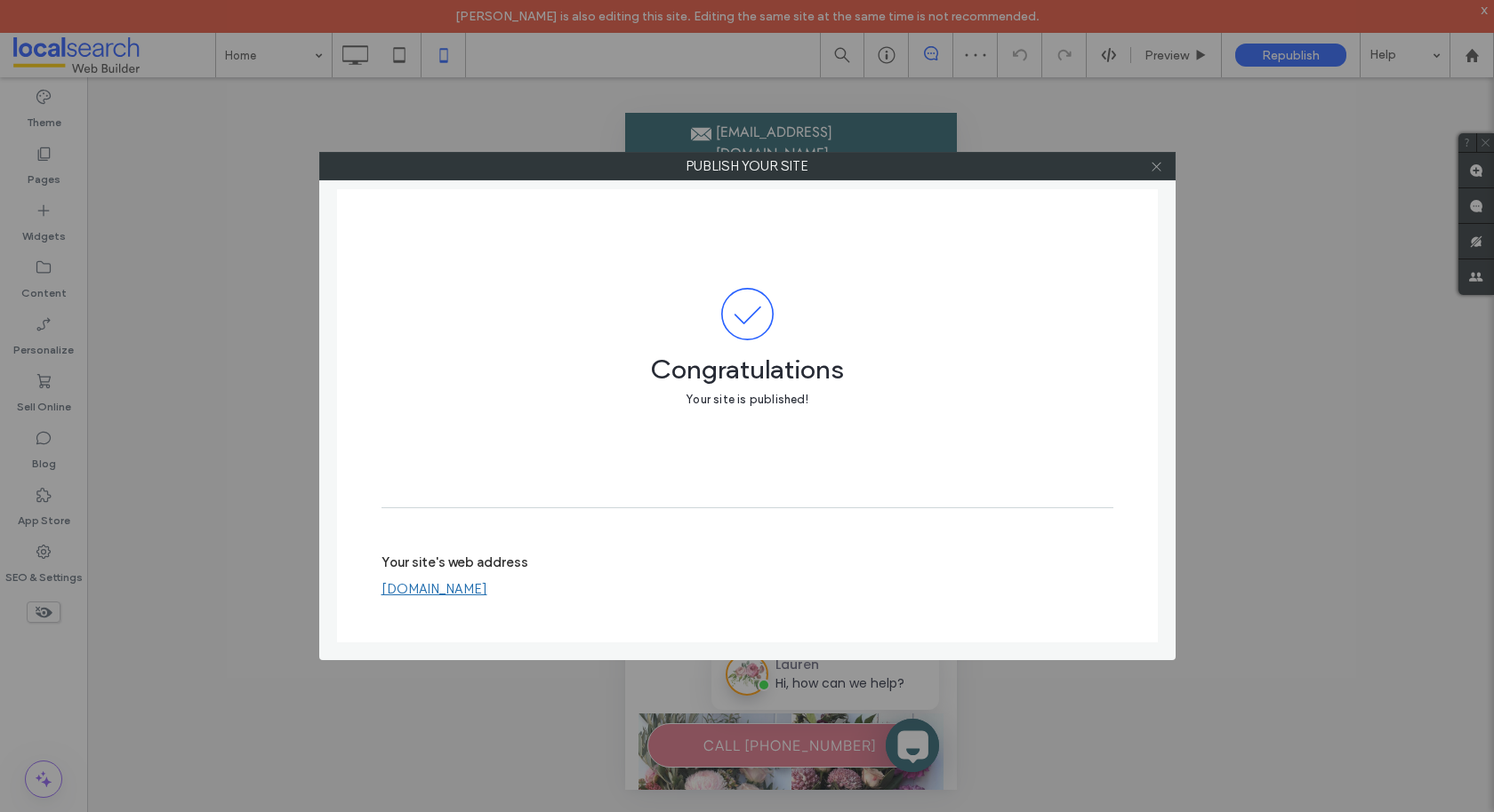
click at [1160, 163] on icon at bounding box center [1156, 166] width 13 height 13
